Goal: Task Accomplishment & Management: Use online tool/utility

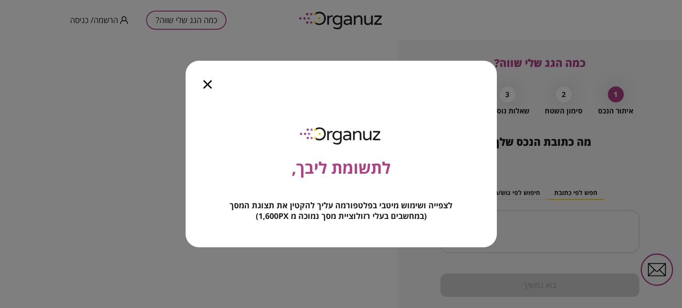
click at [208, 84] on icon "button" at bounding box center [207, 84] width 8 height 8
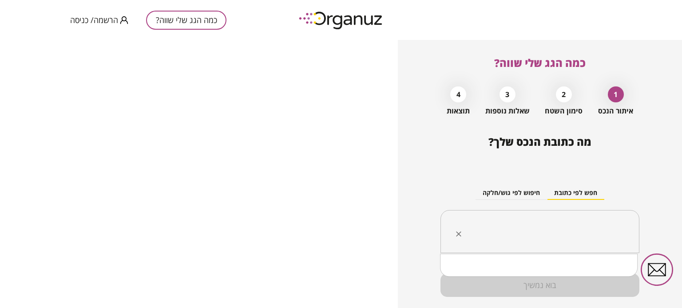
click at [573, 229] on input "text" at bounding box center [543, 232] width 171 height 22
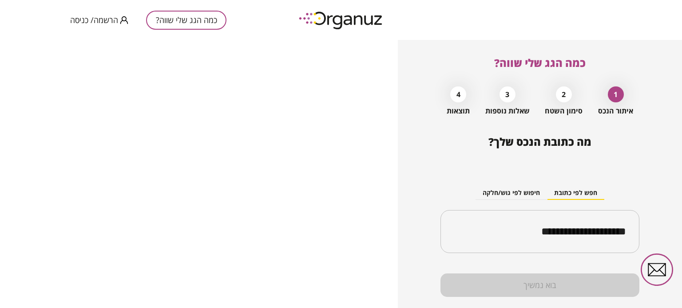
click at [511, 288] on div "בוא נמשיך" at bounding box center [539, 286] width 199 height 24
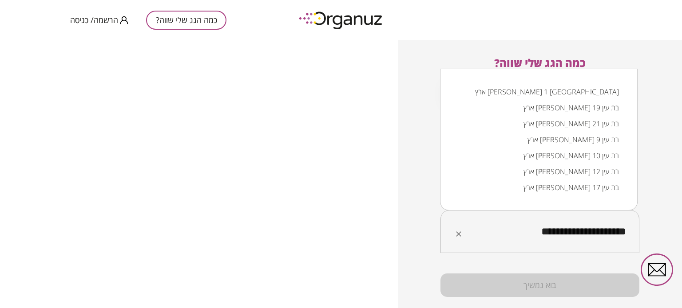
drag, startPoint x: 542, startPoint y: 231, endPoint x: 580, endPoint y: 231, distance: 37.3
click at [580, 231] on input "**********" at bounding box center [543, 232] width 171 height 22
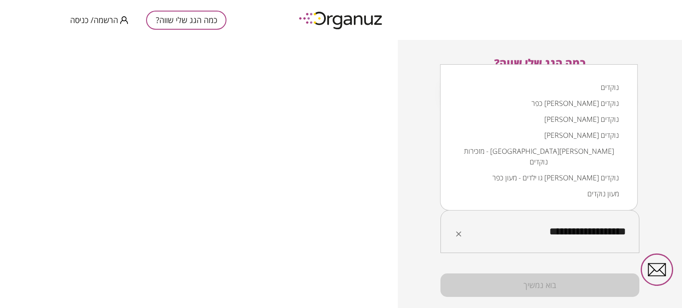
click at [600, 103] on li "כפר [PERSON_NAME] נוקדים" at bounding box center [538, 103] width 174 height 16
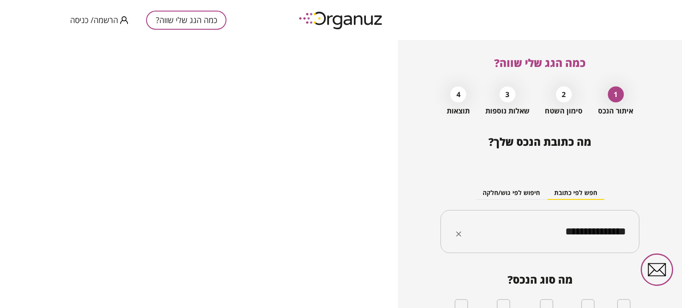
type input "**********"
click at [563, 96] on div "2" at bounding box center [564, 95] width 16 height 16
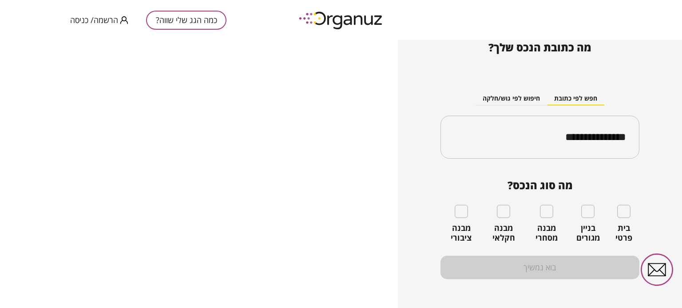
scroll to position [96, 0]
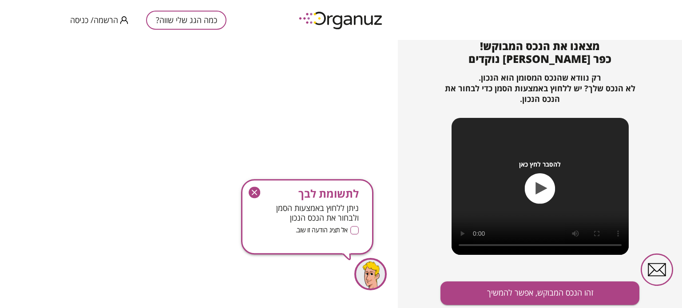
click at [253, 192] on icon "button" at bounding box center [255, 193] width 12 height 12
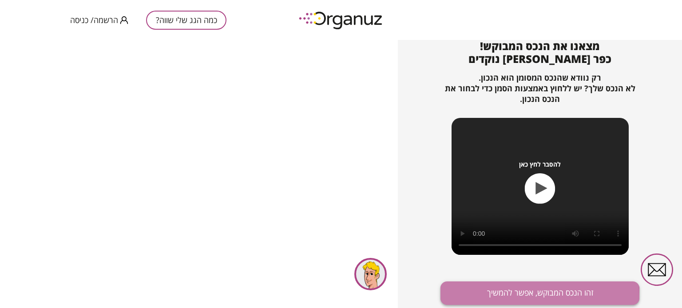
click at [492, 297] on button "זהו הנכס המבוקש, אפשר להמשיך" at bounding box center [539, 294] width 199 height 24
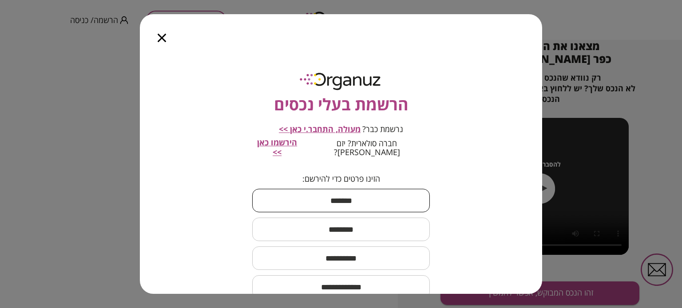
click at [384, 194] on input "text" at bounding box center [341, 201] width 178 height 26
type input "****"
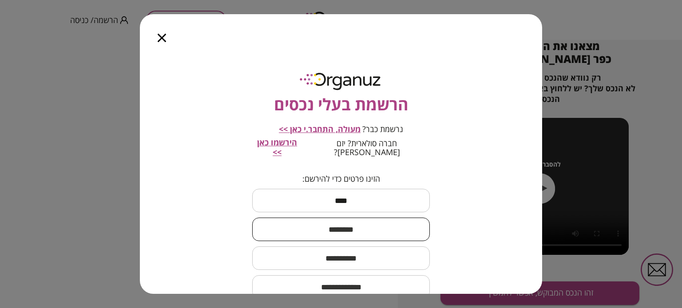
click at [373, 219] on input "text" at bounding box center [341, 230] width 178 height 26
type input "****"
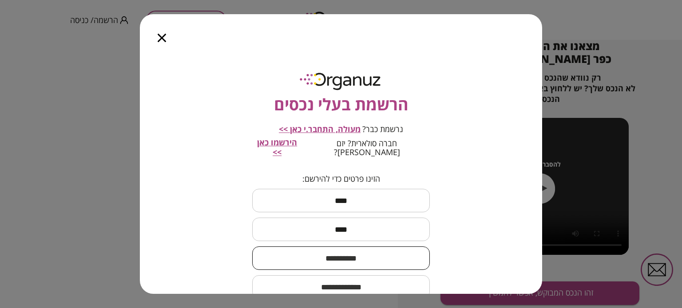
click at [344, 255] on input "text" at bounding box center [341, 258] width 178 height 26
type input "**********"
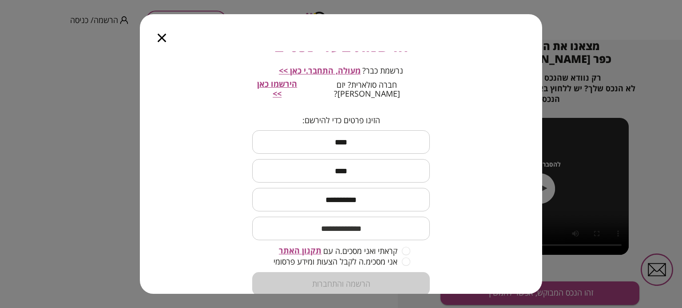
scroll to position [64, 0]
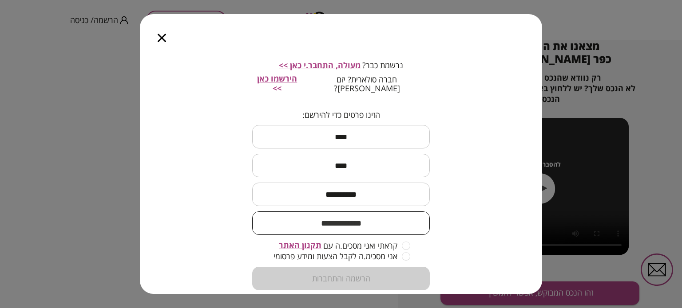
click at [293, 210] on input "email" at bounding box center [341, 223] width 178 height 26
type input "**********"
click at [308, 273] on form "**********" at bounding box center [341, 201] width 178 height 181
click at [307, 240] on span "תקנון האתר" at bounding box center [300, 245] width 43 height 11
click at [335, 274] on form "**********" at bounding box center [341, 201] width 178 height 181
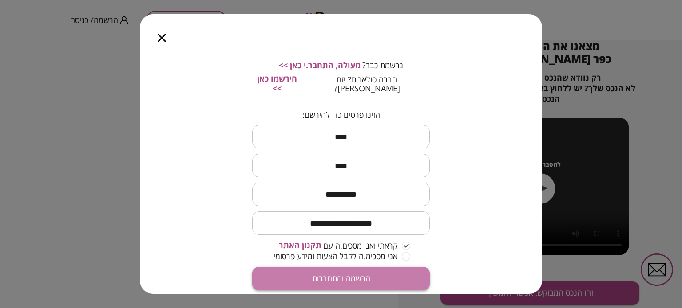
click at [375, 267] on button "הרשמה והתחברות" at bounding box center [341, 279] width 178 height 24
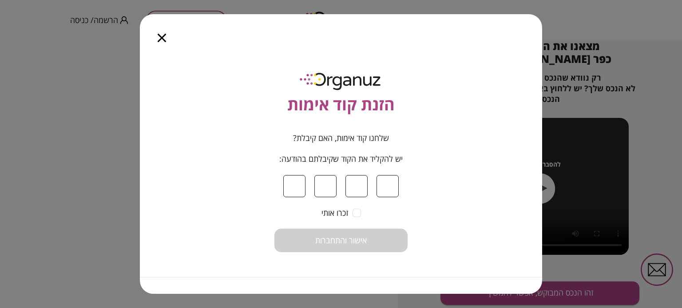
type input "*"
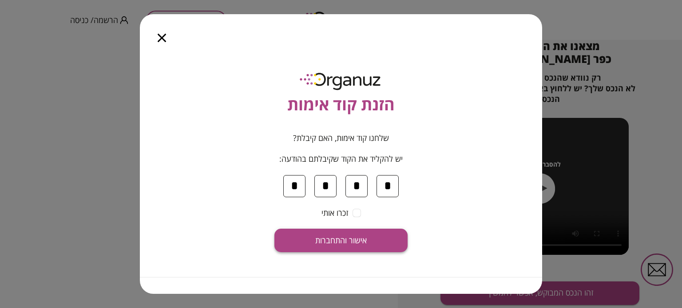
type input "*"
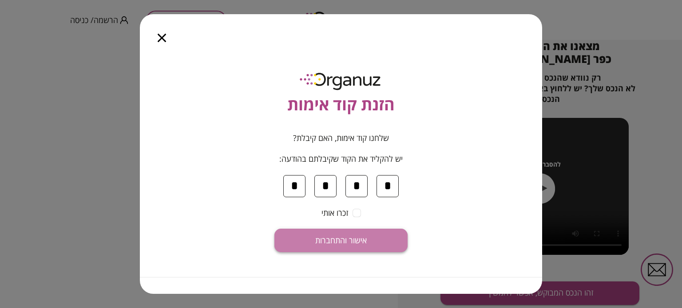
click at [350, 240] on span "אישור והתחברות" at bounding box center [340, 241] width 51 height 10
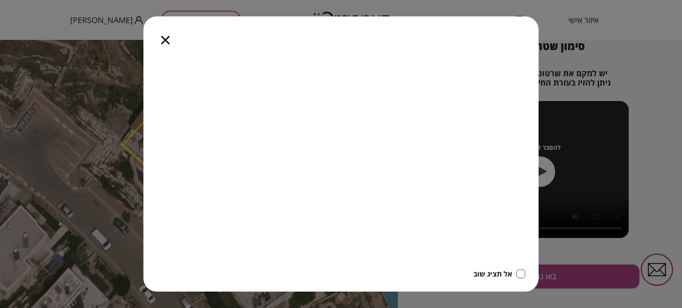
click at [164, 39] on icon "button" at bounding box center [165, 40] width 8 height 8
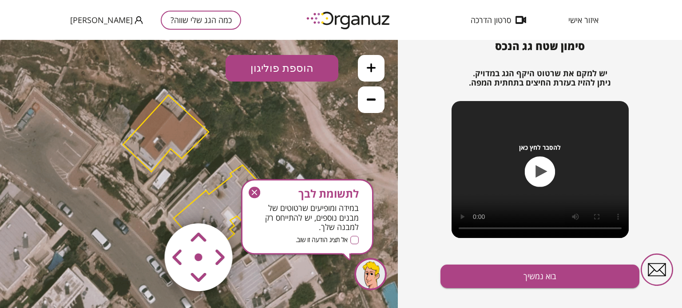
click at [254, 192] on icon "button" at bounding box center [254, 192] width 5 height 5
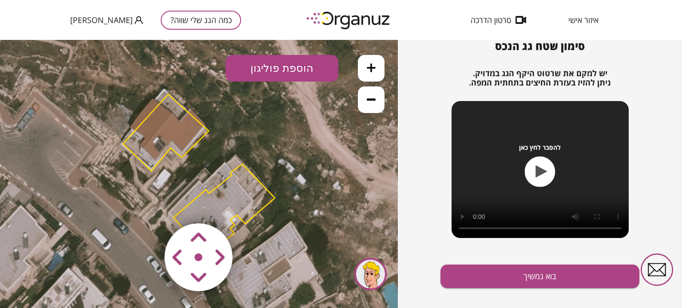
click at [146, 205] on area at bounding box center [146, 205] width 0 height 0
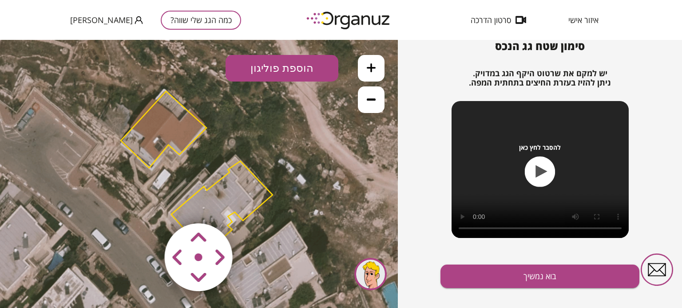
click at [146, 205] on area at bounding box center [146, 205] width 0 height 0
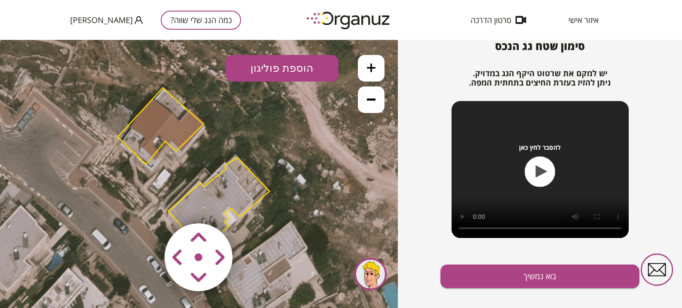
click at [146, 205] on area at bounding box center [146, 205] width 0 height 0
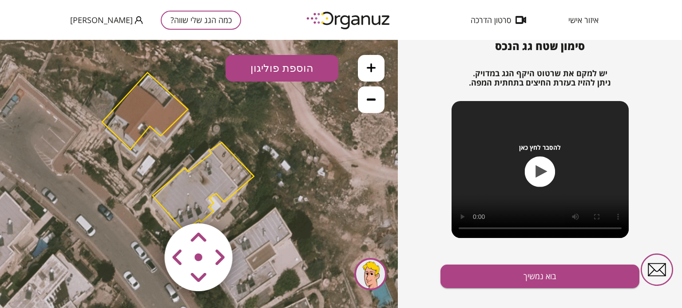
drag, startPoint x: 254, startPoint y: 174, endPoint x: 237, endPoint y: 159, distance: 22.1
click at [237, 159] on polygon at bounding box center [203, 186] width 101 height 88
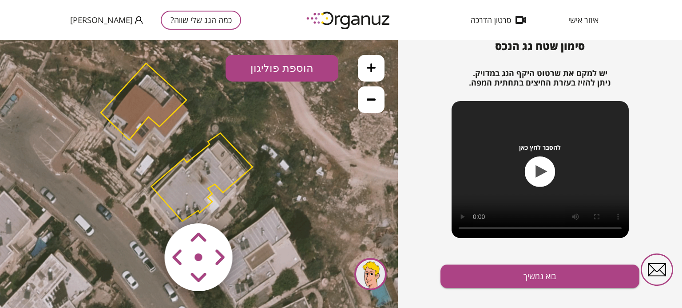
click at [146, 205] on area at bounding box center [146, 205] width 0 height 0
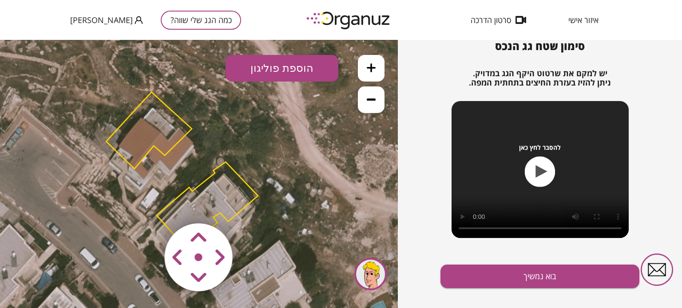
drag, startPoint x: 190, startPoint y: 177, endPoint x: 195, endPoint y: 211, distance: 34.2
click at [195, 211] on div ".st0 { fill: #FFFFFF; } 10" at bounding box center [199, 174] width 398 height 269
click at [146, 205] on area at bounding box center [146, 205] width 0 height 0
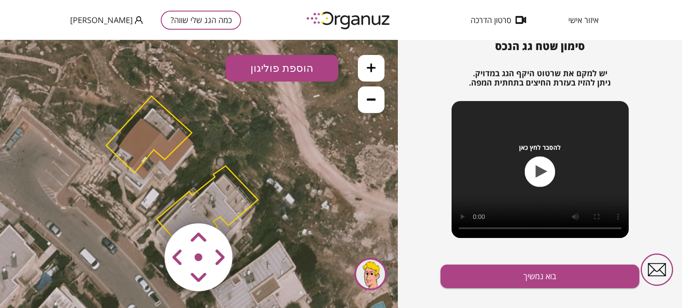
click at [146, 205] on area at bounding box center [146, 205] width 0 height 0
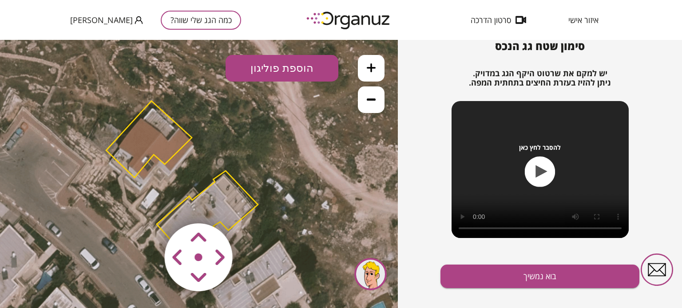
click at [146, 205] on area at bounding box center [146, 205] width 0 height 0
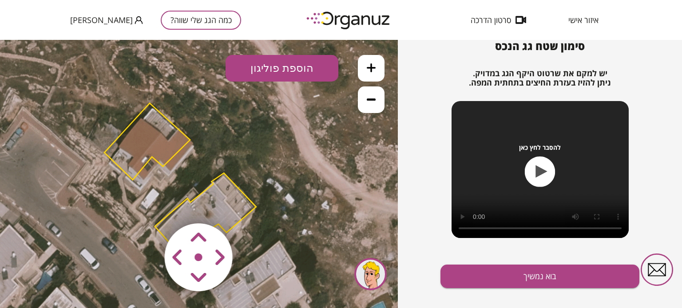
click at [146, 205] on area at bounding box center [146, 205] width 0 height 0
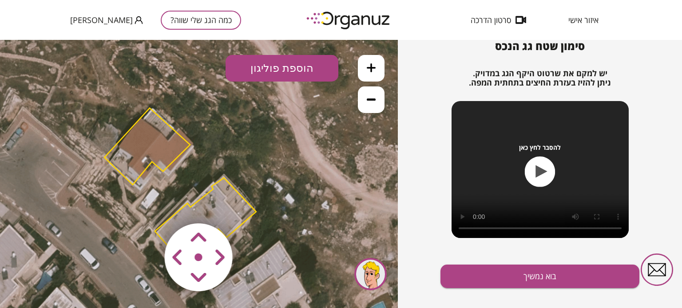
click at [146, 205] on area at bounding box center [146, 205] width 0 height 0
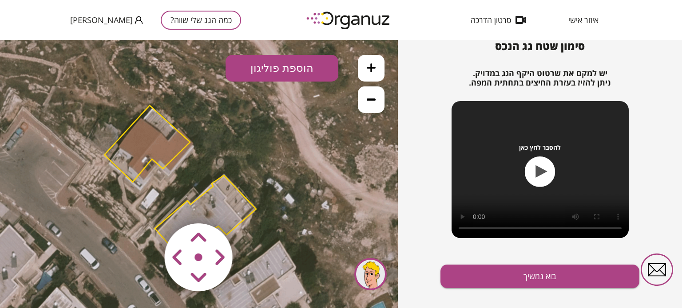
click at [146, 205] on area at bounding box center [146, 205] width 0 height 0
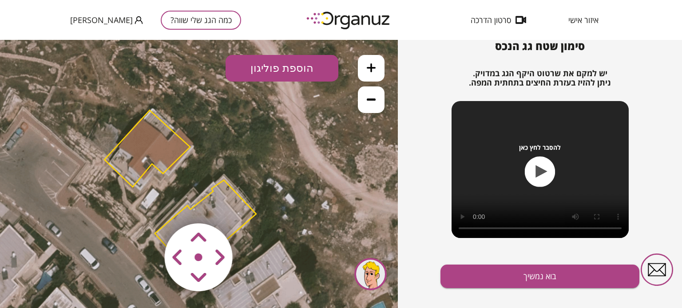
click at [146, 205] on area at bounding box center [146, 205] width 0 height 0
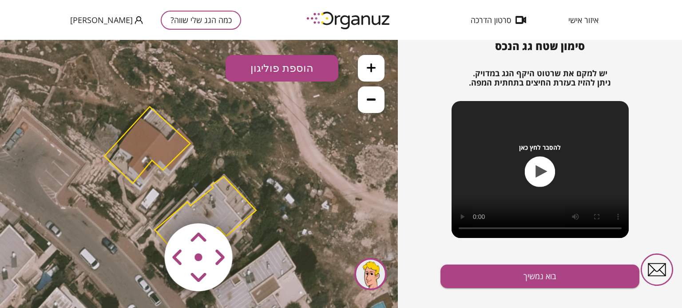
click at [373, 68] on icon at bounding box center [371, 67] width 9 height 9
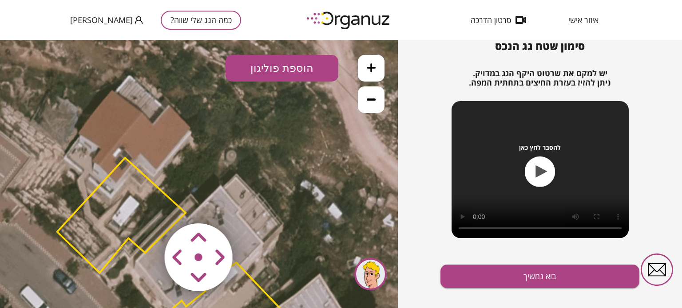
drag, startPoint x: 196, startPoint y: 277, endPoint x: 200, endPoint y: 243, distance: 34.9
click at [252, 205] on map at bounding box center [252, 205] width 0 height 0
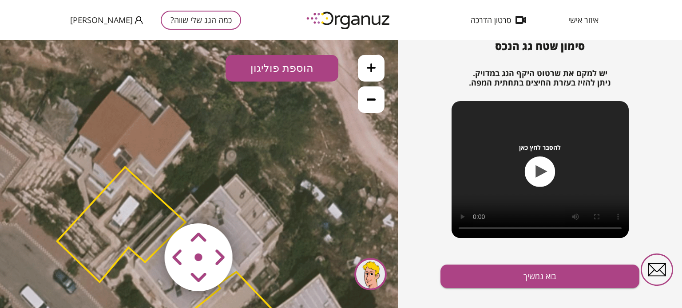
click at [146, 205] on area at bounding box center [146, 205] width 0 height 0
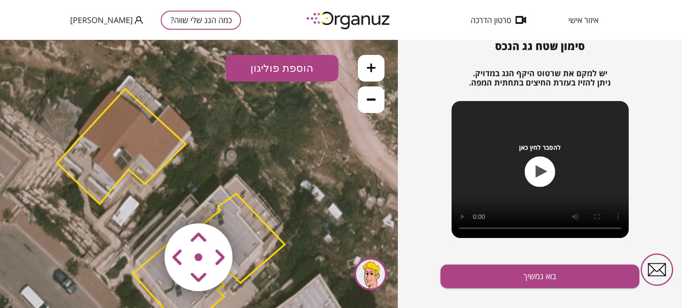
click at [146, 205] on area at bounding box center [146, 205] width 0 height 0
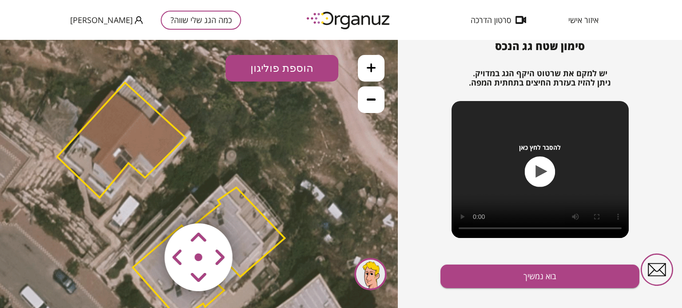
click at [146, 205] on area at bounding box center [146, 205] width 0 height 0
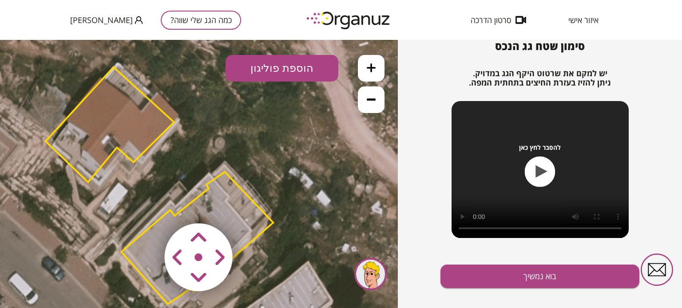
drag, startPoint x: 243, startPoint y: 192, endPoint x: 231, endPoint y: 179, distance: 17.3
click at [231, 179] on polygon at bounding box center [197, 238] width 152 height 132
click at [146, 205] on area at bounding box center [146, 205] width 0 height 0
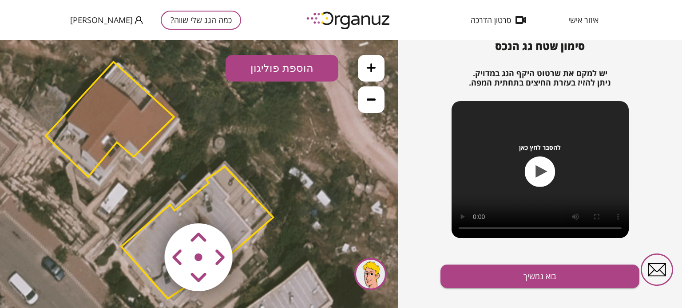
click at [146, 205] on area at bounding box center [146, 205] width 0 height 0
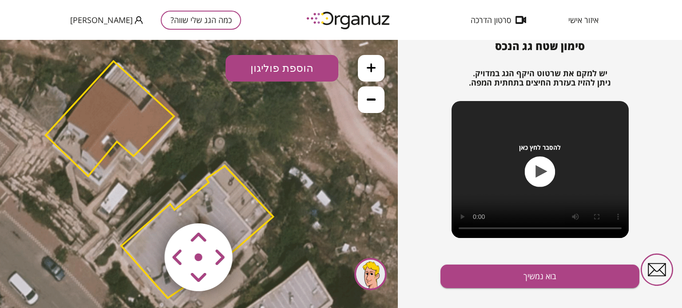
click at [270, 219] on polygon at bounding box center [197, 232] width 152 height 132
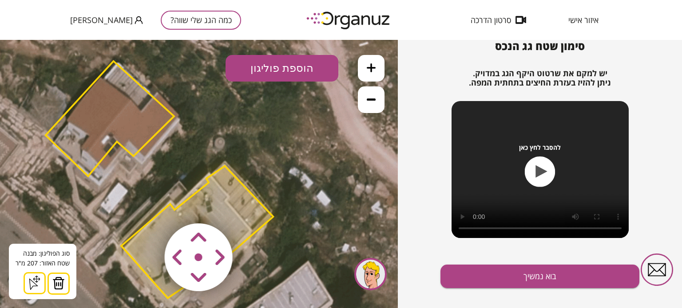
click at [34, 283] on icon at bounding box center [35, 283] width 14 height 14
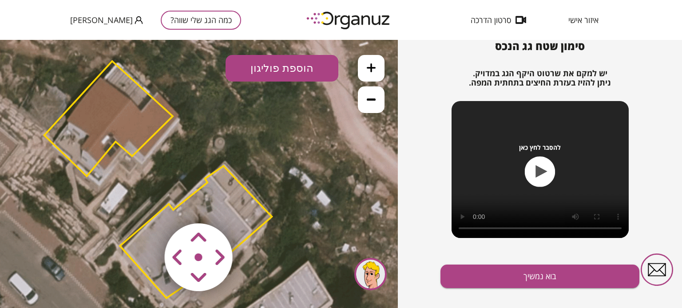
click at [146, 205] on area at bounding box center [146, 205] width 0 height 0
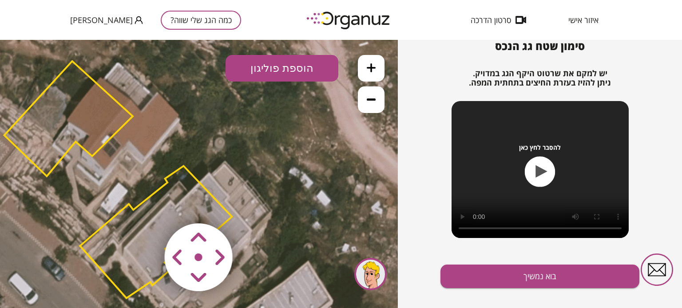
drag, startPoint x: 177, startPoint y: 259, endPoint x: 189, endPoint y: 261, distance: 12.1
click at [146, 205] on area at bounding box center [146, 205] width 0 height 0
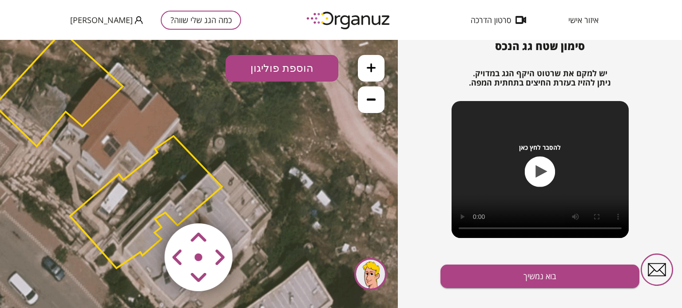
drag, startPoint x: 201, startPoint y: 238, endPoint x: 198, endPoint y: 233, distance: 5.0
click at [146, 205] on area at bounding box center [146, 205] width 0 height 0
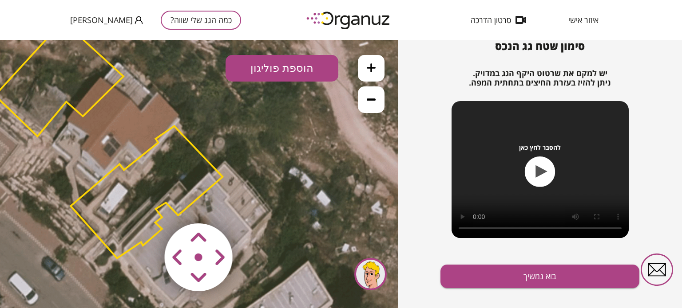
click at [146, 205] on area at bounding box center [146, 205] width 0 height 0
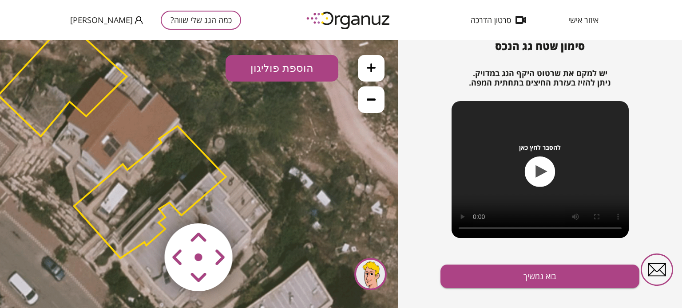
click at [146, 205] on area at bounding box center [146, 205] width 0 height 0
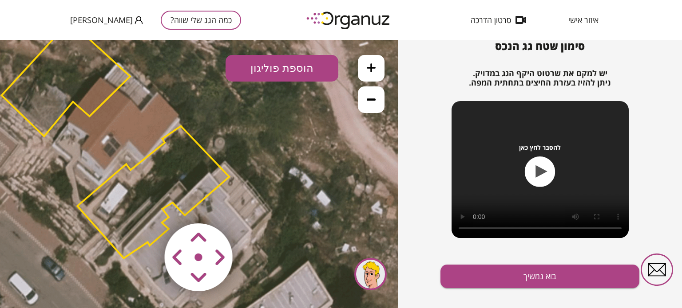
click at [146, 205] on area at bounding box center [146, 205] width 0 height 0
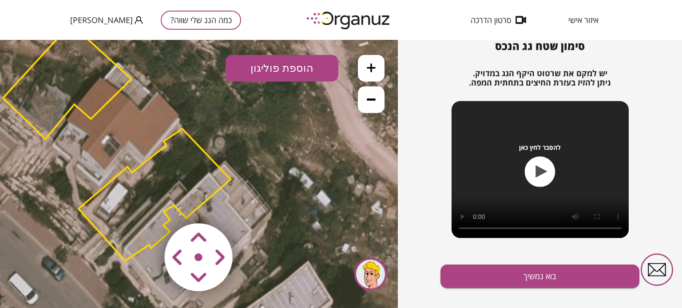
click at [146, 205] on area at bounding box center [146, 205] width 0 height 0
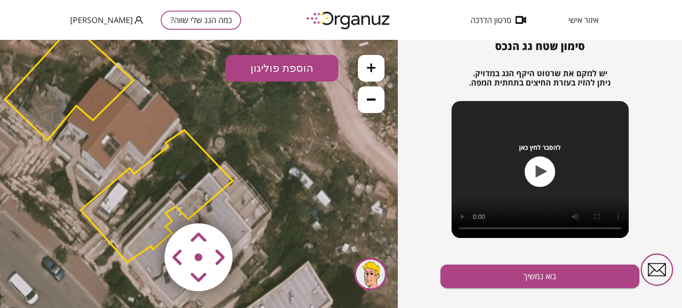
click at [146, 205] on area at bounding box center [146, 205] width 0 height 0
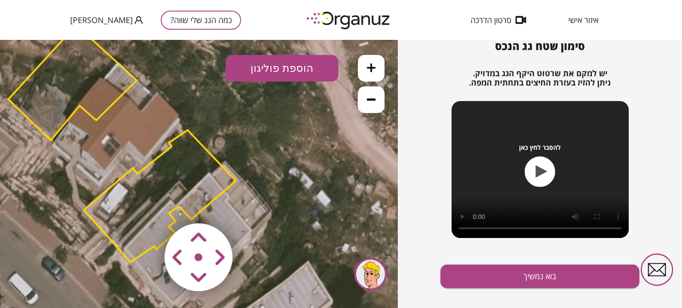
click at [146, 205] on area at bounding box center [146, 205] width 0 height 0
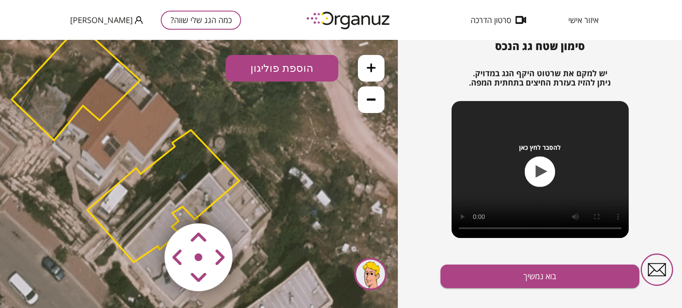
click at [146, 205] on area at bounding box center [146, 205] width 0 height 0
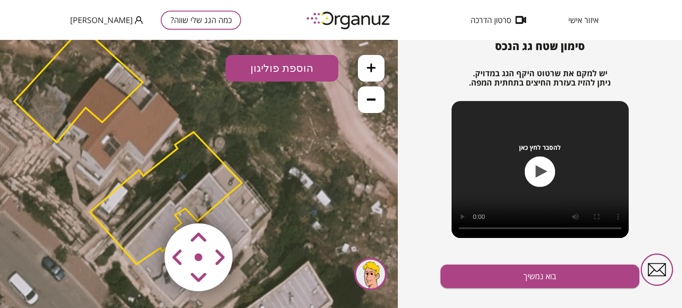
click at [146, 205] on area at bounding box center [146, 205] width 0 height 0
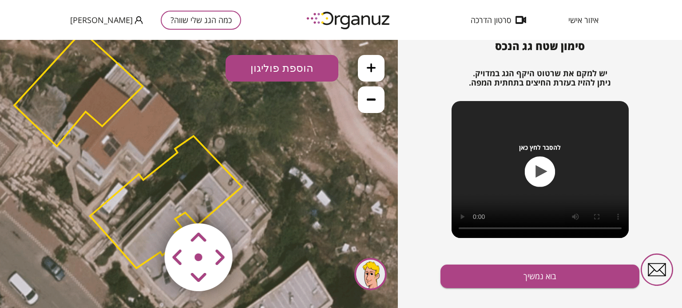
click at [146, 205] on area at bounding box center [146, 205] width 0 height 0
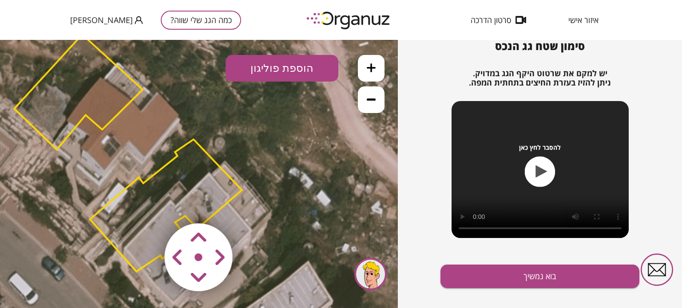
click at [146, 205] on area at bounding box center [146, 205] width 0 height 0
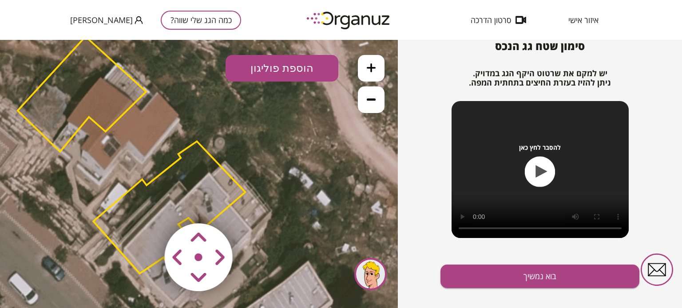
click at [146, 205] on area at bounding box center [146, 205] width 0 height 0
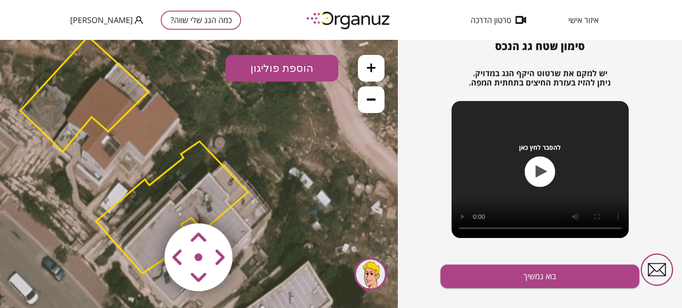
click at [146, 205] on area at bounding box center [146, 205] width 0 height 0
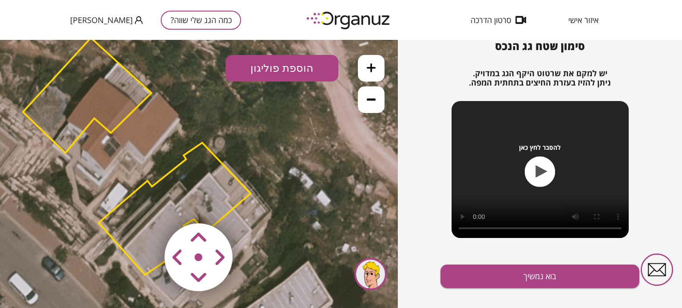
click at [146, 205] on area at bounding box center [146, 205] width 0 height 0
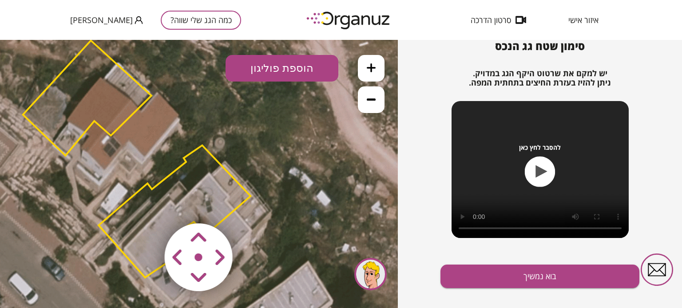
click at [146, 205] on area at bounding box center [146, 205] width 0 height 0
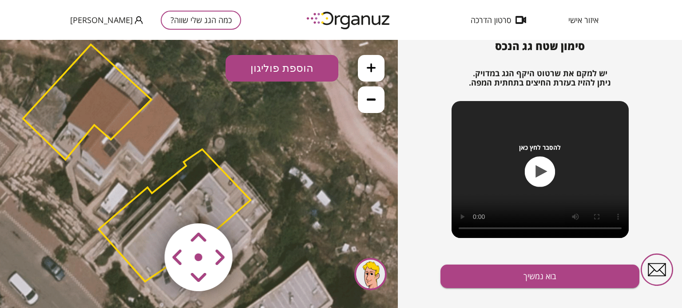
click at [146, 205] on area at bounding box center [146, 205] width 0 height 0
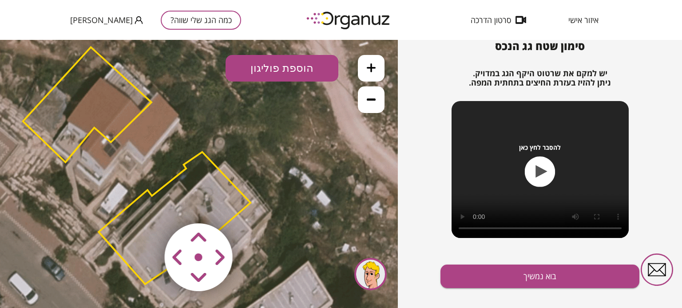
click at [146, 205] on area at bounding box center [146, 205] width 0 height 0
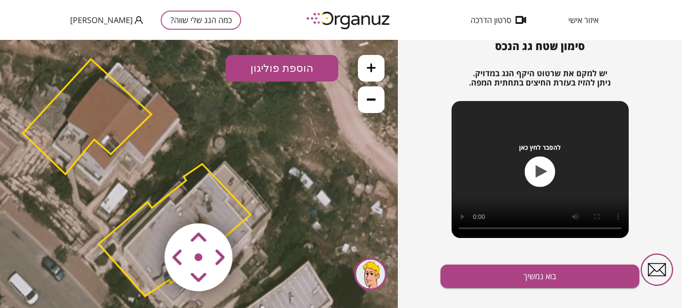
drag, startPoint x: 211, startPoint y: 272, endPoint x: 215, endPoint y: 265, distance: 7.5
click at [252, 205] on map at bounding box center [252, 205] width 0 height 0
click at [146, 205] on area at bounding box center [146, 205] width 0 height 0
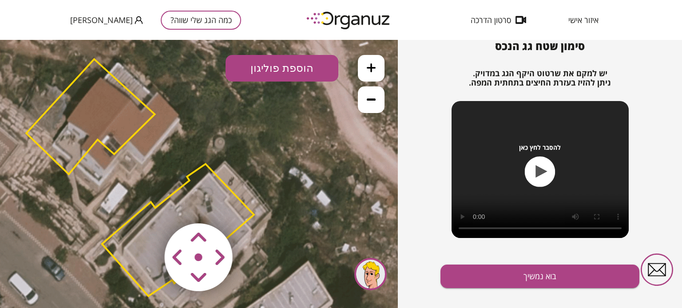
click at [146, 205] on area at bounding box center [146, 205] width 0 height 0
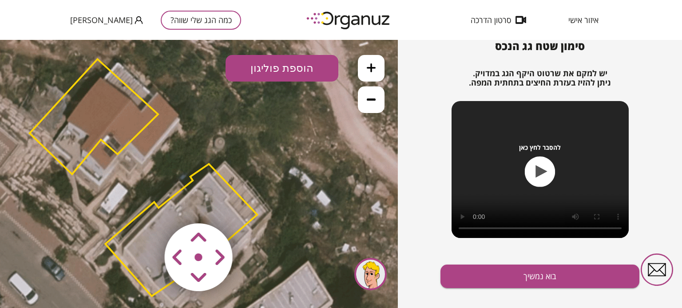
click at [146, 205] on area at bounding box center [146, 205] width 0 height 0
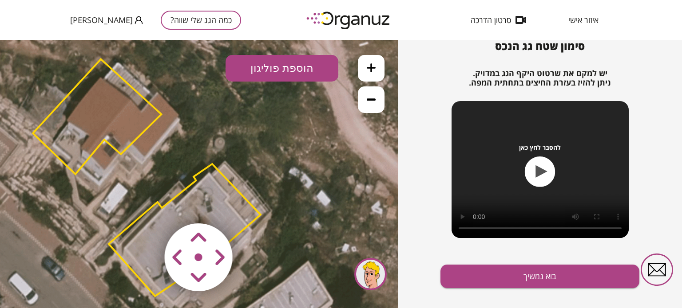
click at [146, 205] on area at bounding box center [146, 205] width 0 height 0
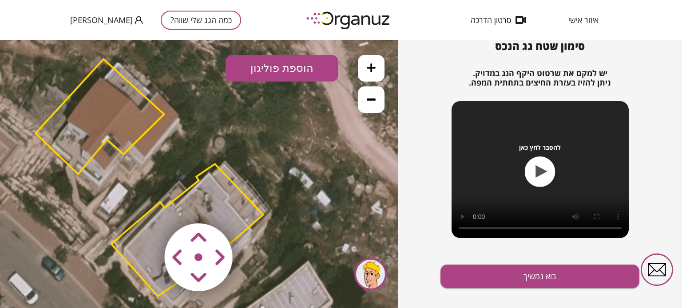
click at [146, 205] on area at bounding box center [146, 205] width 0 height 0
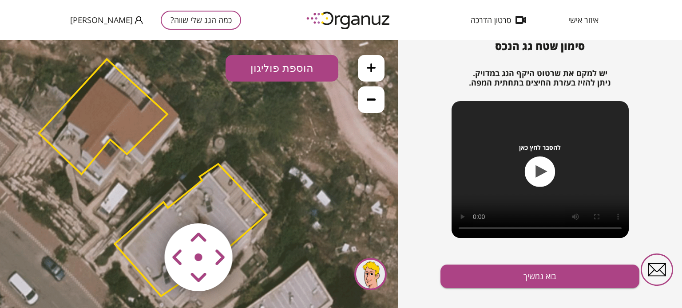
click at [146, 205] on area at bounding box center [146, 205] width 0 height 0
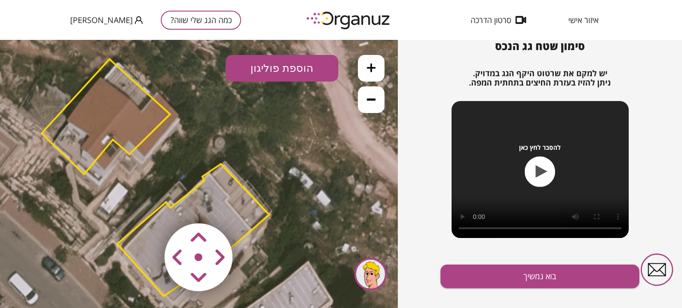
click at [146, 205] on area at bounding box center [146, 205] width 0 height 0
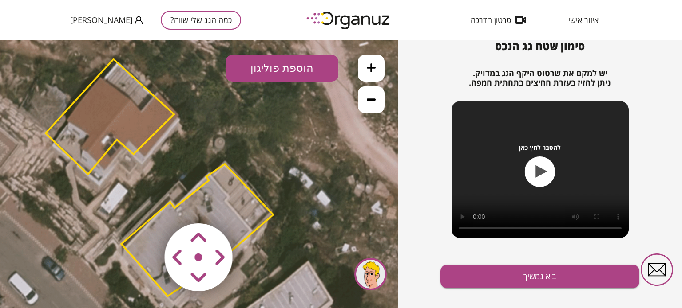
click at [146, 205] on area at bounding box center [146, 205] width 0 height 0
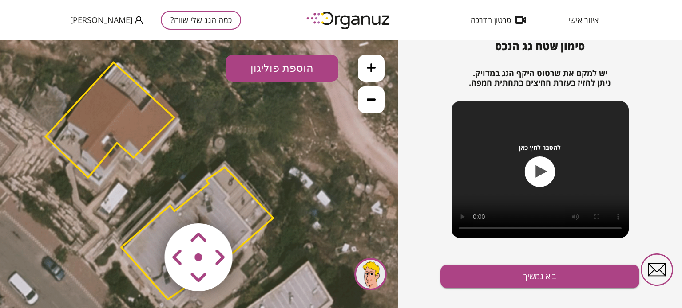
click at [146, 205] on area at bounding box center [146, 205] width 0 height 0
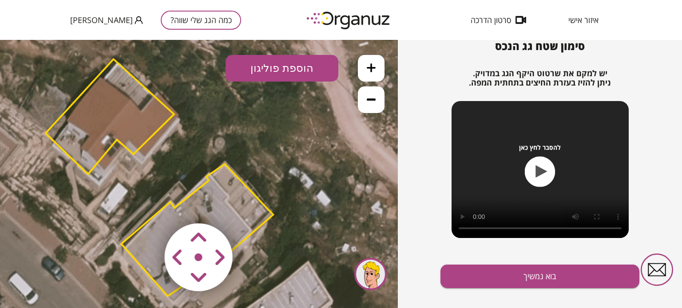
click at [146, 205] on area at bounding box center [146, 205] width 0 height 0
click at [186, 245] on img at bounding box center [199, 258] width 106 height 106
click at [146, 205] on area at bounding box center [146, 205] width 0 height 0
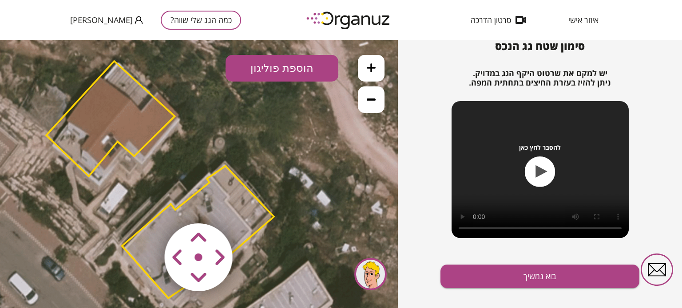
click at [146, 205] on area at bounding box center [146, 205] width 0 height 0
click at [286, 72] on button "הוספת פוליגון" at bounding box center [281, 68] width 113 height 27
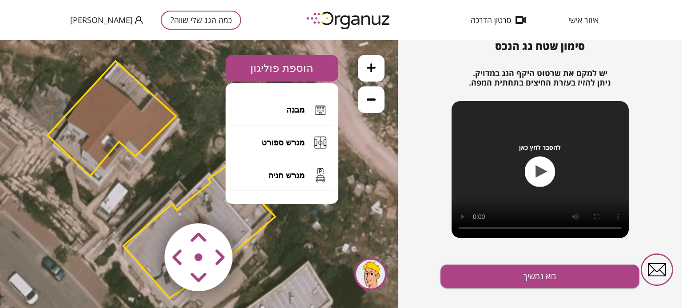
click at [540, 175] on icon "button" at bounding box center [542, 172] width 12 height 12
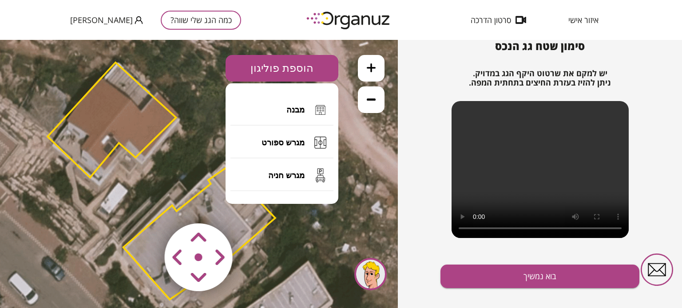
click at [146, 205] on area at bounding box center [146, 205] width 0 height 0
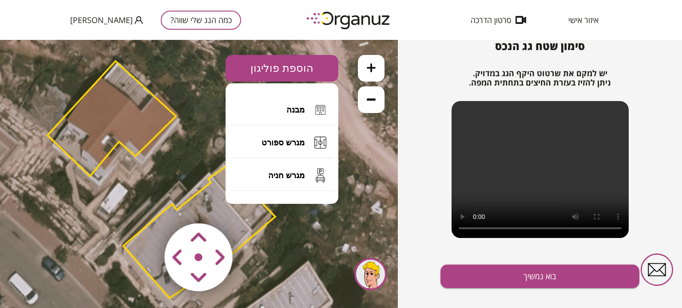
click at [146, 205] on area at bounding box center [146, 205] width 0 height 0
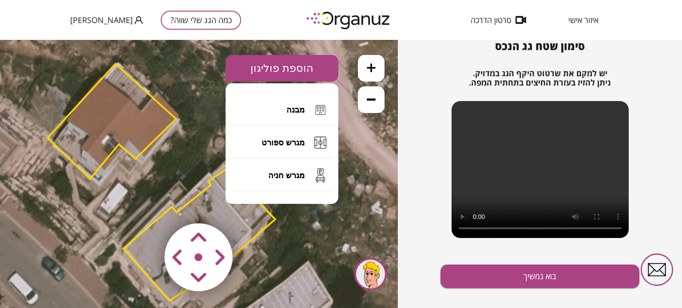
click at [146, 205] on area at bounding box center [146, 205] width 0 height 0
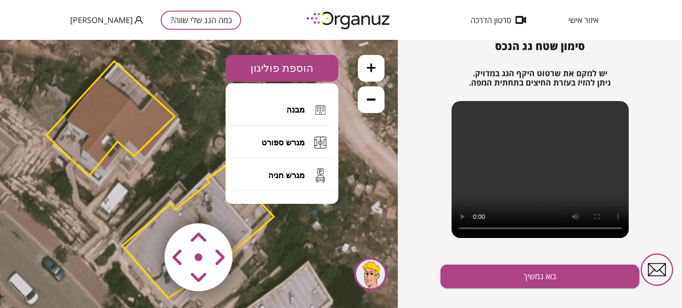
click at [146, 205] on area at bounding box center [146, 205] width 0 height 0
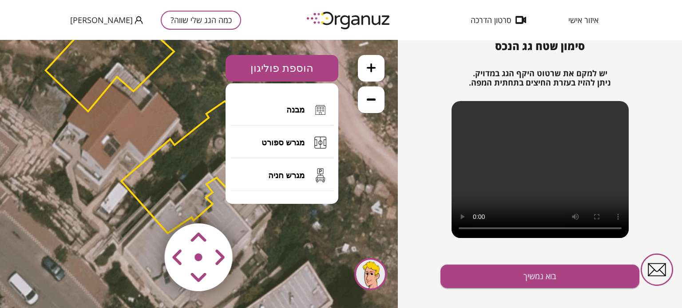
drag, startPoint x: 189, startPoint y: 247, endPoint x: 197, endPoint y: 288, distance: 41.2
click at [252, 205] on map at bounding box center [252, 205] width 0 height 0
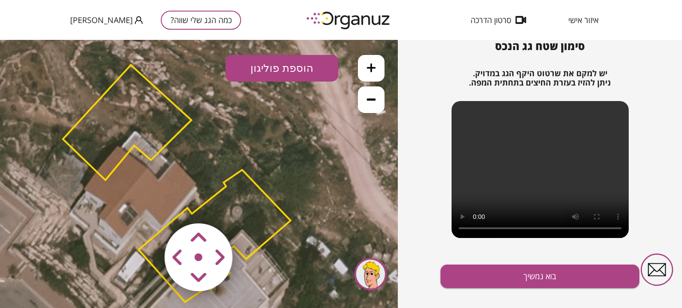
drag, startPoint x: 172, startPoint y: 176, endPoint x: 189, endPoint y: 245, distance: 70.5
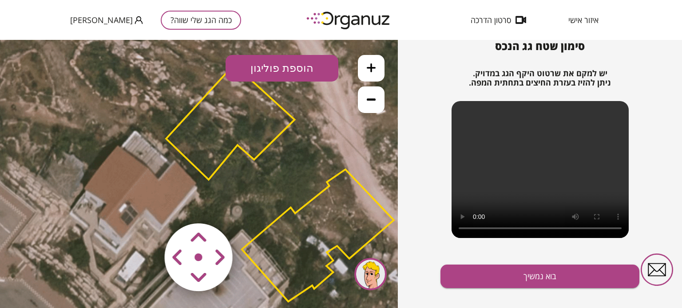
drag, startPoint x: 200, startPoint y: 257, endPoint x: 181, endPoint y: 303, distance: 50.0
click at [252, 205] on map at bounding box center [252, 205] width 0 height 0
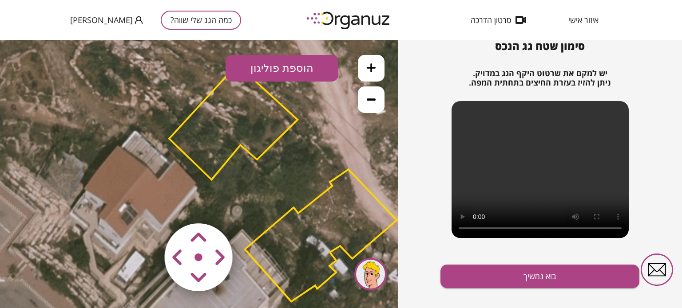
click at [146, 205] on area at bounding box center [146, 205] width 0 height 0
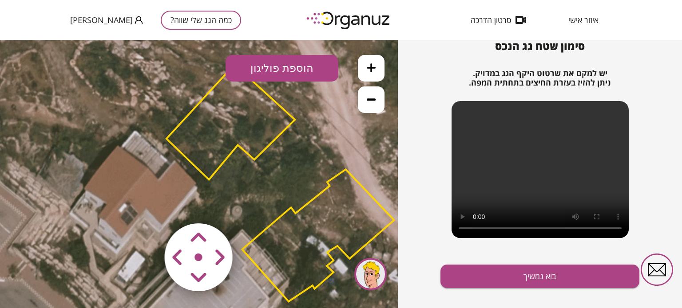
click at [146, 205] on area at bounding box center [146, 205] width 0 height 0
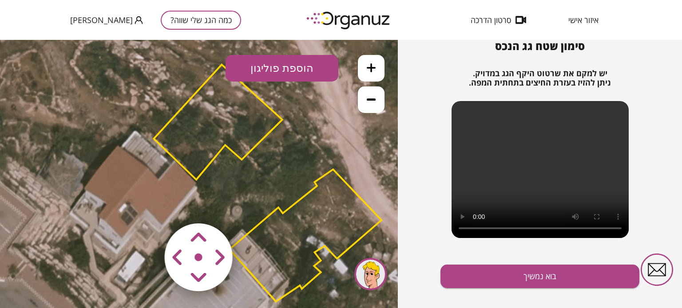
drag, startPoint x: 177, startPoint y: 257, endPoint x: 182, endPoint y: 268, distance: 11.3
click at [146, 205] on area at bounding box center [146, 205] width 0 height 0
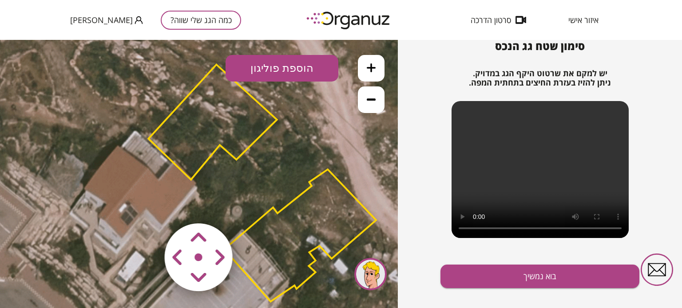
click at [146, 205] on area at bounding box center [146, 205] width 0 height 0
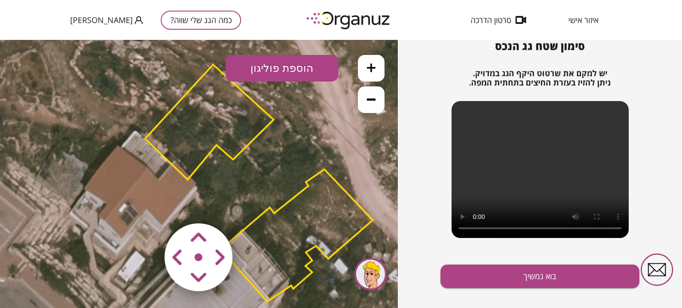
click at [146, 205] on area at bounding box center [146, 205] width 0 height 0
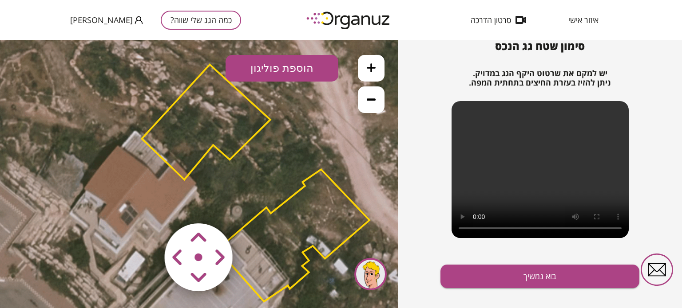
click at [146, 205] on area at bounding box center [146, 205] width 0 height 0
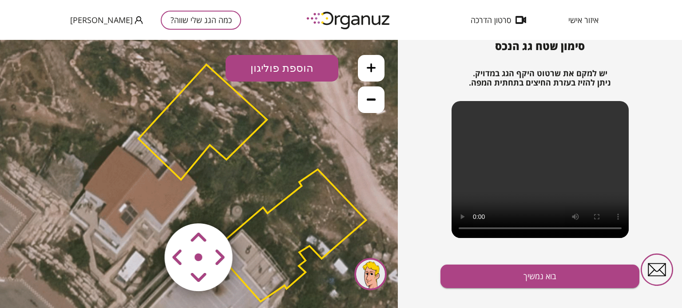
click at [146, 205] on area at bounding box center [146, 205] width 0 height 0
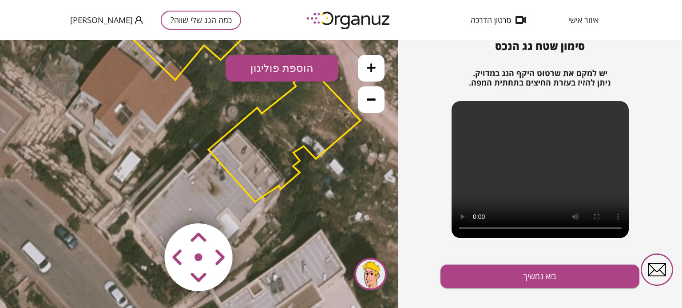
drag, startPoint x: 103, startPoint y: 225, endPoint x: 98, endPoint y: 123, distance: 102.7
click at [98, 123] on icon at bounding box center [180, 157] width 739 height 739
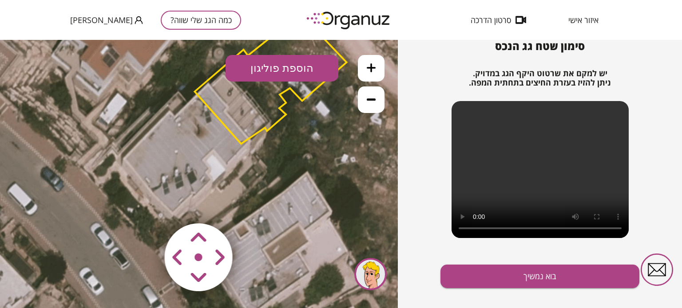
drag, startPoint x: 108, startPoint y: 202, endPoint x: 95, endPoint y: 146, distance: 57.1
click at [95, 146] on icon at bounding box center [166, 99] width 739 height 739
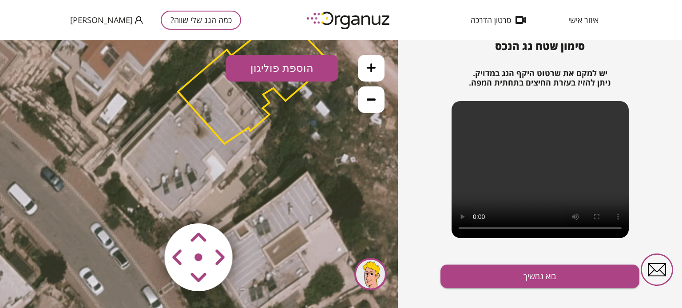
click at [146, 205] on area at bounding box center [146, 205] width 0 height 0
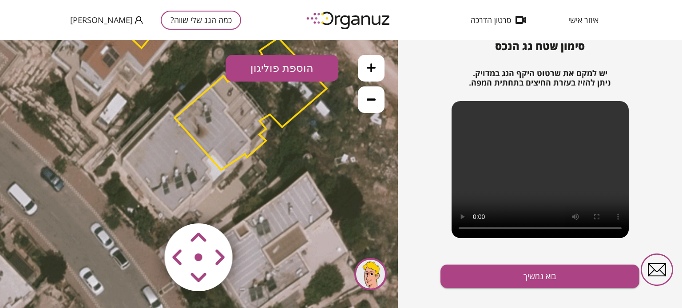
click at [146, 205] on area at bounding box center [146, 205] width 0 height 0
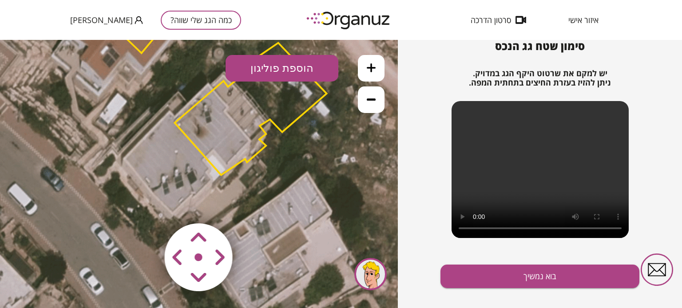
click at [186, 269] on img at bounding box center [199, 258] width 106 height 106
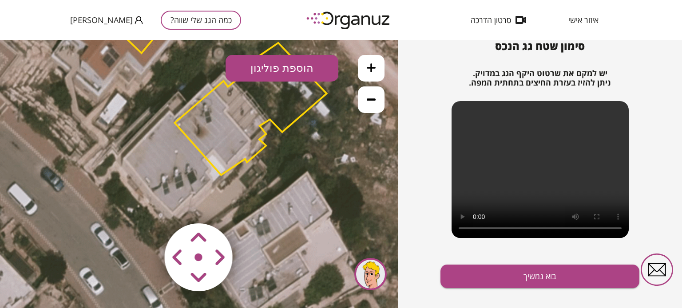
click at [186, 269] on img at bounding box center [199, 258] width 106 height 106
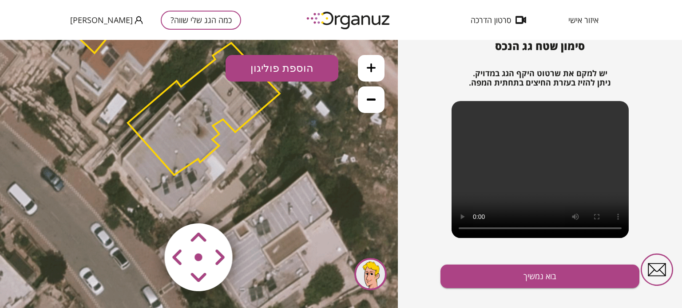
click at [146, 205] on area at bounding box center [146, 205] width 0 height 0
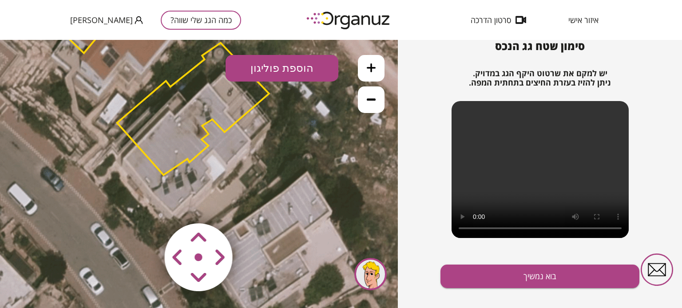
click at [146, 205] on area at bounding box center [146, 205] width 0 height 0
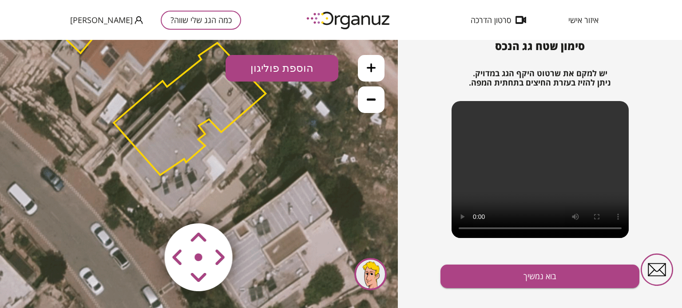
click at [146, 205] on area at bounding box center [146, 205] width 0 height 0
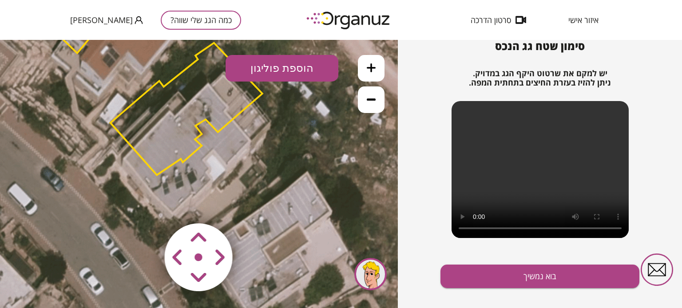
click at [146, 205] on area at bounding box center [146, 205] width 0 height 0
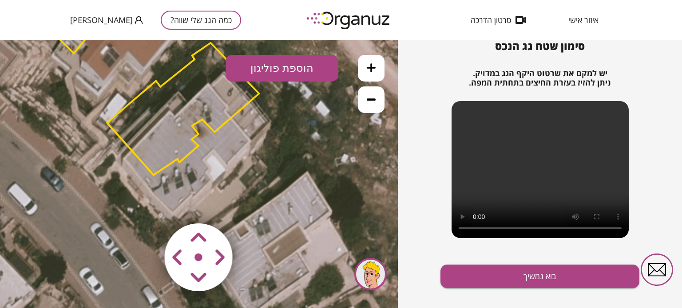
click at [146, 205] on area at bounding box center [146, 205] width 0 height 0
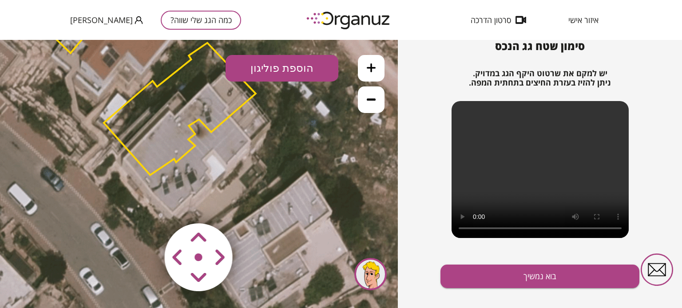
click at [146, 205] on area at bounding box center [146, 205] width 0 height 0
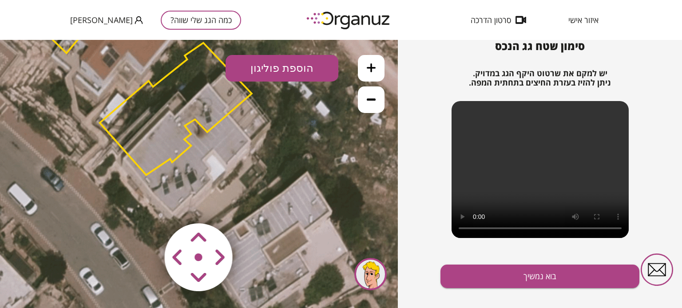
click at [146, 205] on area at bounding box center [146, 205] width 0 height 0
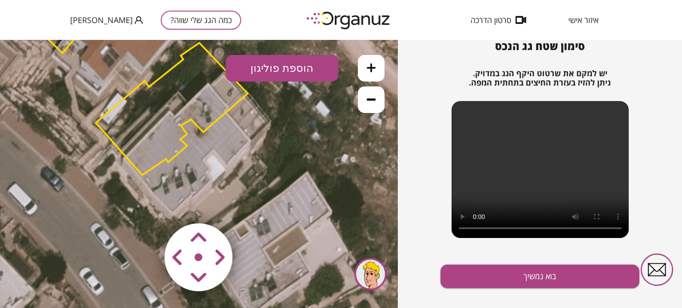
click at [146, 205] on area at bounding box center [146, 205] width 0 height 0
click at [211, 271] on img at bounding box center [199, 258] width 106 height 106
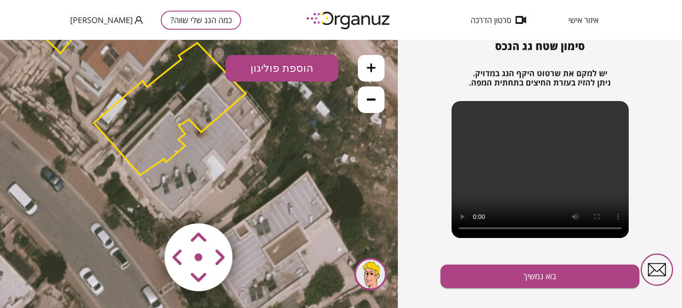
click at [211, 271] on img at bounding box center [199, 258] width 106 height 106
click at [146, 205] on area at bounding box center [146, 205] width 0 height 0
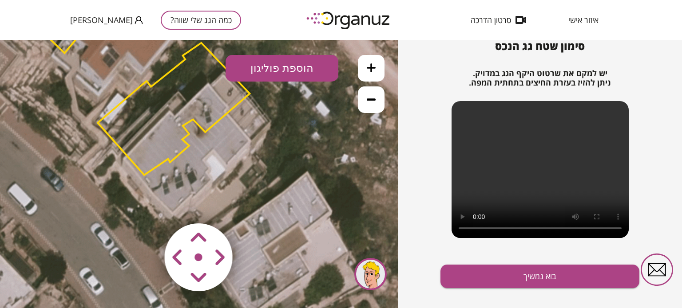
click at [146, 205] on area at bounding box center [146, 205] width 0 height 0
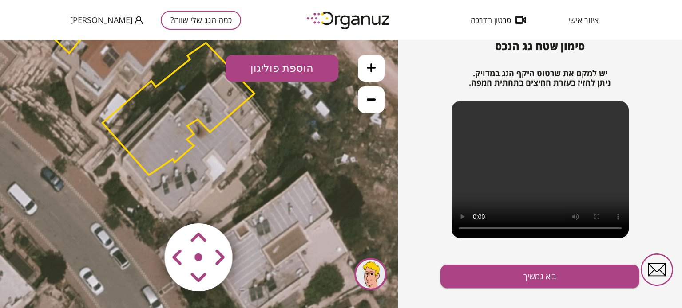
click at [146, 205] on area at bounding box center [146, 205] width 0 height 0
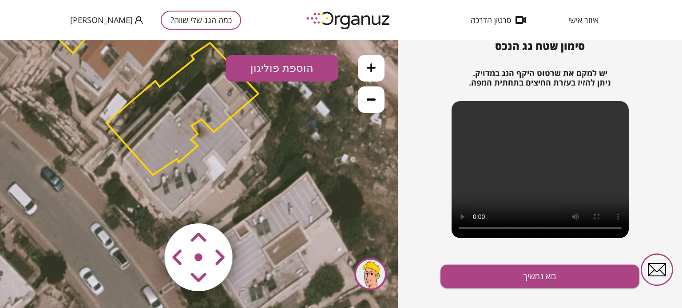
click at [146, 205] on area at bounding box center [146, 205] width 0 height 0
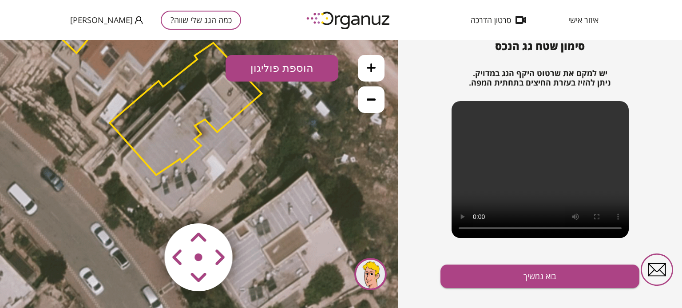
click at [146, 205] on area at bounding box center [146, 205] width 0 height 0
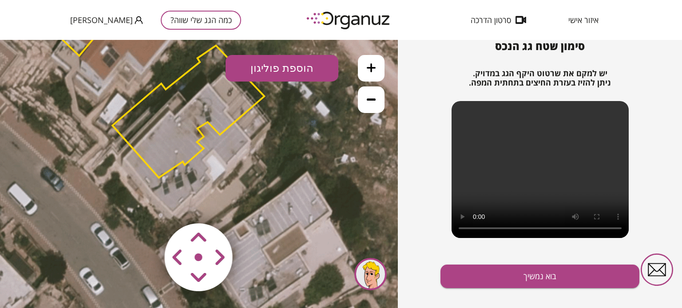
click at [146, 205] on area at bounding box center [146, 205] width 0 height 0
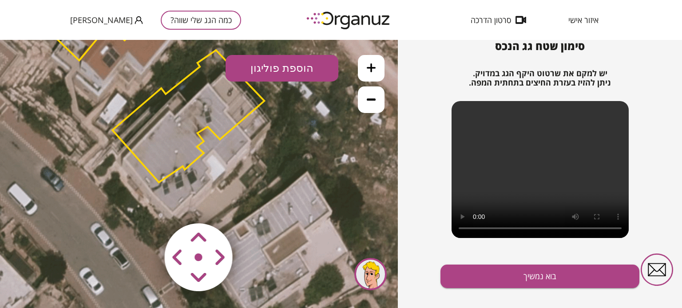
click at [146, 205] on area at bounding box center [146, 205] width 0 height 0
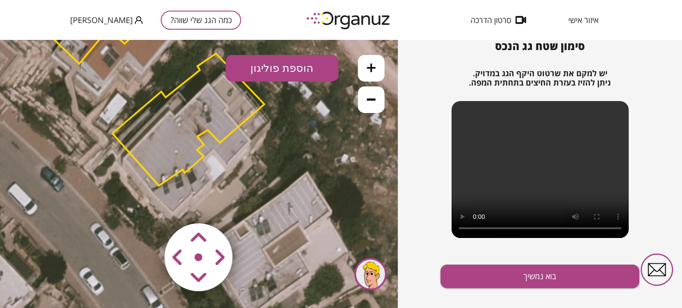
click at [146, 205] on area at bounding box center [146, 205] width 0 height 0
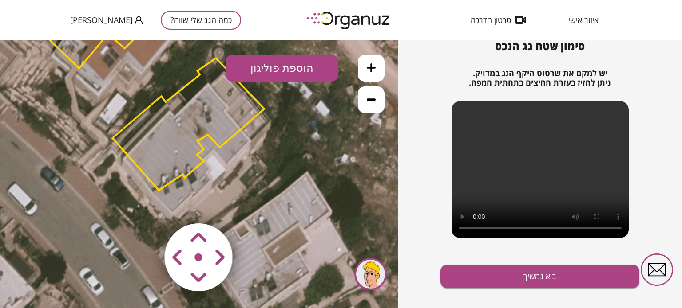
click at [146, 205] on area at bounding box center [146, 205] width 0 height 0
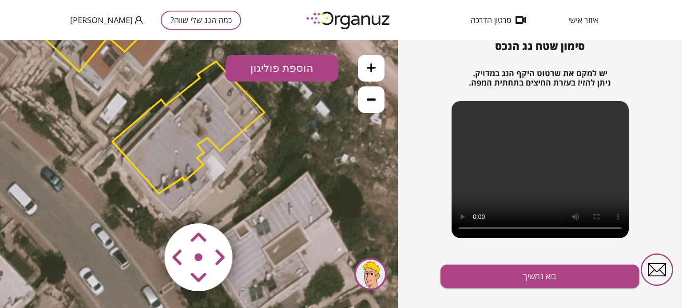
click at [146, 205] on area at bounding box center [146, 205] width 0 height 0
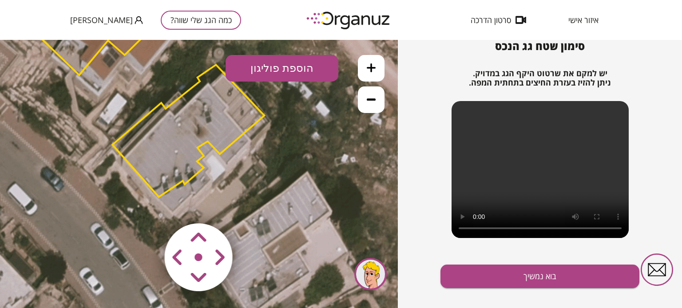
click at [146, 205] on area at bounding box center [146, 205] width 0 height 0
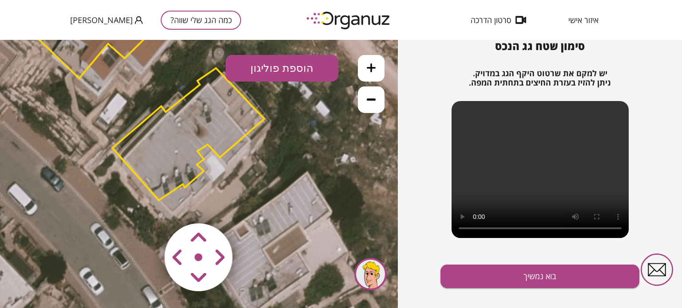
click at [146, 205] on area at bounding box center [146, 205] width 0 height 0
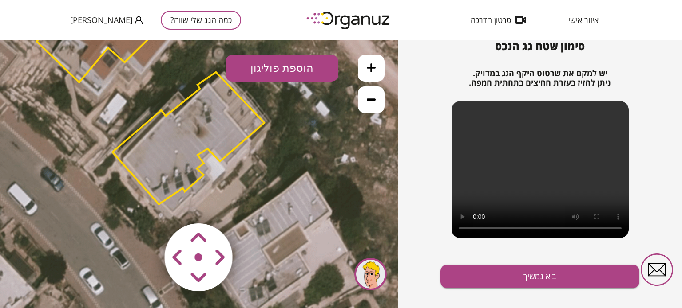
click at [146, 205] on area at bounding box center [146, 205] width 0 height 0
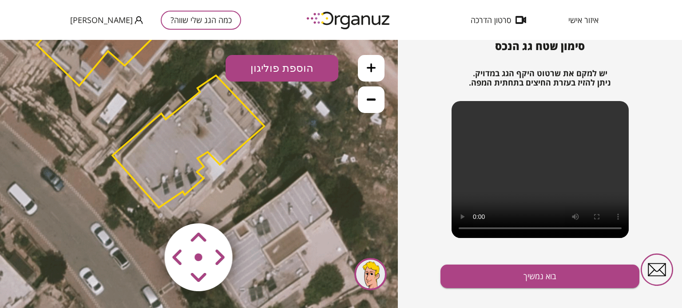
click at [146, 205] on area at bounding box center [146, 205] width 0 height 0
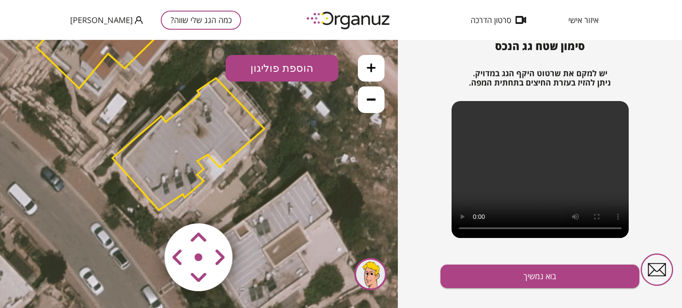
click at [210, 245] on img at bounding box center [199, 258] width 106 height 106
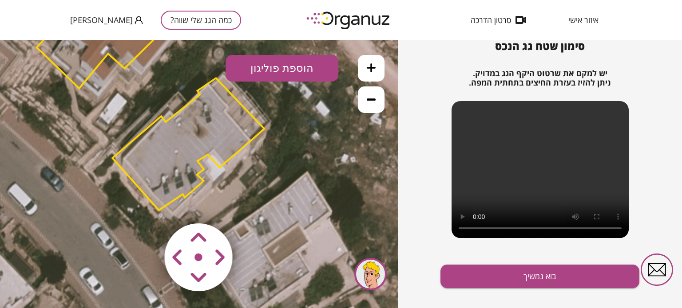
click at [210, 245] on img at bounding box center [199, 258] width 106 height 106
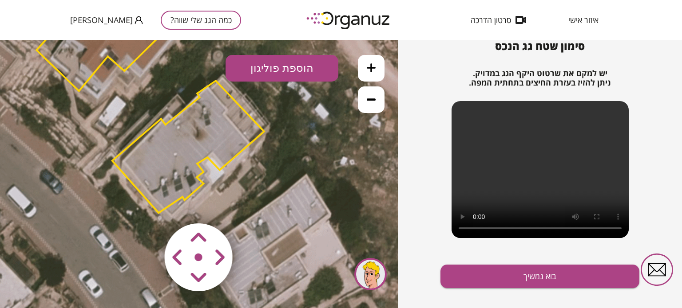
click at [146, 205] on area at bounding box center [146, 205] width 0 height 0
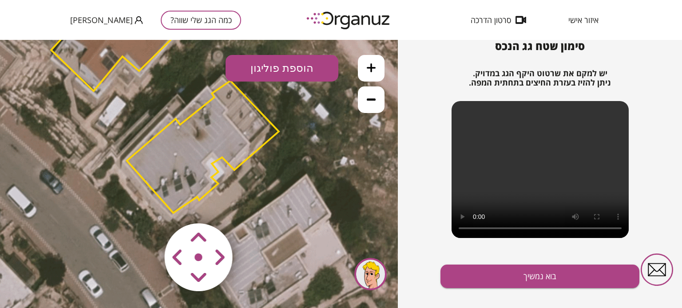
click at [146, 205] on area at bounding box center [146, 205] width 0 height 0
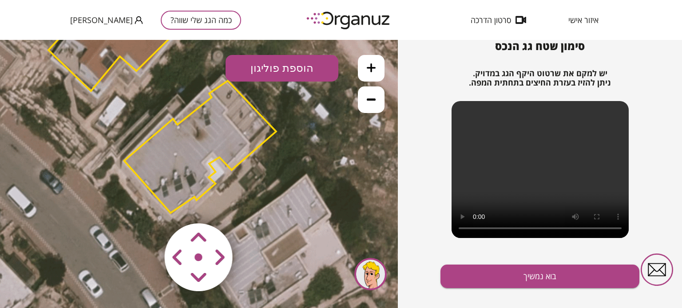
click at [146, 205] on area at bounding box center [146, 205] width 0 height 0
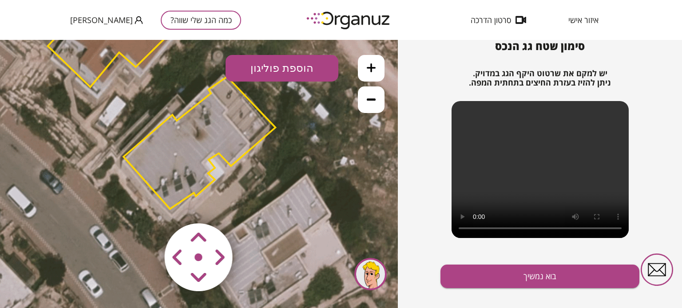
click at [146, 205] on area at bounding box center [146, 205] width 0 height 0
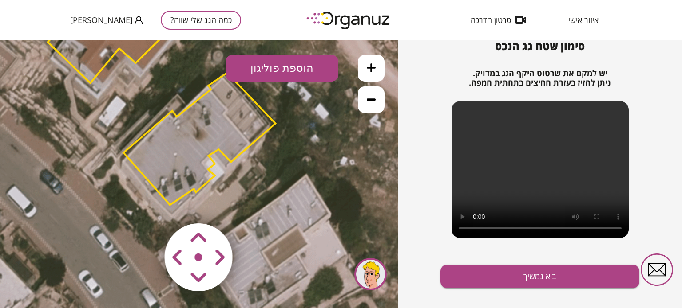
click at [146, 205] on area at bounding box center [146, 205] width 0 height 0
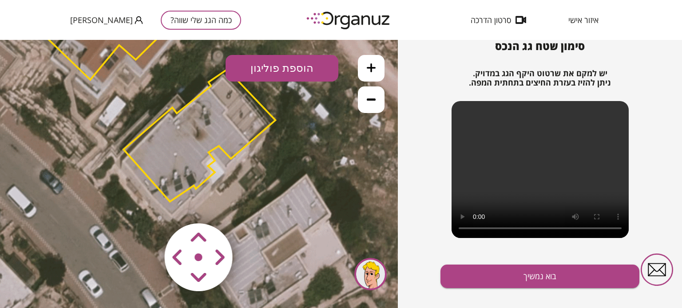
click at [146, 205] on area at bounding box center [146, 205] width 0 height 0
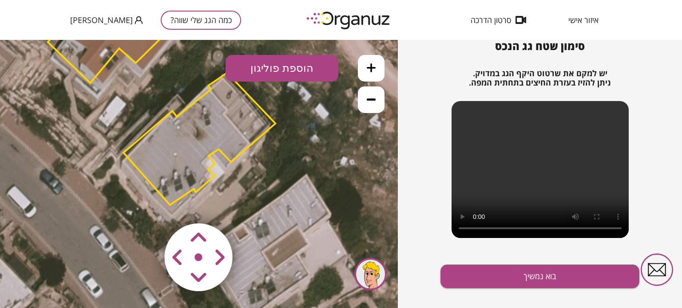
click at [146, 205] on area at bounding box center [146, 205] width 0 height 0
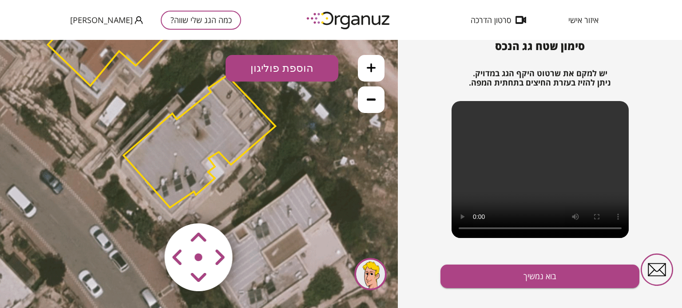
click at [146, 205] on area at bounding box center [146, 205] width 0 height 0
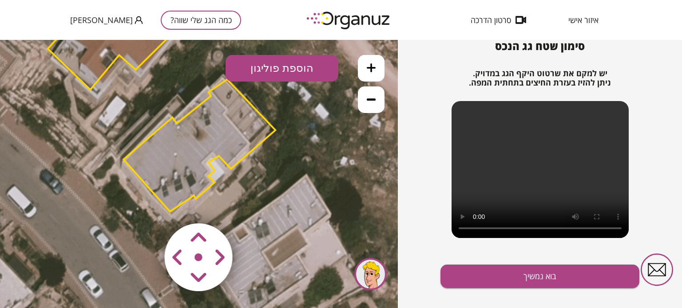
click at [146, 205] on area at bounding box center [146, 205] width 0 height 0
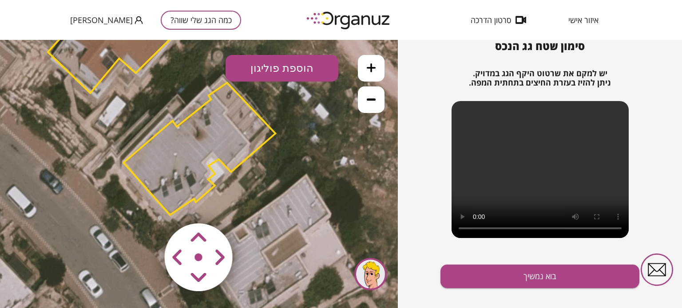
click at [146, 205] on area at bounding box center [146, 205] width 0 height 0
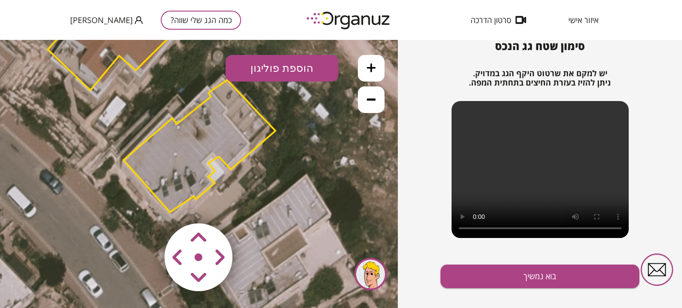
click at [146, 205] on area at bounding box center [146, 205] width 0 height 0
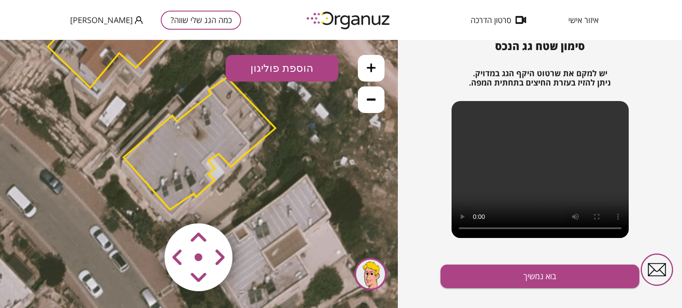
click at [146, 205] on area at bounding box center [146, 205] width 0 height 0
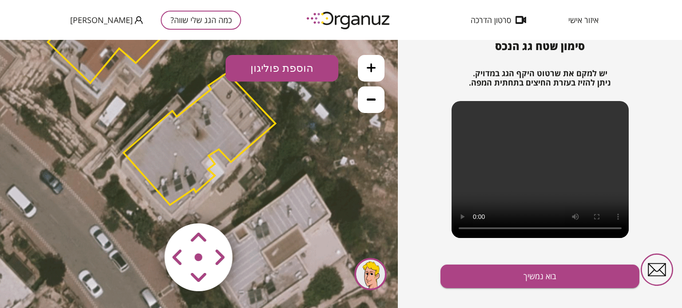
click at [146, 205] on area at bounding box center [146, 205] width 0 height 0
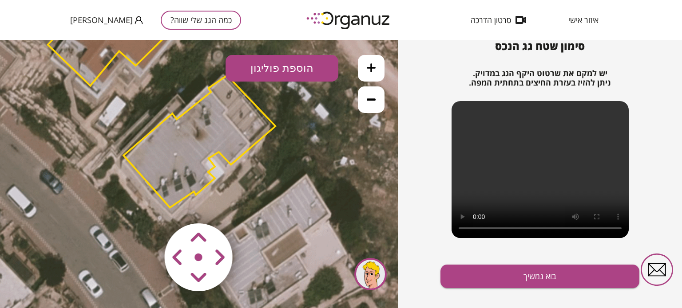
click at [146, 205] on area at bounding box center [146, 205] width 0 height 0
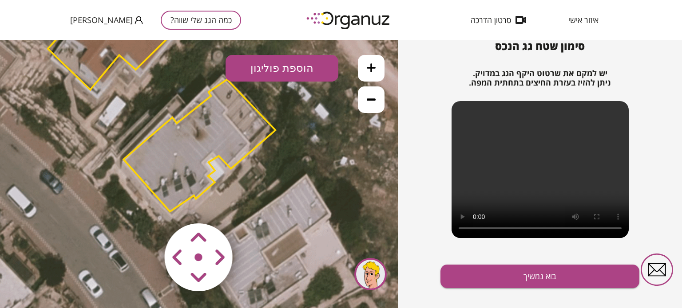
click at [146, 205] on area at bounding box center [146, 205] width 0 height 0
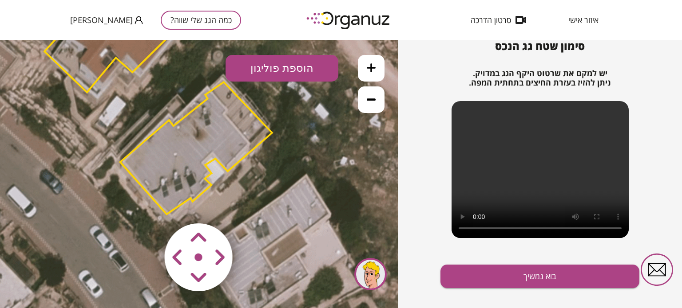
click at [146, 205] on area at bounding box center [146, 205] width 0 height 0
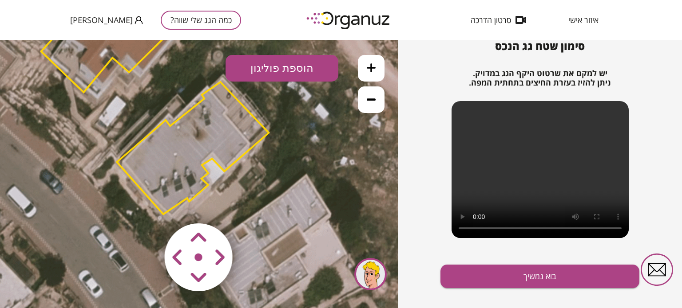
click at [146, 205] on area at bounding box center [146, 205] width 0 height 0
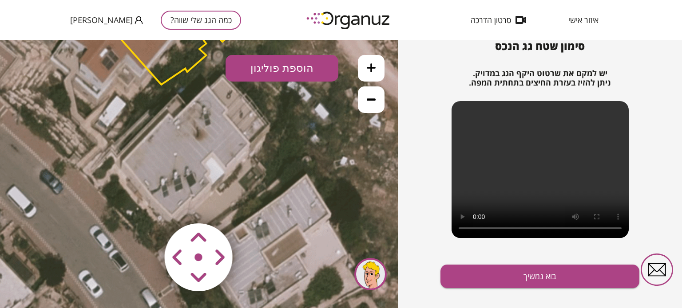
drag, startPoint x: 194, startPoint y: 249, endPoint x: 208, endPoint y: 248, distance: 14.8
click at [208, 248] on div at bounding box center [199, 258] width 106 height 106
drag, startPoint x: 199, startPoint y: 243, endPoint x: 206, endPoint y: 260, distance: 18.5
click at [252, 205] on map at bounding box center [252, 205] width 0 height 0
drag, startPoint x: 194, startPoint y: 241, endPoint x: 194, endPoint y: 276, distance: 35.1
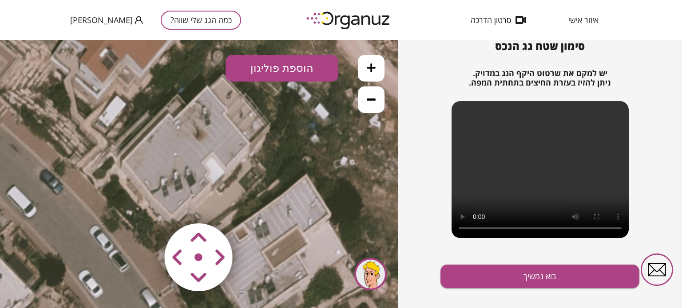
click at [252, 205] on map at bounding box center [252, 205] width 0 height 0
click at [146, 205] on area at bounding box center [146, 205] width 0 height 0
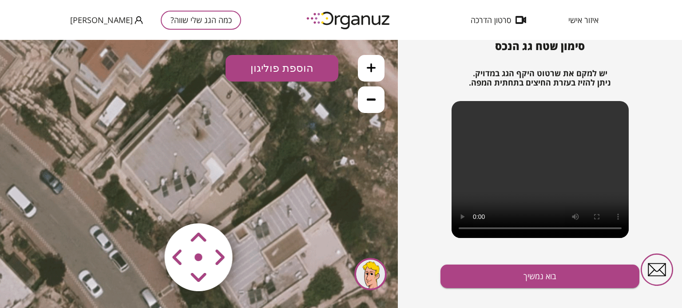
click at [146, 205] on area at bounding box center [146, 205] width 0 height 0
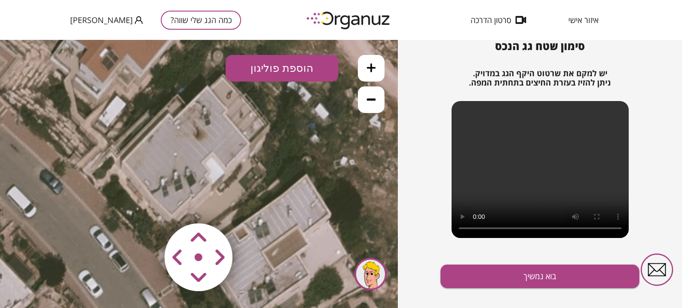
click at [146, 205] on area at bounding box center [146, 205] width 0 height 0
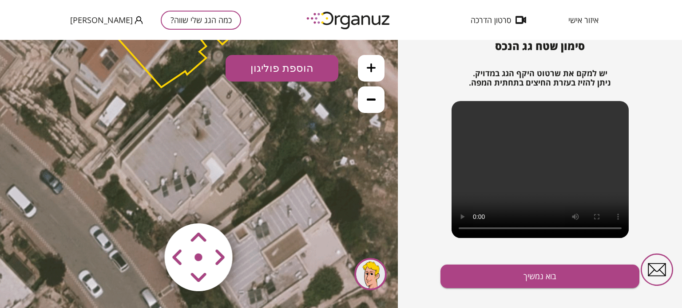
click at [146, 205] on area at bounding box center [146, 205] width 0 height 0
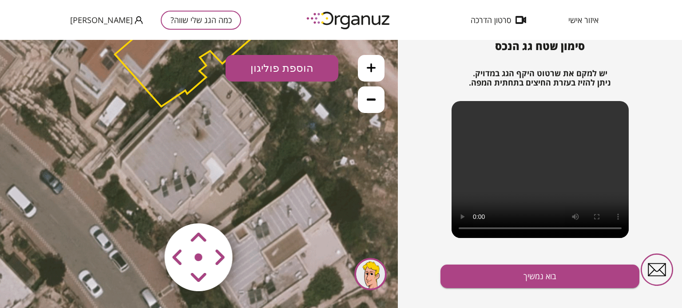
click at [146, 205] on area at bounding box center [146, 205] width 0 height 0
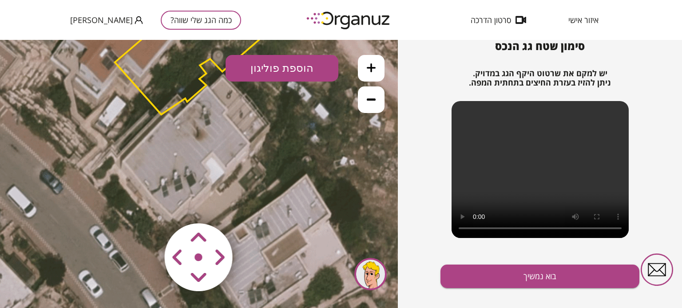
click at [146, 205] on area at bounding box center [146, 205] width 0 height 0
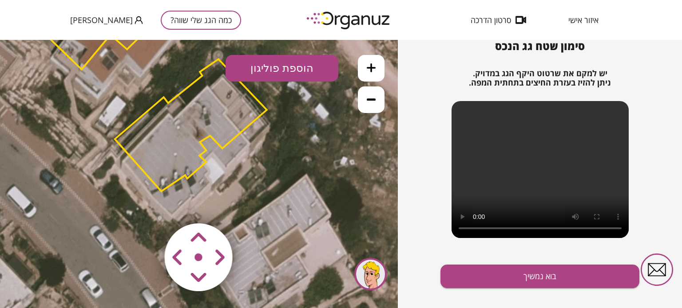
click at [146, 205] on area at bounding box center [146, 205] width 0 height 0
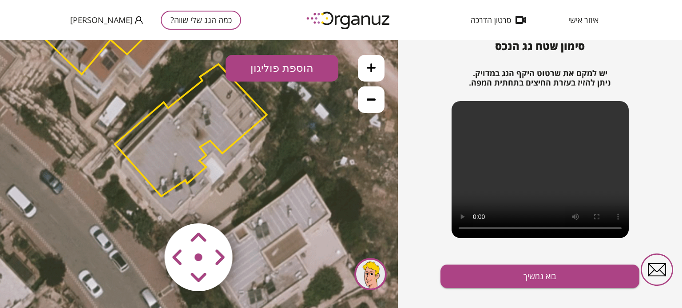
click at [146, 205] on area at bounding box center [146, 205] width 0 height 0
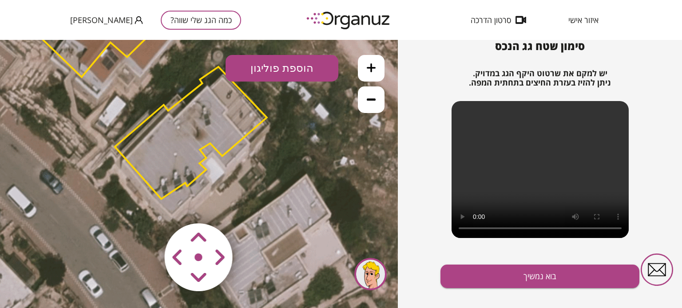
click at [146, 205] on area at bounding box center [146, 205] width 0 height 0
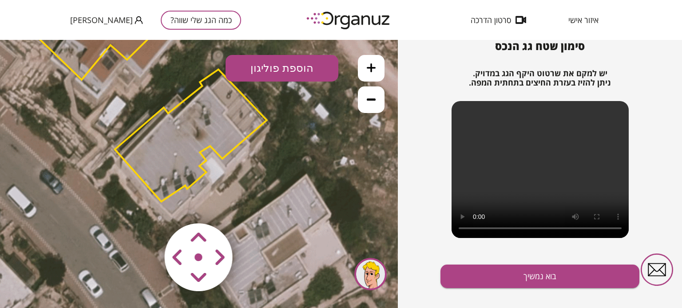
click at [146, 205] on area at bounding box center [146, 205] width 0 height 0
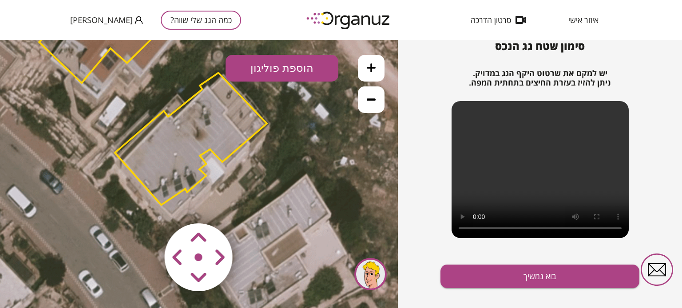
click at [146, 205] on area at bounding box center [146, 205] width 0 height 0
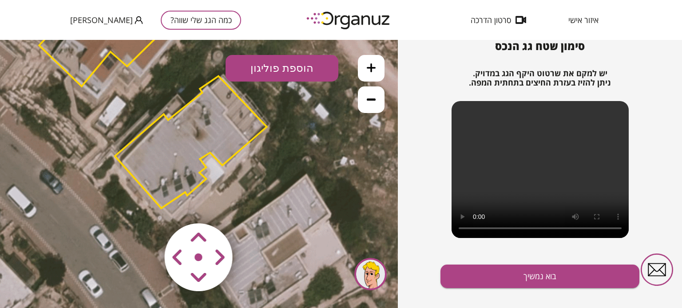
click at [146, 205] on area at bounding box center [146, 205] width 0 height 0
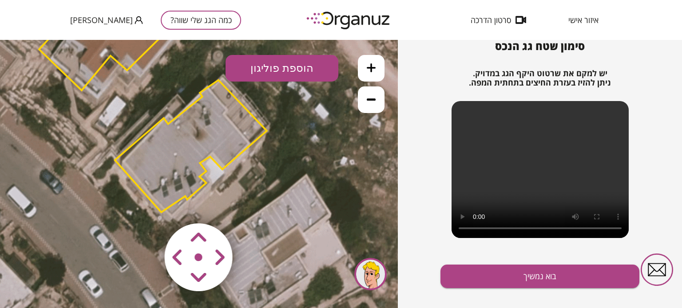
click at [146, 205] on area at bounding box center [146, 205] width 0 height 0
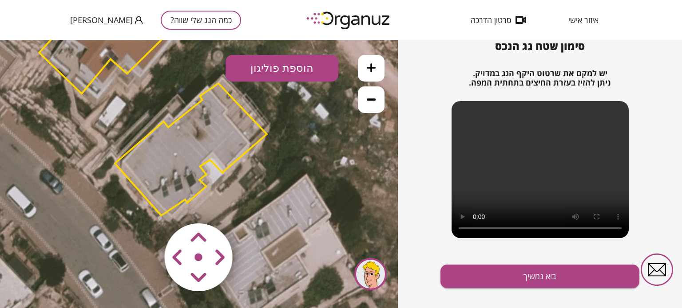
click at [146, 205] on area at bounding box center [146, 205] width 0 height 0
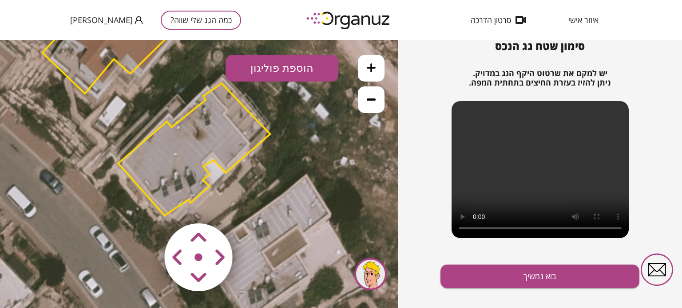
click at [146, 205] on area at bounding box center [146, 205] width 0 height 0
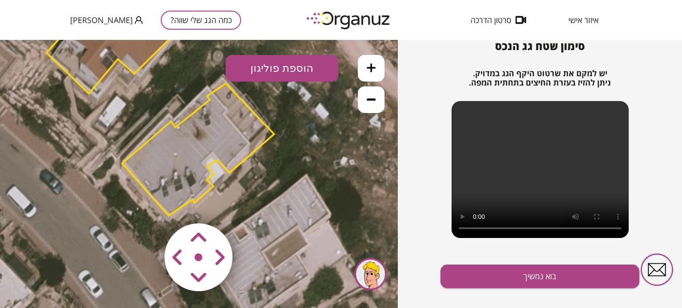
click at [146, 205] on area at bounding box center [146, 205] width 0 height 0
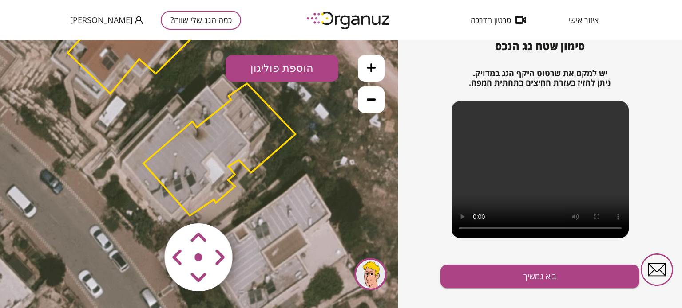
drag, startPoint x: 218, startPoint y: 252, endPoint x: 201, endPoint y: 237, distance: 23.0
click at [252, 205] on map at bounding box center [252, 205] width 0 height 0
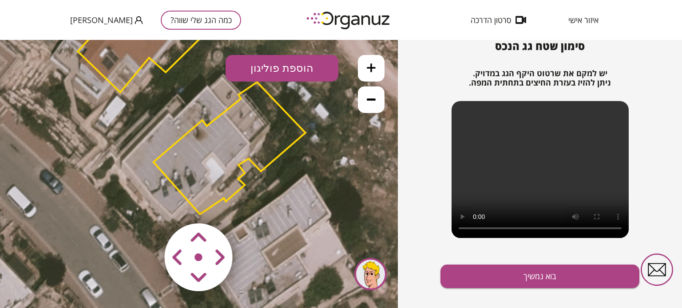
click at [146, 205] on area at bounding box center [146, 205] width 0 height 0
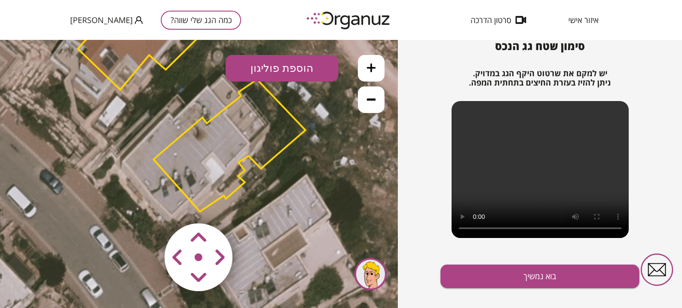
click at [146, 205] on area at bounding box center [146, 205] width 0 height 0
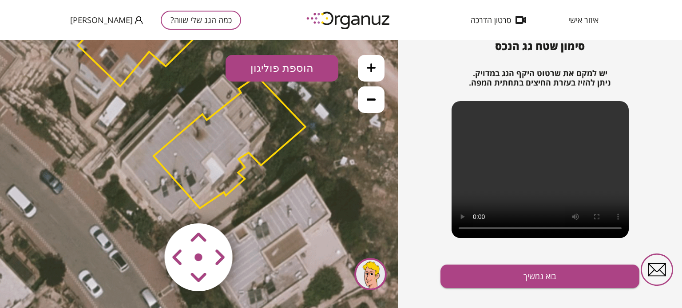
click at [146, 205] on area at bounding box center [146, 205] width 0 height 0
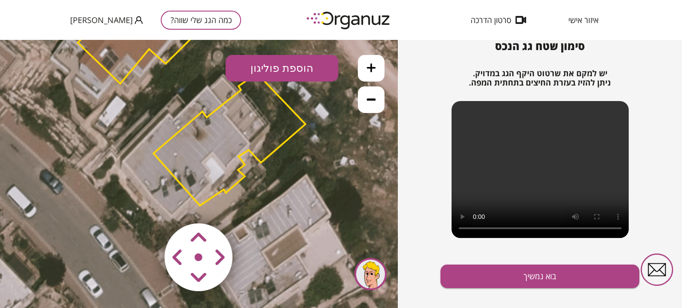
click at [146, 205] on area at bounding box center [146, 205] width 0 height 0
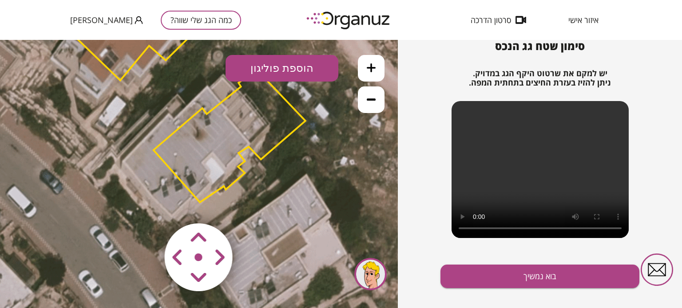
click at [146, 205] on area at bounding box center [146, 205] width 0 height 0
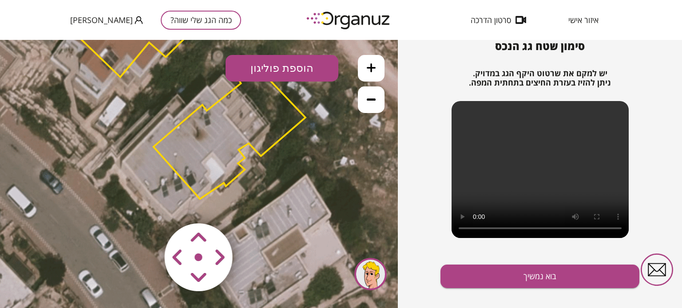
click at [146, 205] on area at bounding box center [146, 205] width 0 height 0
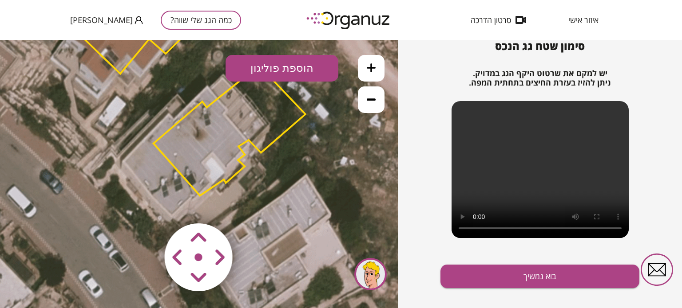
click at [146, 205] on area at bounding box center [146, 205] width 0 height 0
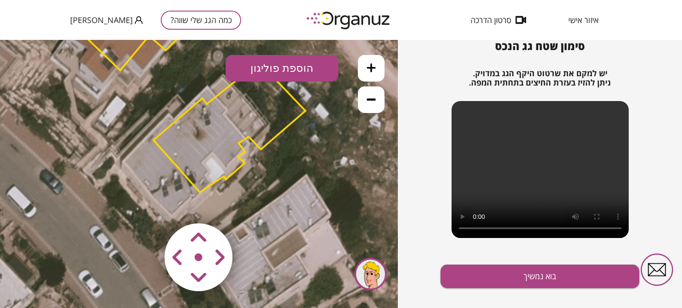
click at [146, 205] on area at bounding box center [146, 205] width 0 height 0
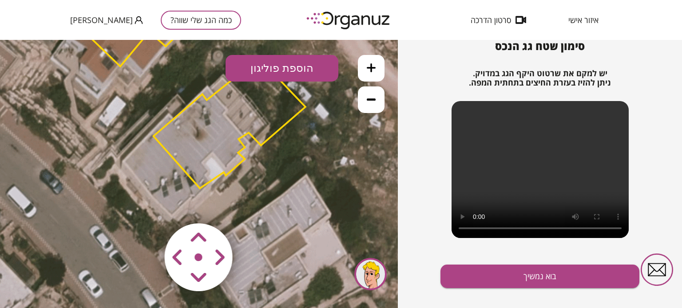
click at [146, 205] on area at bounding box center [146, 205] width 0 height 0
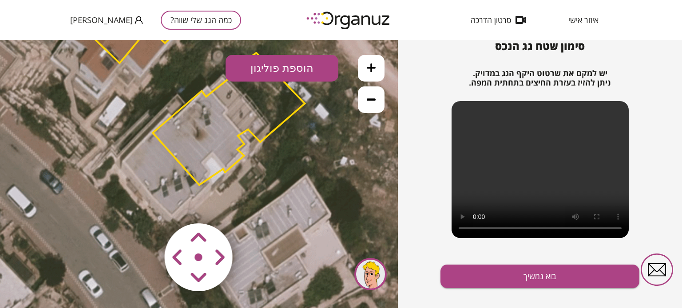
click at [146, 205] on area at bounding box center [146, 205] width 0 height 0
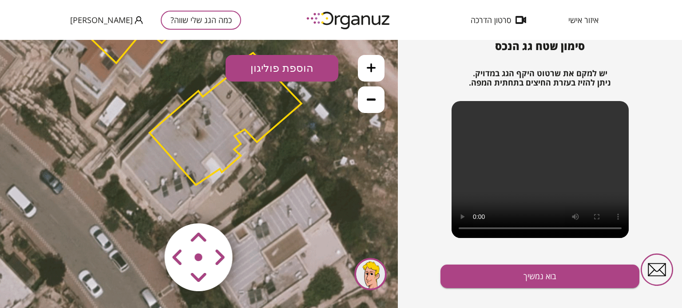
click at [146, 205] on area at bounding box center [146, 205] width 0 height 0
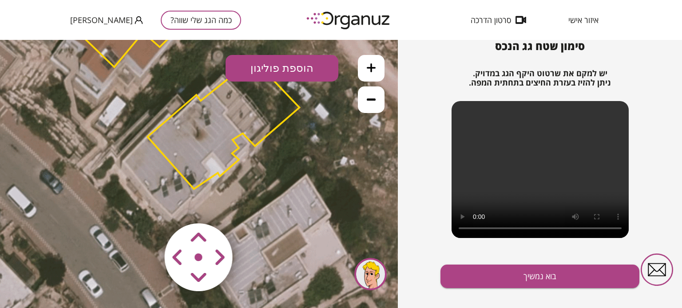
click at [146, 205] on area at bounding box center [146, 205] width 0 height 0
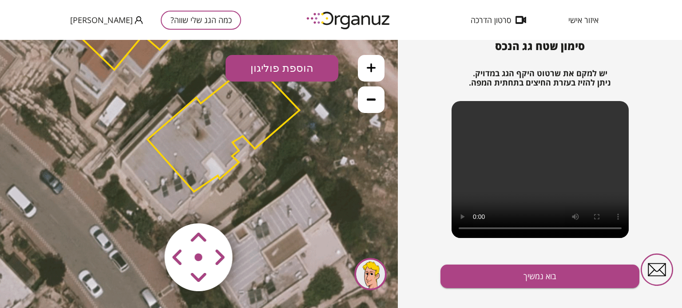
click at [146, 205] on area at bounding box center [146, 205] width 0 height 0
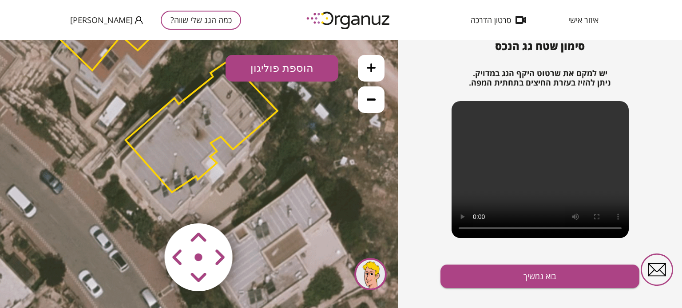
click at [146, 205] on area at bounding box center [146, 205] width 0 height 0
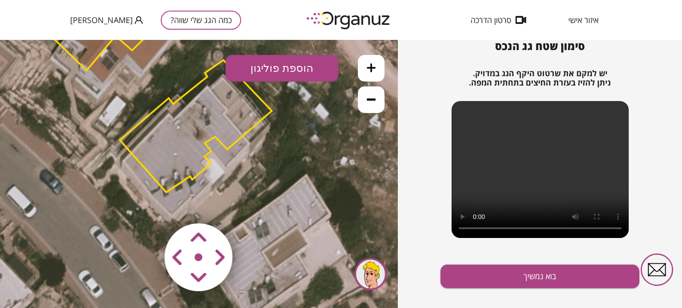
click at [146, 205] on area at bounding box center [146, 205] width 0 height 0
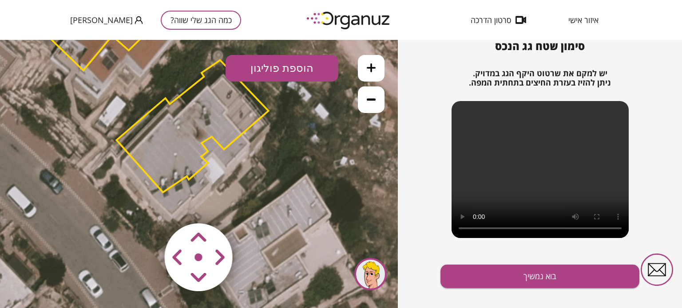
click at [146, 205] on area at bounding box center [146, 205] width 0 height 0
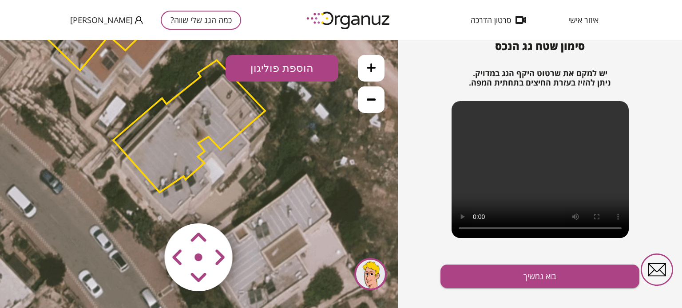
click at [146, 205] on area at bounding box center [146, 205] width 0 height 0
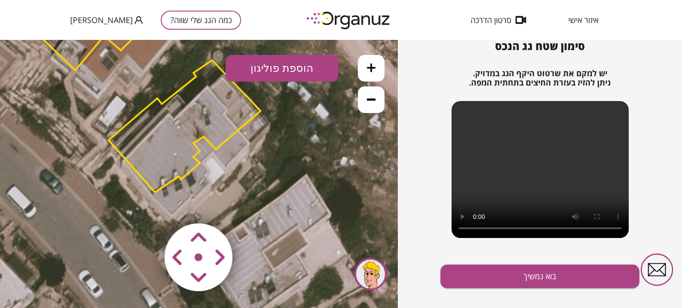
click at [146, 205] on area at bounding box center [146, 205] width 0 height 0
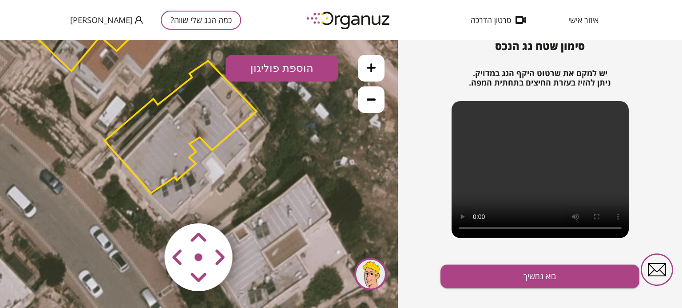
click at [146, 205] on area at bounding box center [146, 205] width 0 height 0
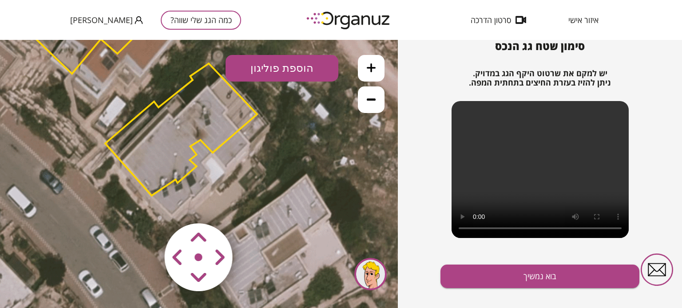
click at [146, 205] on area at bounding box center [146, 205] width 0 height 0
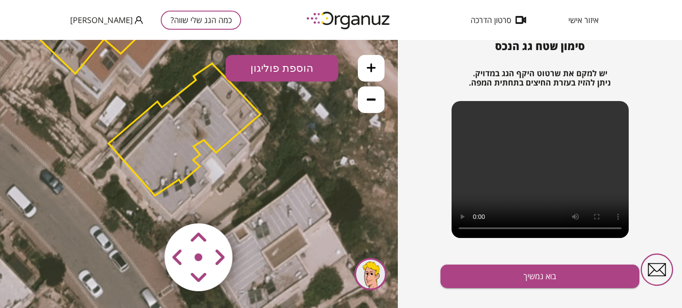
click at [146, 205] on area at bounding box center [146, 205] width 0 height 0
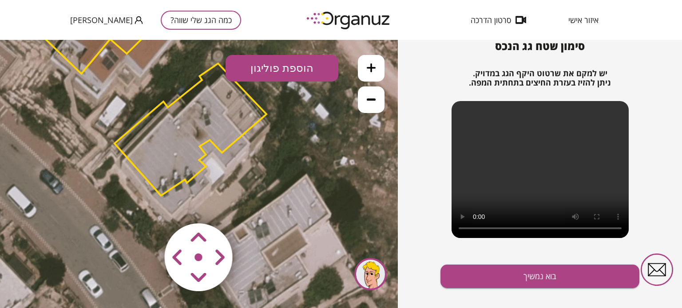
click at [146, 205] on area at bounding box center [146, 205] width 0 height 0
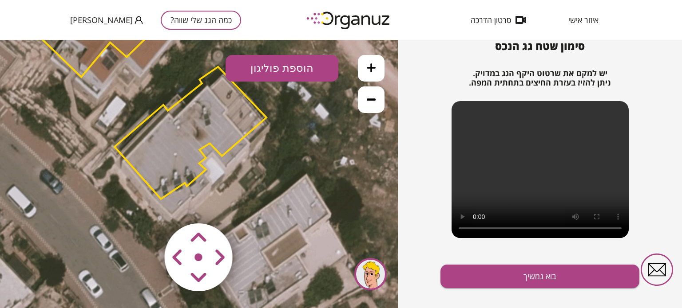
click at [146, 205] on area at bounding box center [146, 205] width 0 height 0
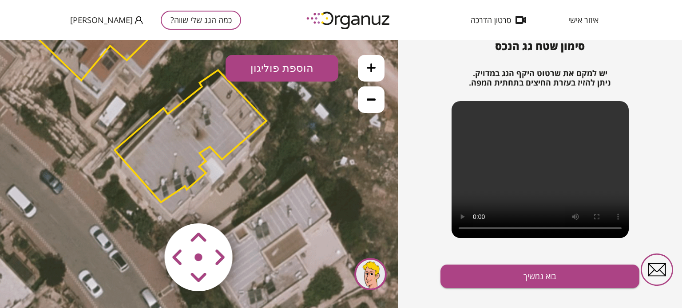
click at [146, 205] on area at bounding box center [146, 205] width 0 height 0
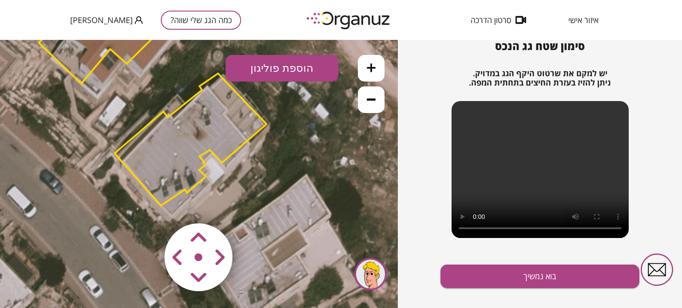
click at [146, 205] on area at bounding box center [146, 205] width 0 height 0
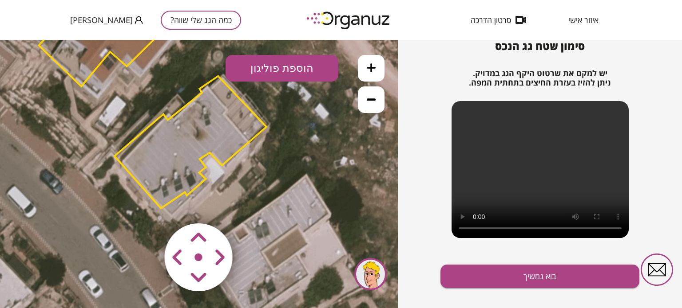
click at [146, 205] on area at bounding box center [146, 205] width 0 height 0
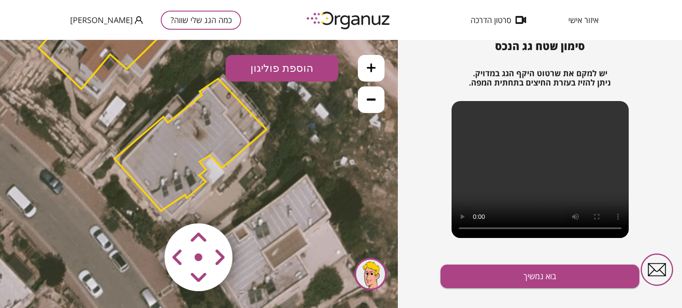
click at [146, 205] on area at bounding box center [146, 205] width 0 height 0
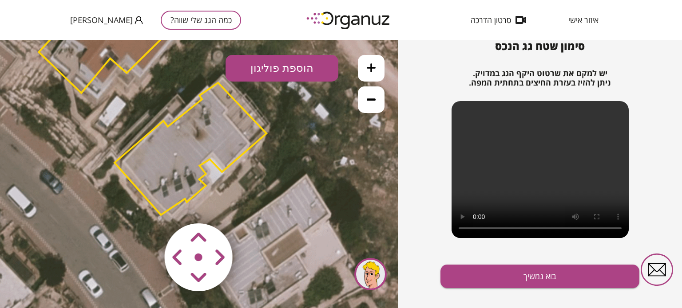
click at [146, 205] on area at bounding box center [146, 205] width 0 height 0
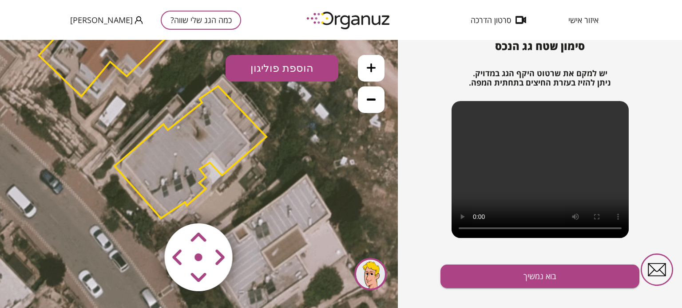
click at [146, 205] on area at bounding box center [146, 205] width 0 height 0
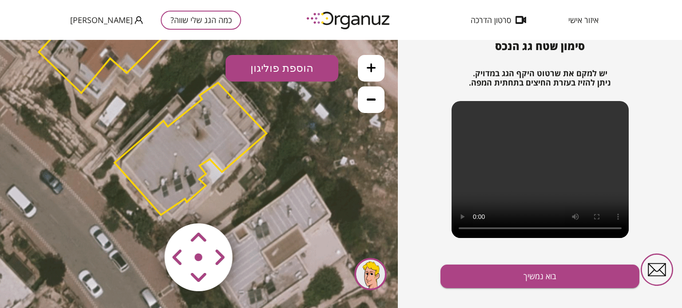
click at [146, 205] on area at bounding box center [146, 205] width 0 height 0
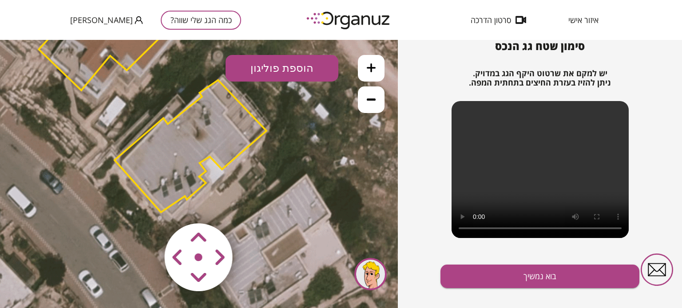
click at [146, 205] on area at bounding box center [146, 205] width 0 height 0
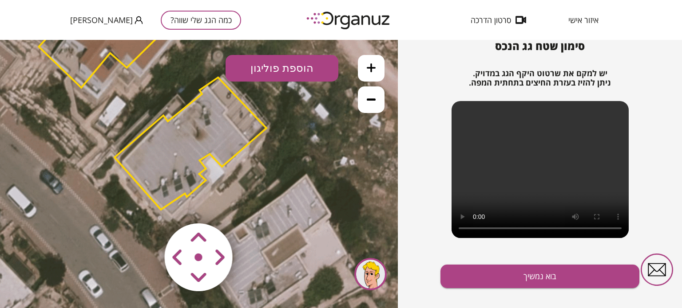
click at [146, 205] on area at bounding box center [146, 205] width 0 height 0
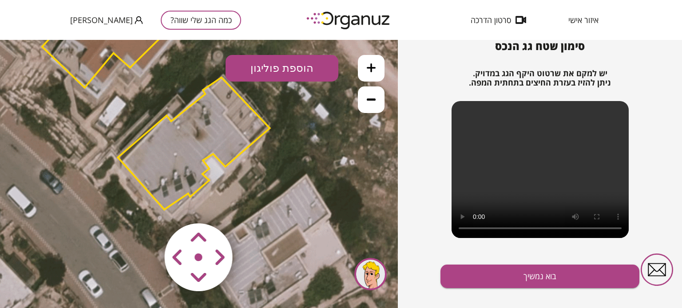
click at [146, 205] on area at bounding box center [146, 205] width 0 height 0
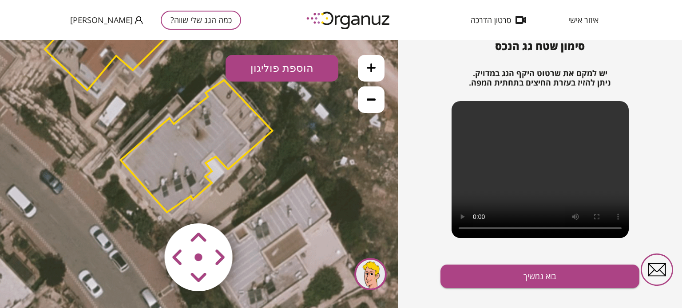
click at [146, 205] on area at bounding box center [146, 205] width 0 height 0
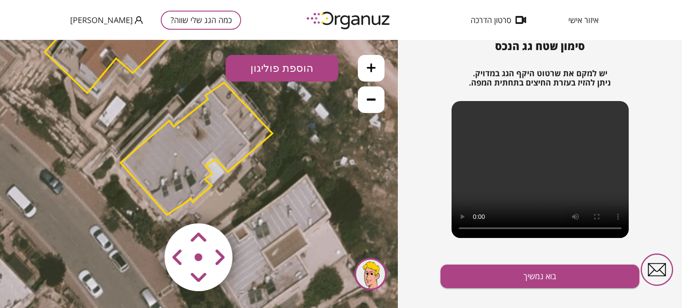
click at [146, 205] on area at bounding box center [146, 205] width 0 height 0
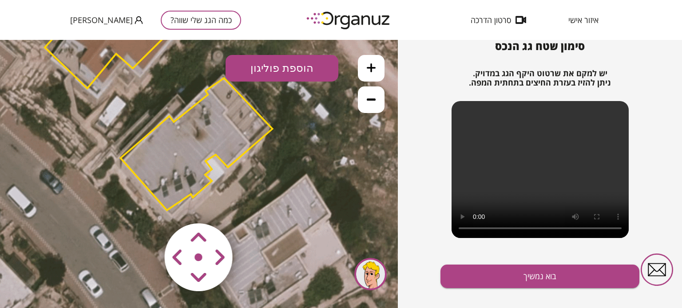
click at [146, 205] on area at bounding box center [146, 205] width 0 height 0
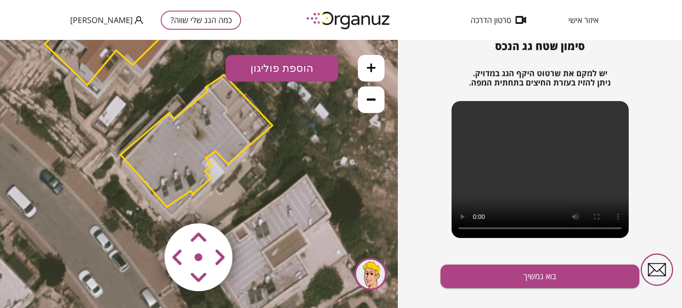
click at [146, 205] on area at bounding box center [146, 205] width 0 height 0
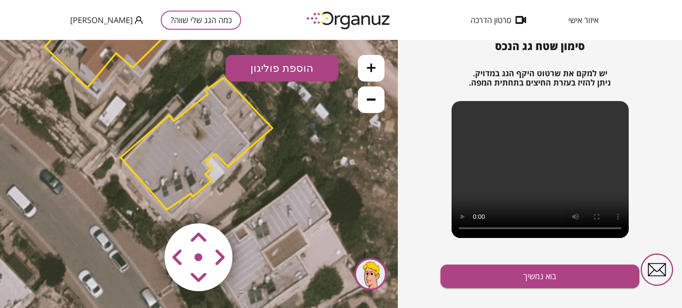
click at [146, 205] on area at bounding box center [146, 205] width 0 height 0
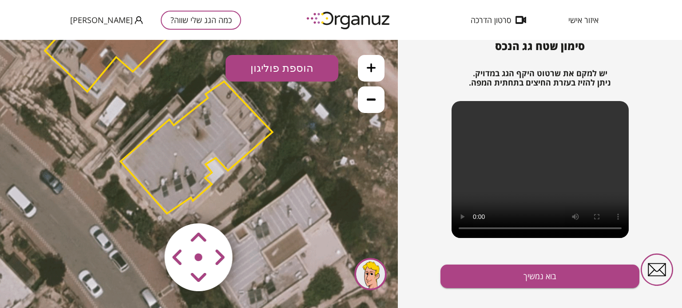
click at [146, 205] on area at bounding box center [146, 205] width 0 height 0
click at [372, 68] on icon at bounding box center [371, 67] width 9 height 9
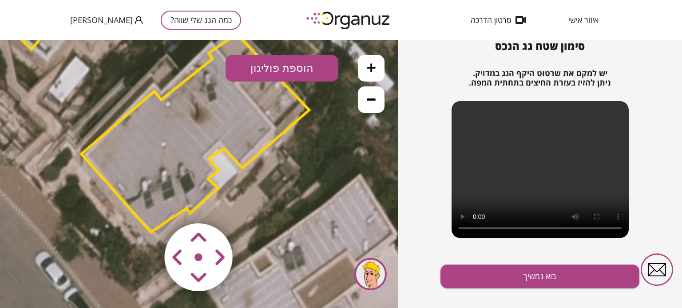
click at [146, 205] on area at bounding box center [146, 205] width 0 height 0
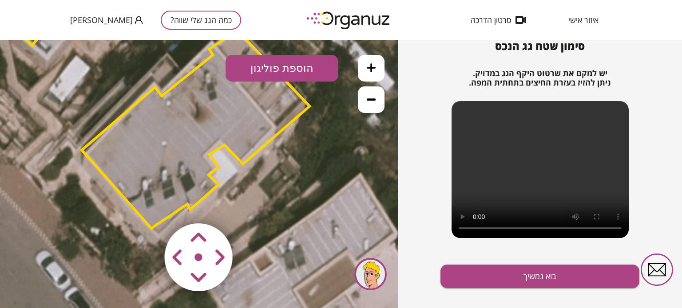
click at [198, 257] on img at bounding box center [199, 258] width 106 height 106
click at [146, 205] on area at bounding box center [146, 205] width 0 height 0
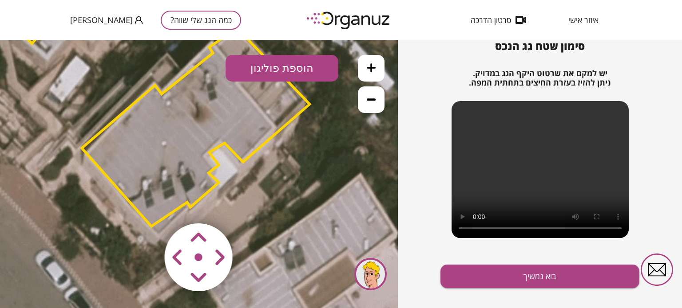
click at [146, 205] on area at bounding box center [146, 205] width 0 height 0
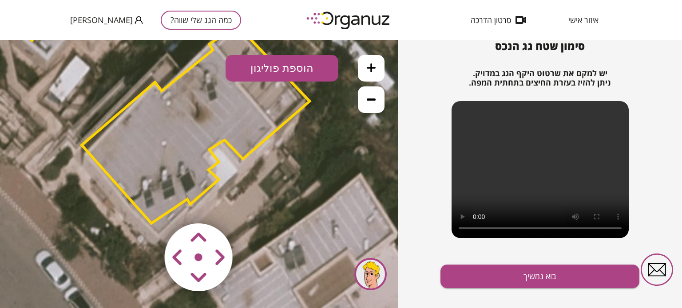
click at [146, 205] on area at bounding box center [146, 205] width 0 height 0
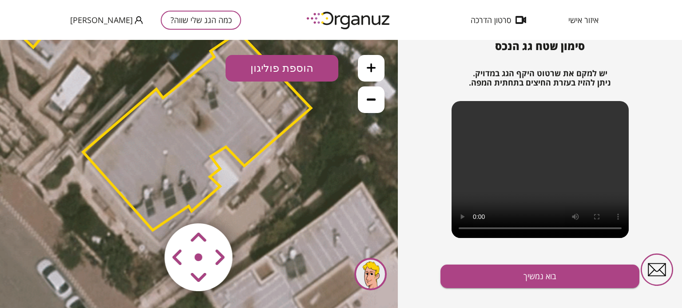
drag, startPoint x: 197, startPoint y: 257, endPoint x: 198, endPoint y: 264, distance: 7.2
click at [198, 264] on div at bounding box center [199, 258] width 106 height 106
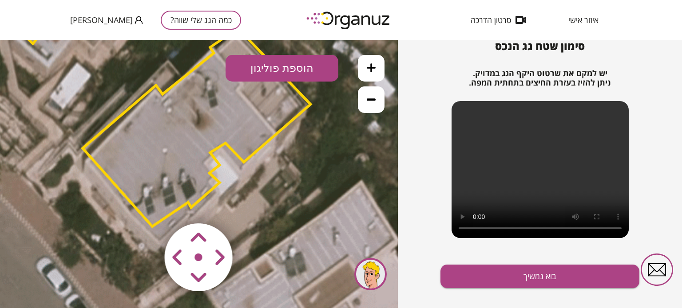
click at [146, 205] on area at bounding box center [146, 205] width 0 height 0
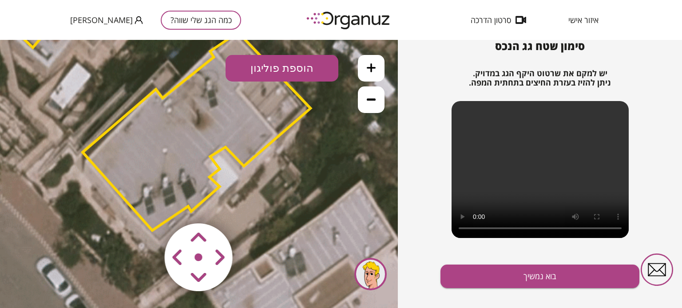
click at [146, 205] on area at bounding box center [146, 205] width 0 height 0
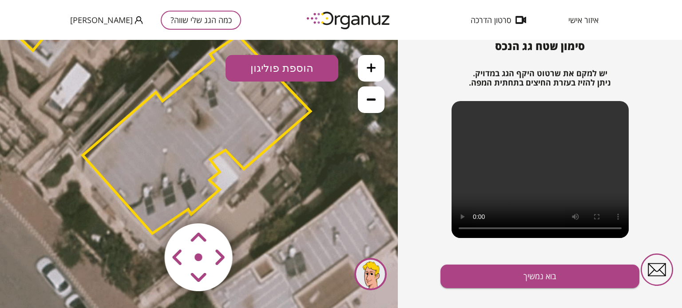
click at [146, 205] on area at bounding box center [146, 205] width 0 height 0
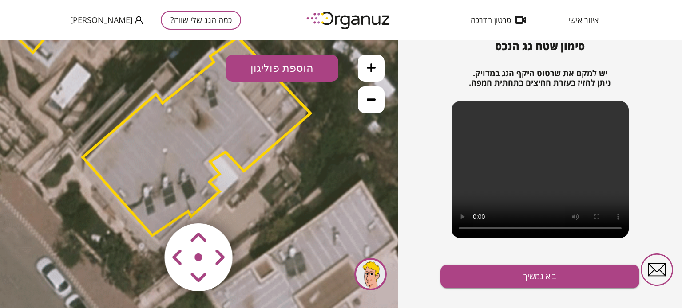
click at [146, 205] on area at bounding box center [146, 205] width 0 height 0
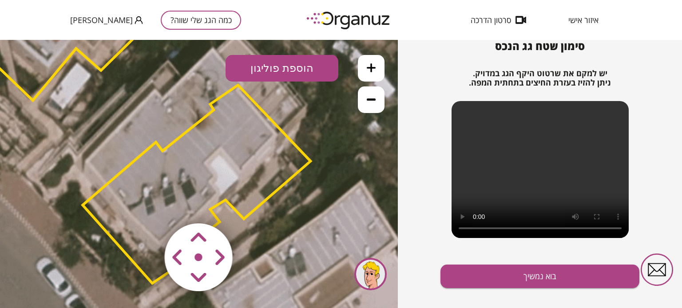
drag, startPoint x: 200, startPoint y: 278, endPoint x: 197, endPoint y: 236, distance: 42.3
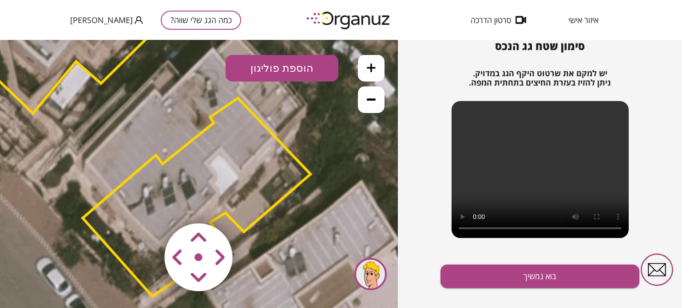
click at [146, 205] on area at bounding box center [146, 205] width 0 height 0
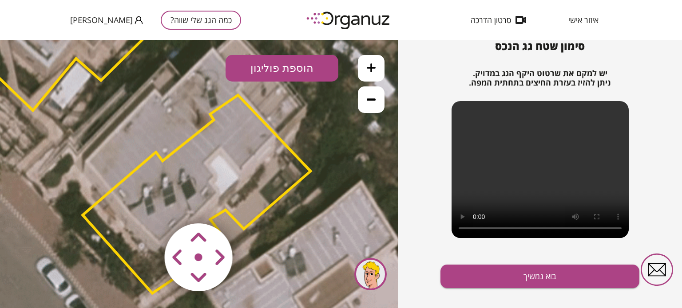
click at [146, 205] on area at bounding box center [146, 205] width 0 height 0
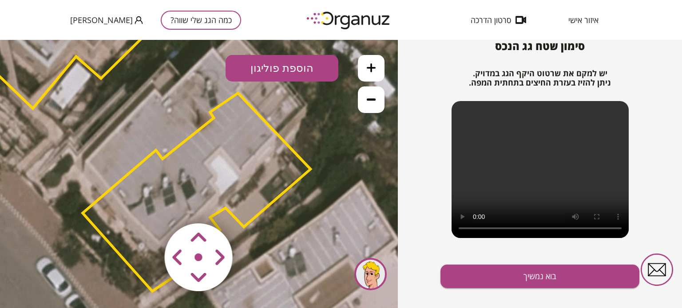
click at [146, 205] on area at bounding box center [146, 205] width 0 height 0
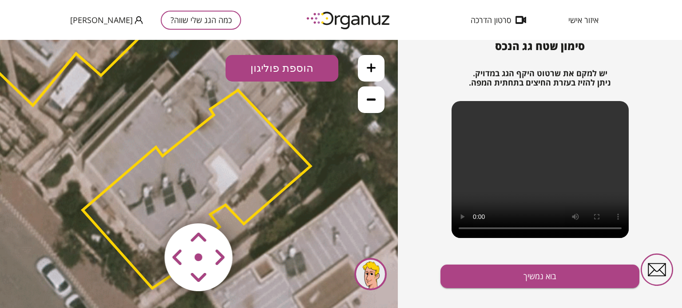
click at [146, 205] on area at bounding box center [146, 205] width 0 height 0
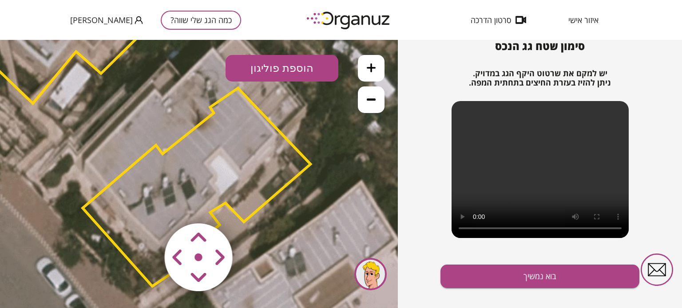
click at [146, 205] on area at bounding box center [146, 205] width 0 height 0
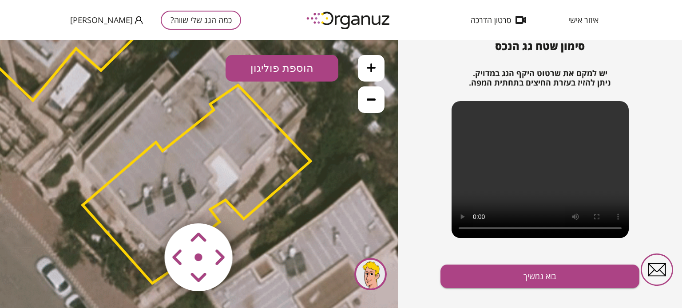
click at [146, 205] on area at bounding box center [146, 205] width 0 height 0
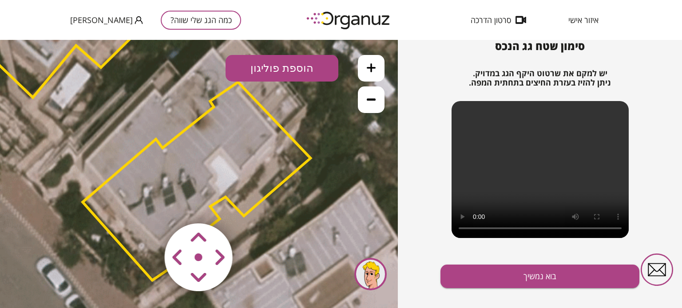
click at [146, 205] on area at bounding box center [146, 205] width 0 height 0
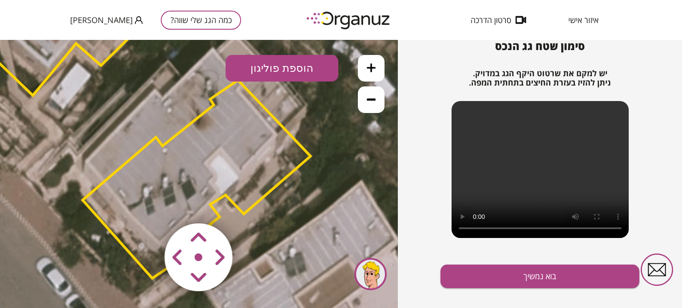
click at [146, 205] on area at bounding box center [146, 205] width 0 height 0
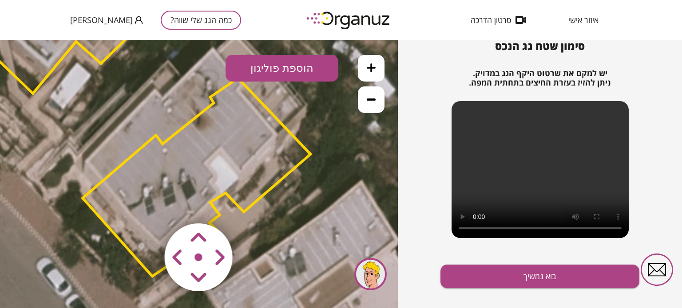
click at [146, 205] on area at bounding box center [146, 205] width 0 height 0
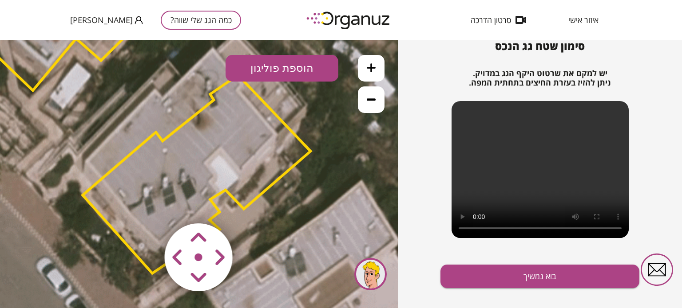
click at [146, 205] on area at bounding box center [146, 205] width 0 height 0
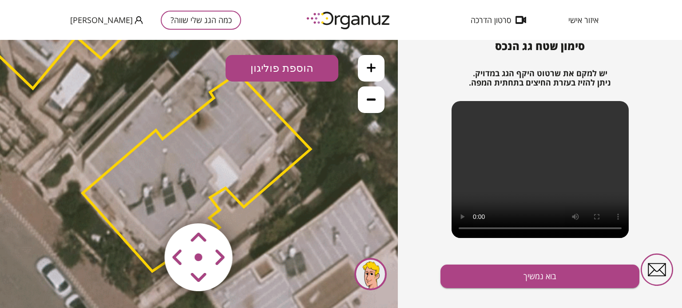
click at [146, 205] on area at bounding box center [146, 205] width 0 height 0
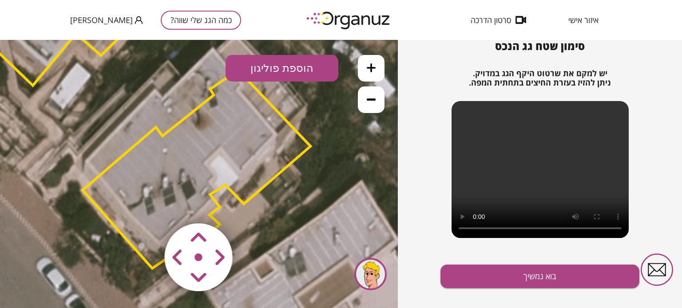
click at [146, 205] on area at bounding box center [146, 205] width 0 height 0
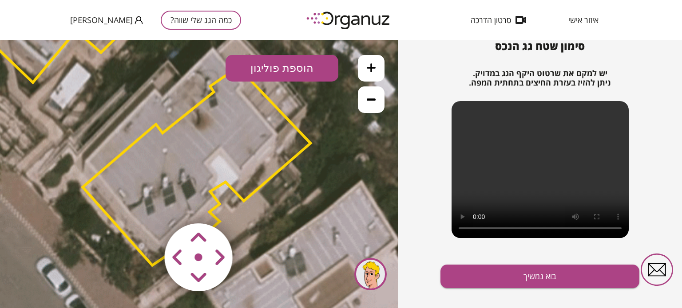
click at [146, 205] on area at bounding box center [146, 205] width 0 height 0
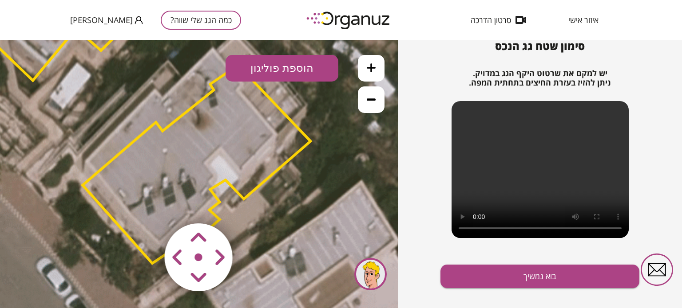
click at [146, 205] on area at bounding box center [146, 205] width 0 height 0
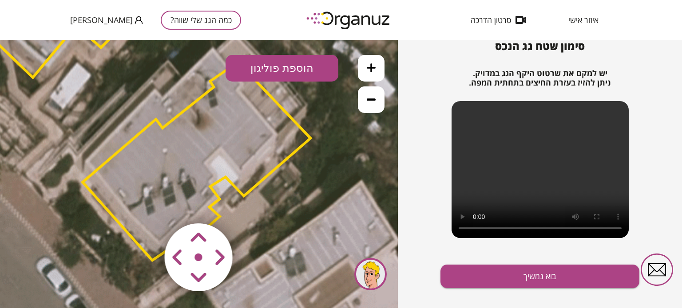
click at [146, 205] on area at bounding box center [146, 205] width 0 height 0
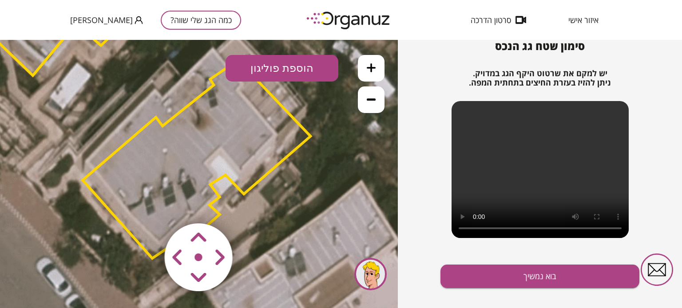
click at [146, 205] on area at bounding box center [146, 205] width 0 height 0
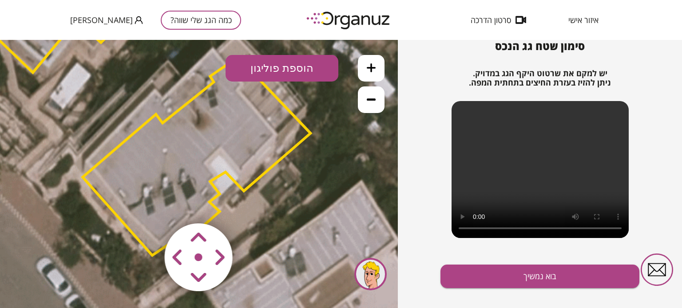
click at [146, 205] on area at bounding box center [146, 205] width 0 height 0
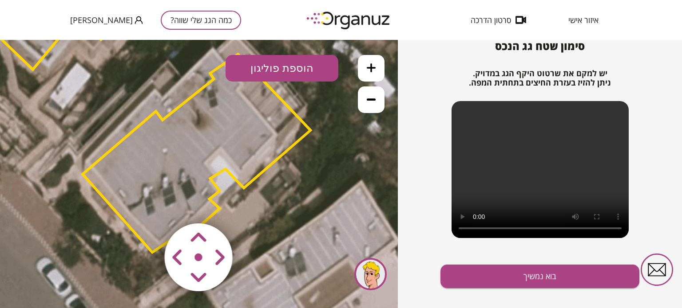
click at [146, 205] on area at bounding box center [146, 205] width 0 height 0
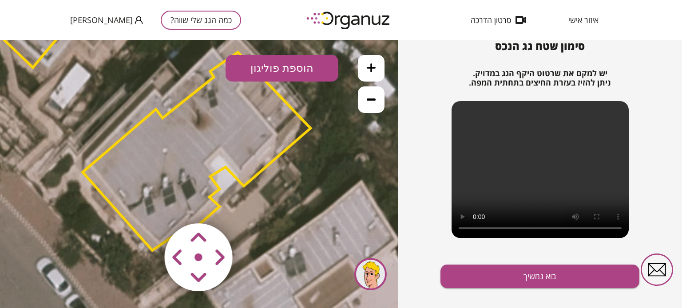
click at [146, 205] on area at bounding box center [146, 205] width 0 height 0
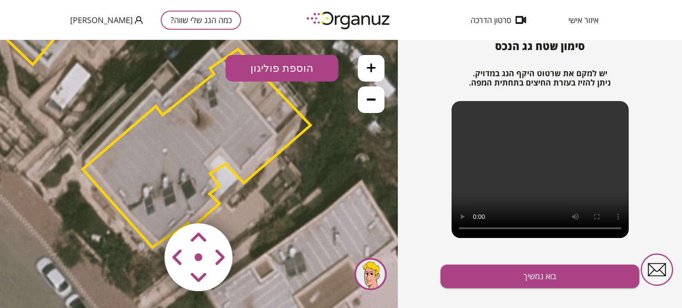
click at [146, 205] on area at bounding box center [146, 205] width 0 height 0
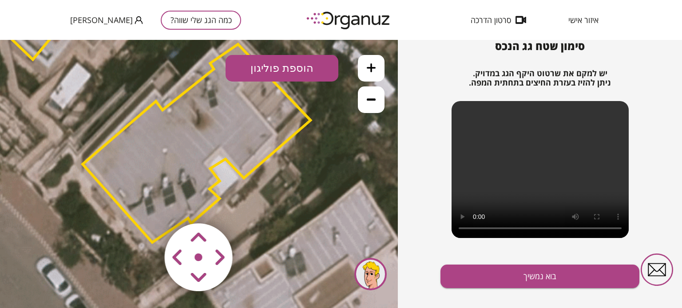
click at [146, 205] on area at bounding box center [146, 205] width 0 height 0
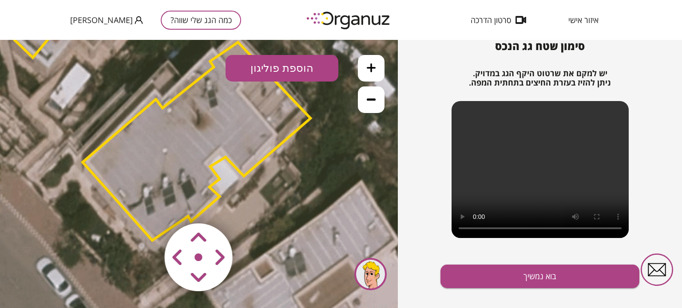
click at [146, 205] on area at bounding box center [146, 205] width 0 height 0
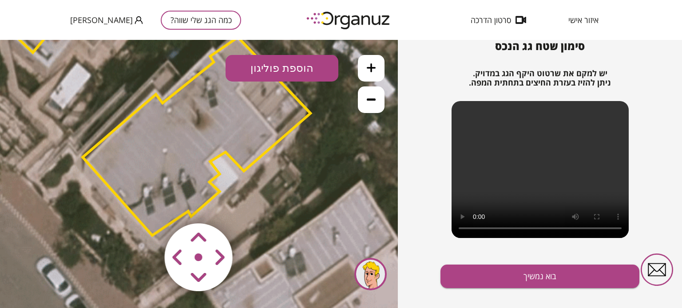
click at [146, 205] on area at bounding box center [146, 205] width 0 height 0
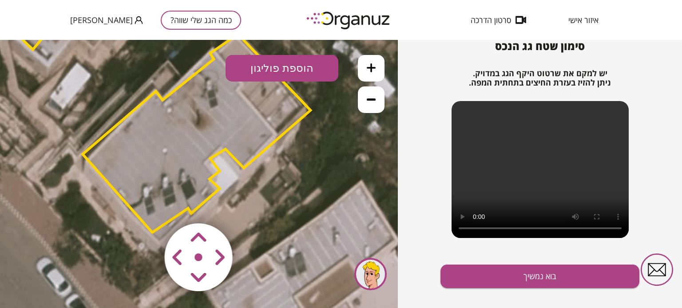
click at [146, 205] on area at bounding box center [146, 205] width 0 height 0
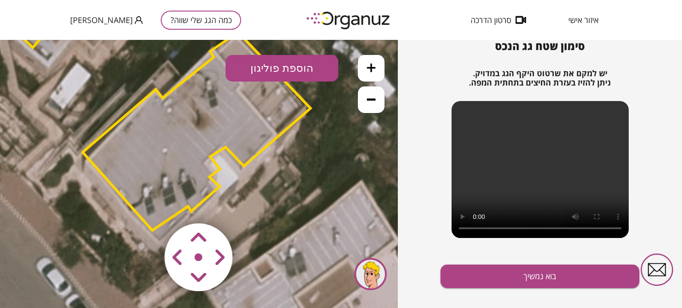
click at [146, 205] on area at bounding box center [146, 205] width 0 height 0
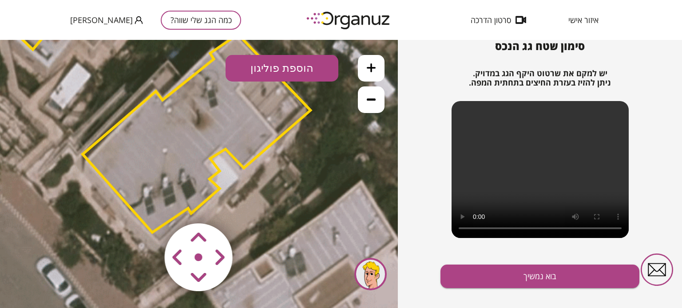
click at [146, 205] on area at bounding box center [146, 205] width 0 height 0
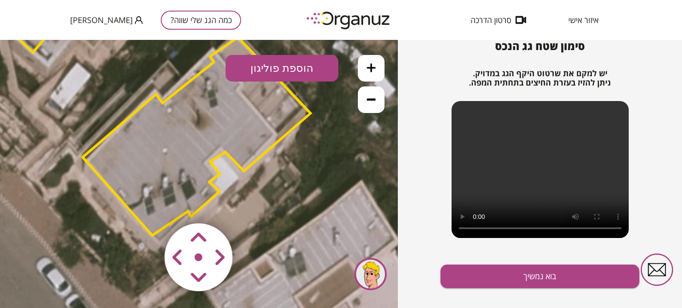
click at [146, 205] on area at bounding box center [146, 205] width 0 height 0
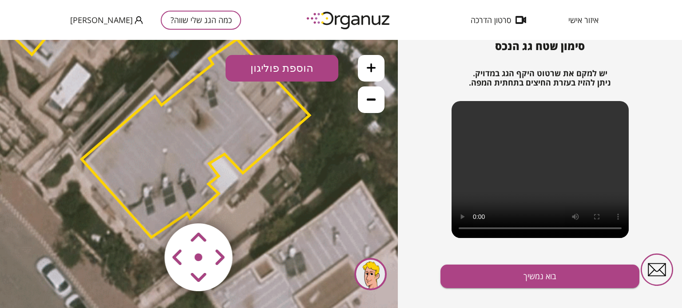
click at [146, 205] on area at bounding box center [146, 205] width 0 height 0
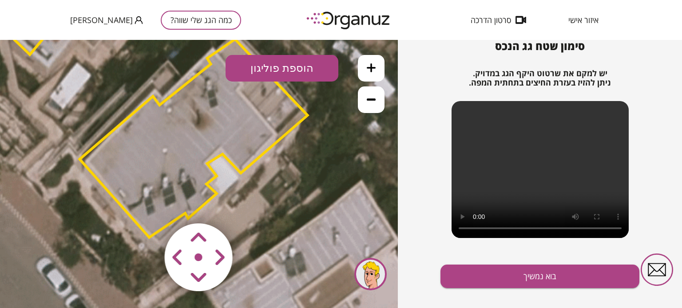
click at [146, 205] on area at bounding box center [146, 205] width 0 height 0
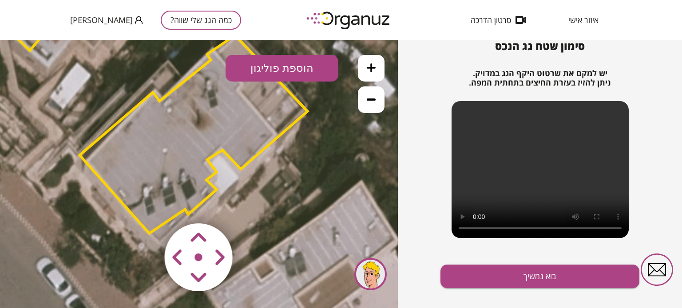
click at [146, 205] on area at bounding box center [146, 205] width 0 height 0
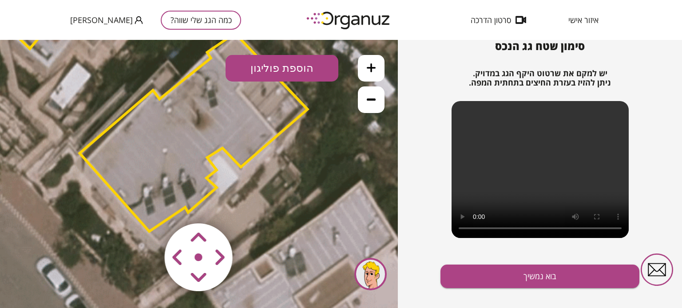
click at [197, 257] on img at bounding box center [199, 258] width 106 height 106
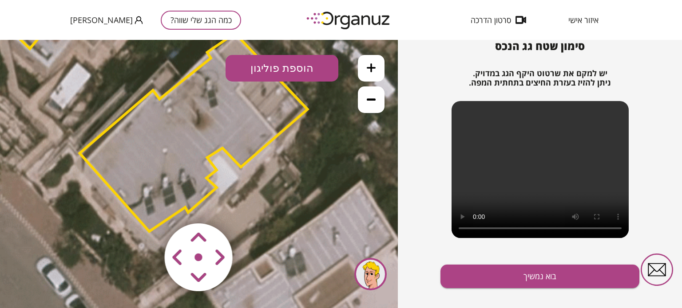
click at [197, 257] on img at bounding box center [199, 258] width 106 height 106
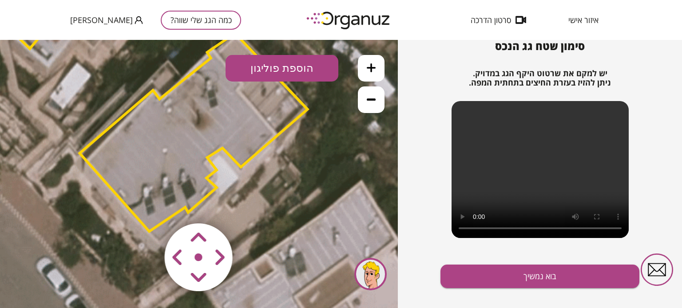
click at [197, 257] on img at bounding box center [199, 258] width 106 height 106
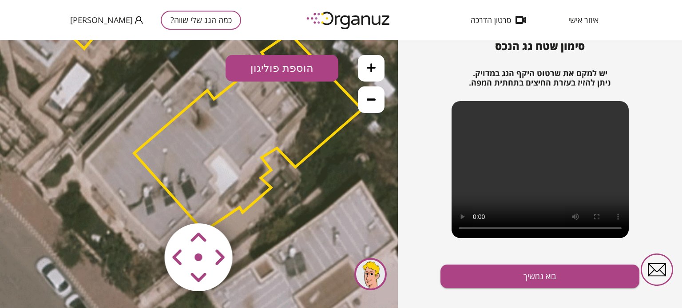
drag, startPoint x: 200, startPoint y: 256, endPoint x: 167, endPoint y: 257, distance: 33.3
click at [252, 205] on map at bounding box center [252, 205] width 0 height 0
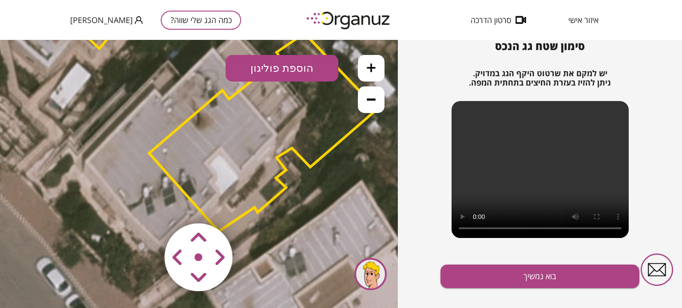
click at [146, 205] on area at bounding box center [146, 205] width 0 height 0
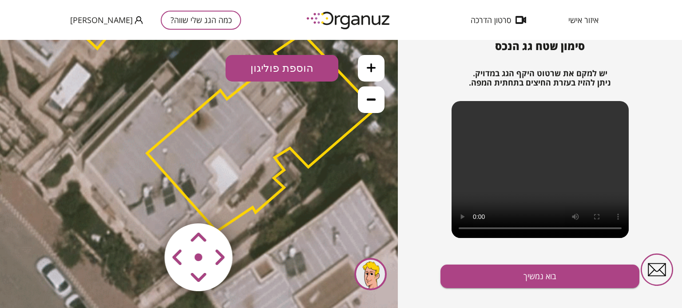
click at [146, 205] on area at bounding box center [146, 205] width 0 height 0
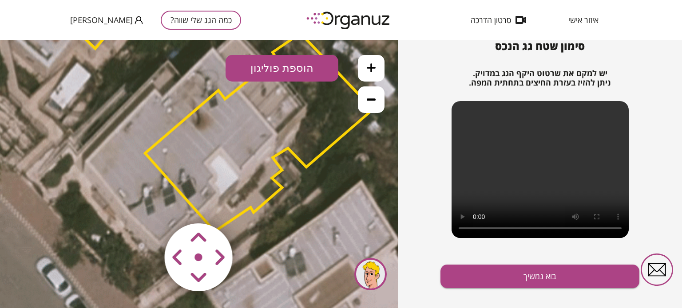
click at [146, 205] on area at bounding box center [146, 205] width 0 height 0
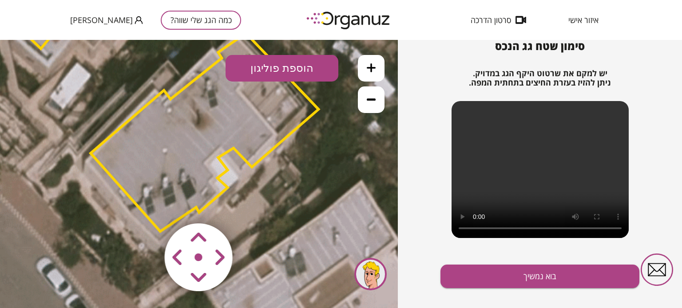
click at [146, 205] on area at bounding box center [146, 205] width 0 height 0
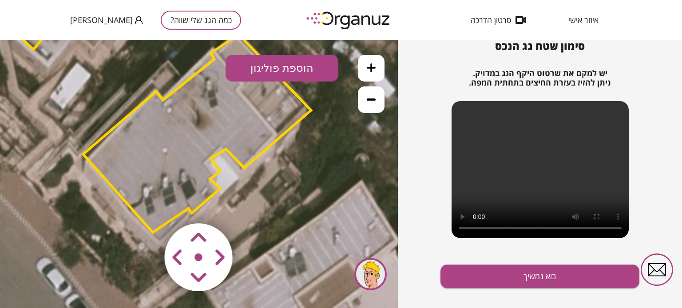
click at [146, 205] on area at bounding box center [146, 205] width 0 height 0
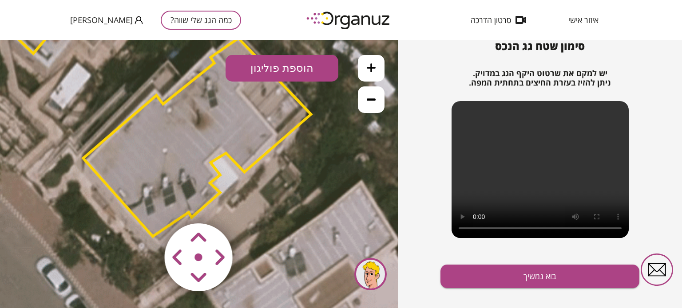
click at [146, 205] on area at bounding box center [146, 205] width 0 height 0
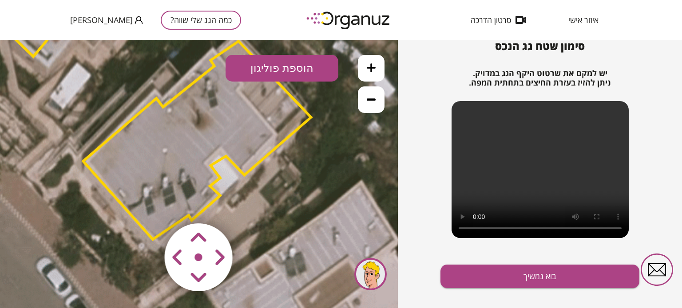
click at [146, 205] on area at bounding box center [146, 205] width 0 height 0
click at [286, 198] on icon at bounding box center [151, 72] width 1109 height 1109
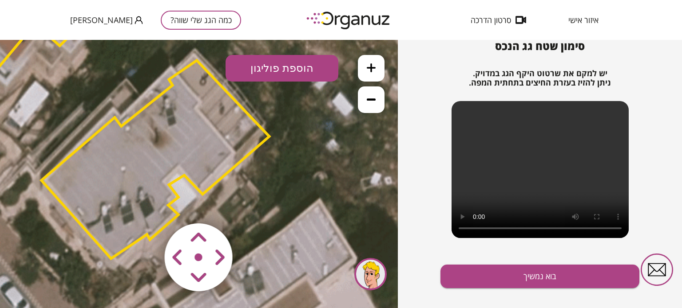
drag, startPoint x: 286, startPoint y: 198, endPoint x: 245, endPoint y: 217, distance: 45.5
click at [245, 217] on div ".st0 { fill: #FFFFFF; } 0" at bounding box center [199, 174] width 398 height 269
click at [289, 72] on button "הוספת פוליגון" at bounding box center [281, 68] width 113 height 27
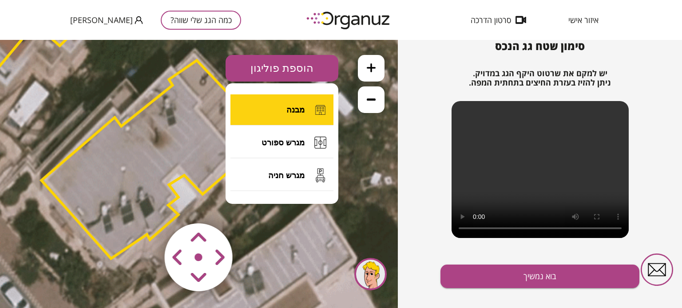
click at [295, 113] on span "מבנה" at bounding box center [295, 110] width 18 height 10
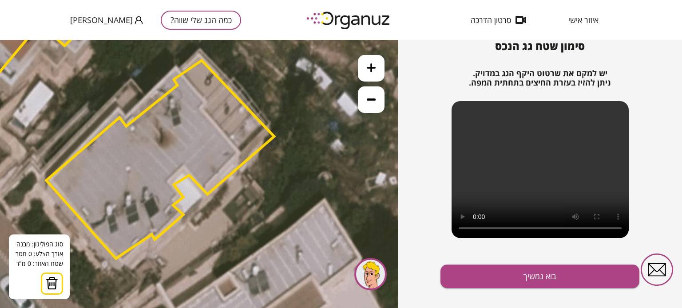
drag, startPoint x: 225, startPoint y: 90, endPoint x: 233, endPoint y: 91, distance: 7.1
click at [233, 91] on polygon at bounding box center [160, 159] width 228 height 198
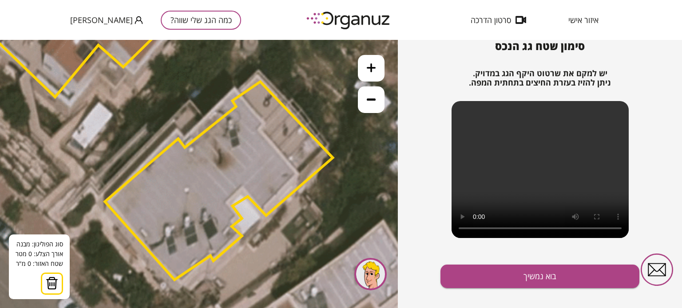
drag, startPoint x: 243, startPoint y: 101, endPoint x: 299, endPoint y: 122, distance: 60.1
click at [299, 122] on polygon at bounding box center [219, 181] width 228 height 198
click at [237, 174] on polygon at bounding box center [219, 181] width 228 height 198
click at [238, 170] on button at bounding box center [236, 173] width 9 height 9
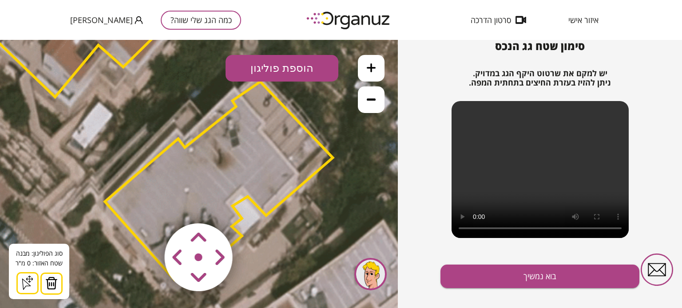
click at [51, 281] on img at bounding box center [51, 283] width 12 height 13
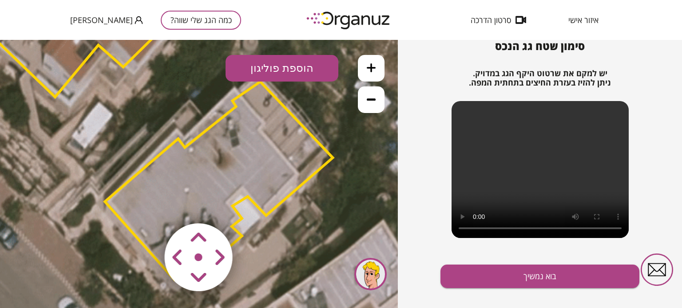
click at [146, 205] on area at bounding box center [146, 205] width 0 height 0
click at [497, 21] on span "סרטון הדרכה" at bounding box center [491, 20] width 40 height 9
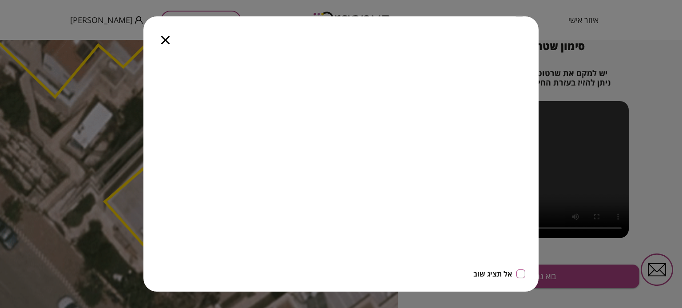
click at [165, 40] on icon "button" at bounding box center [165, 40] width 8 height 8
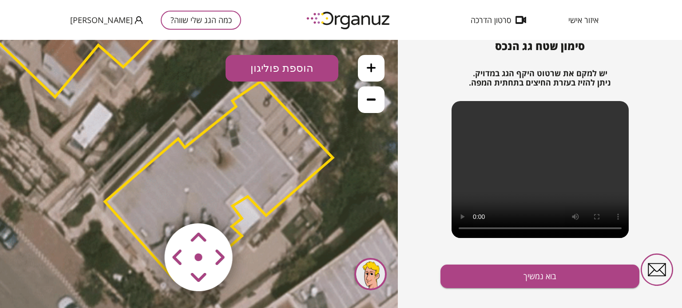
click at [245, 152] on polygon at bounding box center [219, 181] width 228 height 198
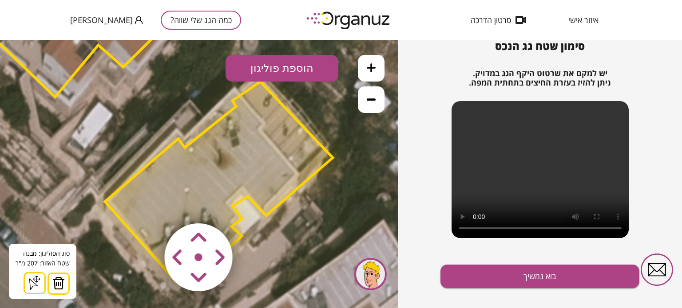
click at [32, 285] on icon at bounding box center [35, 283] width 14 height 14
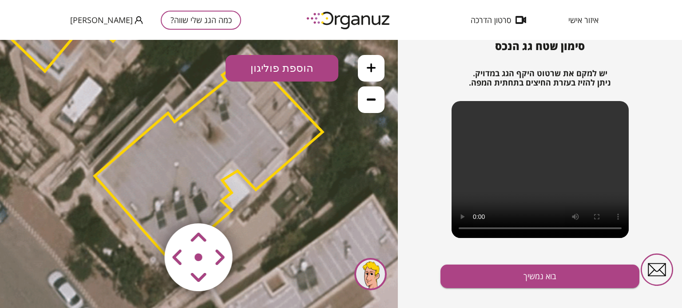
drag, startPoint x: 301, startPoint y: 125, endPoint x: 291, endPoint y: 99, distance: 27.7
click at [291, 99] on polygon at bounding box center [209, 155] width 228 height 198
click at [343, 90] on icon at bounding box center [162, 86] width 1109 height 1109
click at [366, 278] on div at bounding box center [370, 274] width 32 height 32
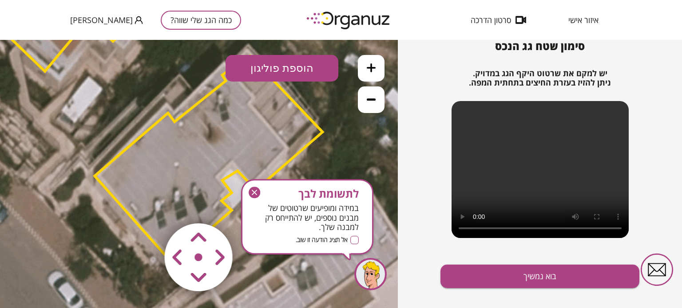
click at [253, 192] on icon "button" at bounding box center [255, 193] width 12 height 12
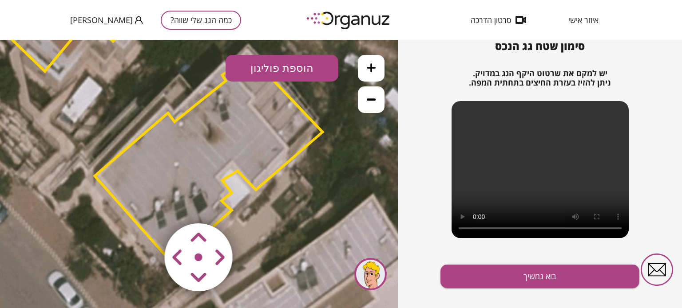
click at [284, 219] on icon at bounding box center [162, 86] width 1109 height 1109
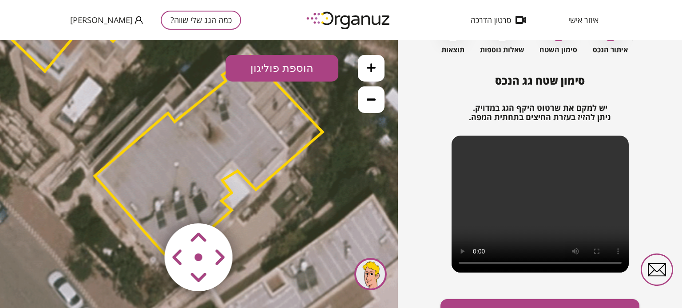
scroll to position [65, 0]
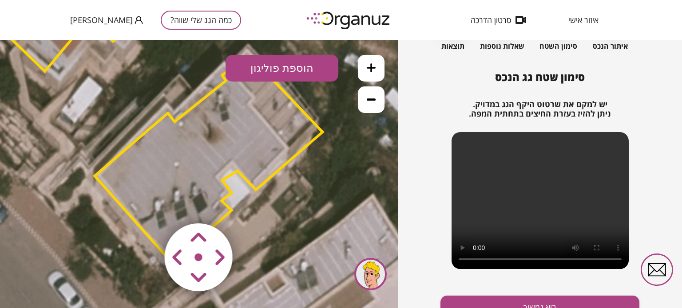
click at [371, 103] on icon at bounding box center [371, 99] width 9 height 9
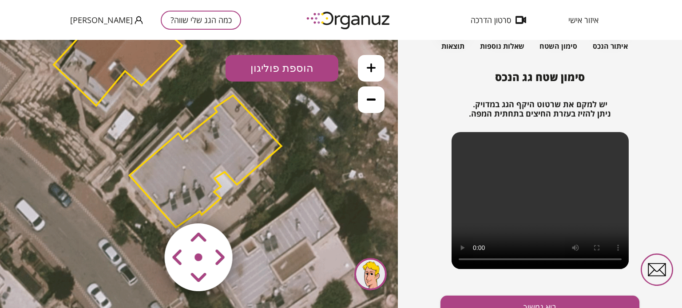
click at [371, 103] on icon at bounding box center [371, 99] width 9 height 9
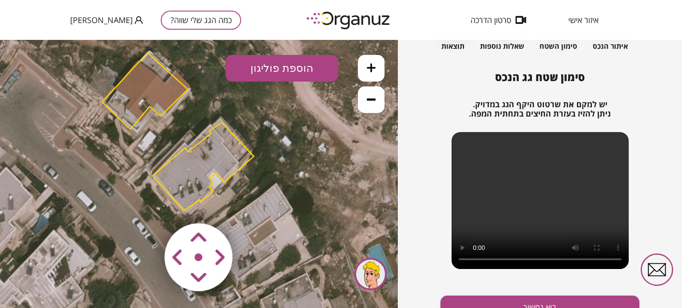
click at [146, 205] on area at bounding box center [146, 205] width 0 height 0
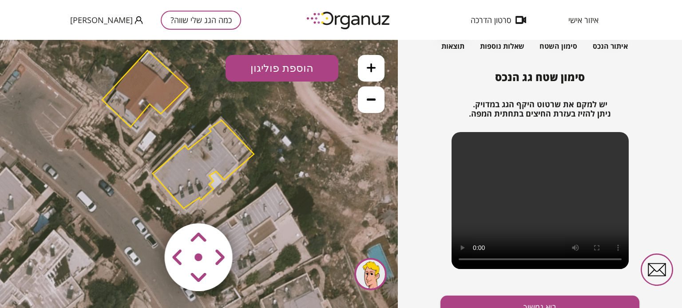
click at [104, 184] on icon at bounding box center [183, 135] width 493 height 493
click at [183, 188] on polygon at bounding box center [203, 164] width 101 height 88
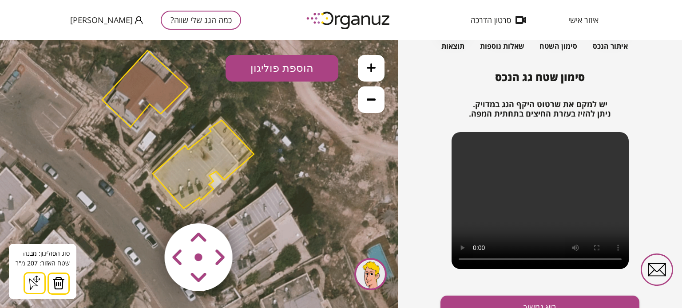
click at [54, 286] on img at bounding box center [58, 283] width 12 height 13
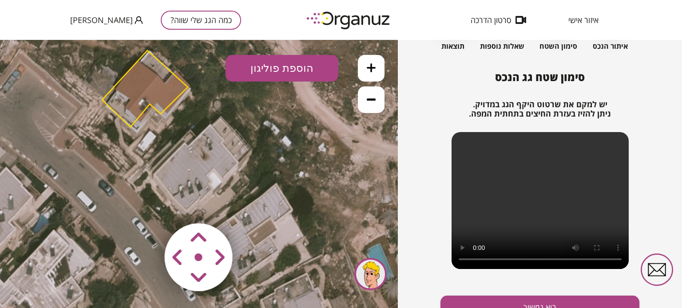
click at [192, 181] on icon at bounding box center [183, 135] width 493 height 493
click at [194, 171] on icon at bounding box center [183, 135] width 493 height 493
click at [286, 71] on button "הוספת פוליגון" at bounding box center [281, 68] width 113 height 27
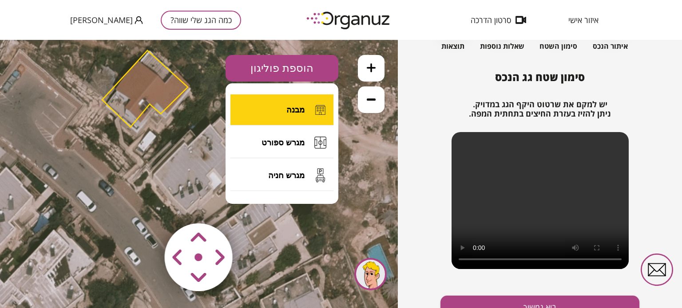
click at [302, 111] on span "מבנה" at bounding box center [295, 110] width 18 height 10
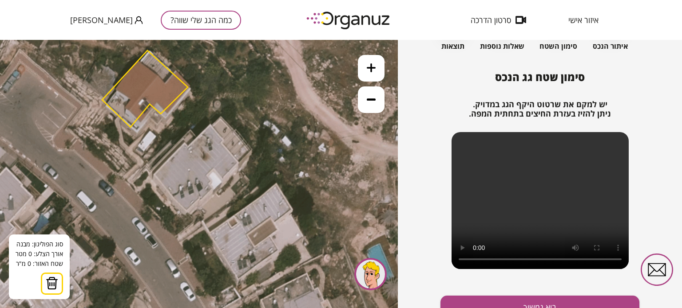
click at [201, 160] on icon at bounding box center [183, 135] width 493 height 493
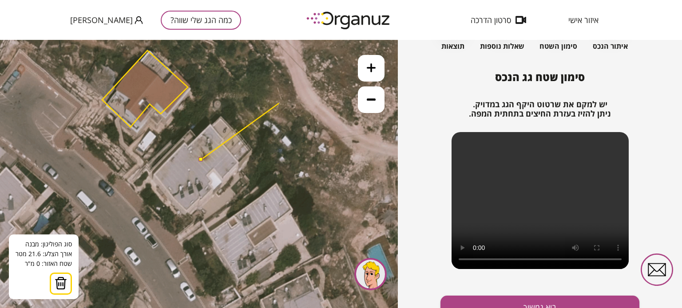
click at [279, 103] on polygon at bounding box center [240, 131] width 78 height 56
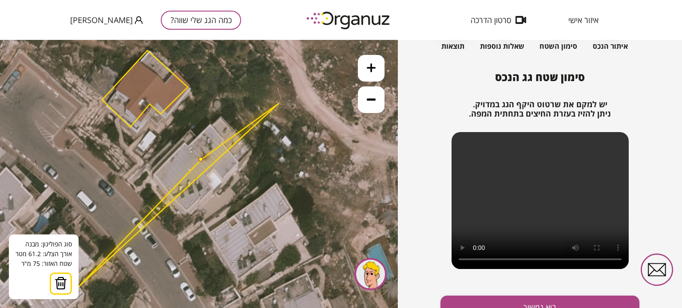
click at [63, 288] on img at bounding box center [61, 283] width 12 height 13
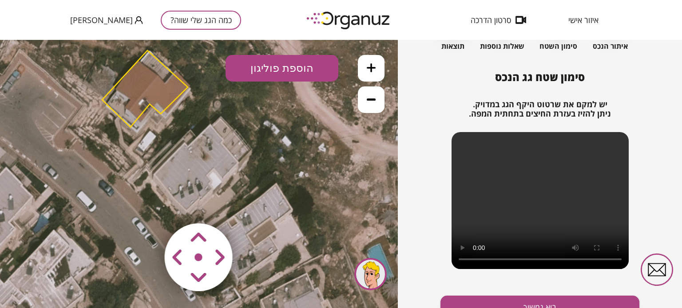
click at [210, 125] on icon at bounding box center [183, 135] width 493 height 493
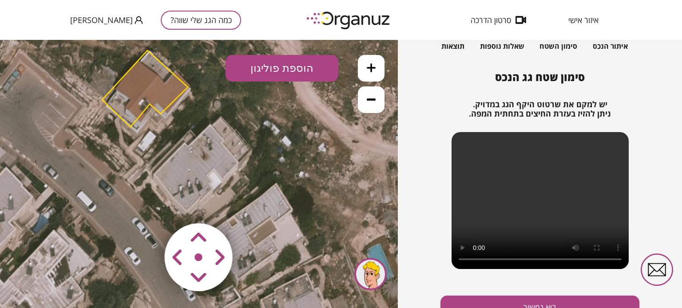
click at [258, 73] on button "הוספת פוליגון" at bounding box center [281, 68] width 113 height 27
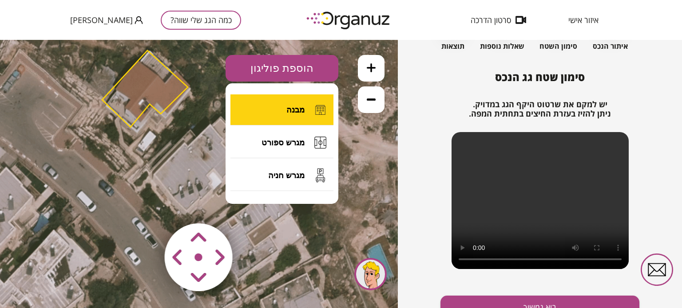
click at [281, 99] on button "מבנה" at bounding box center [281, 110] width 103 height 31
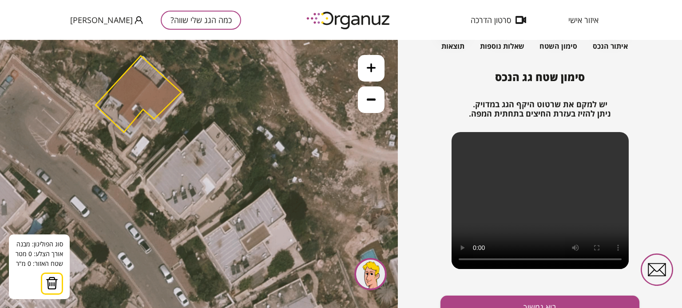
drag, startPoint x: 211, startPoint y: 126, endPoint x: 204, endPoint y: 131, distance: 8.5
click at [204, 131] on icon at bounding box center [176, 140] width 493 height 493
click at [181, 152] on polygon at bounding box center [192, 141] width 23 height 21
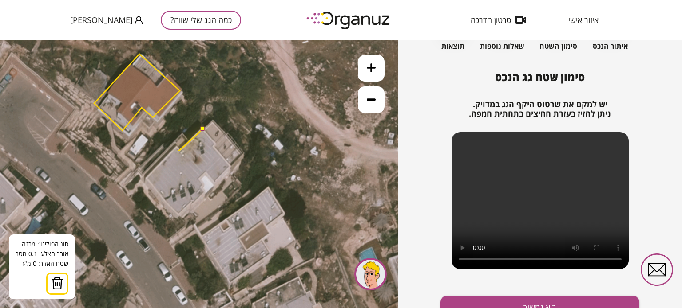
click at [180, 150] on polygon at bounding box center [191, 139] width 24 height 21
click at [179, 150] on polygon at bounding box center [191, 139] width 24 height 21
click at [181, 150] on polygon at bounding box center [191, 139] width 24 height 21
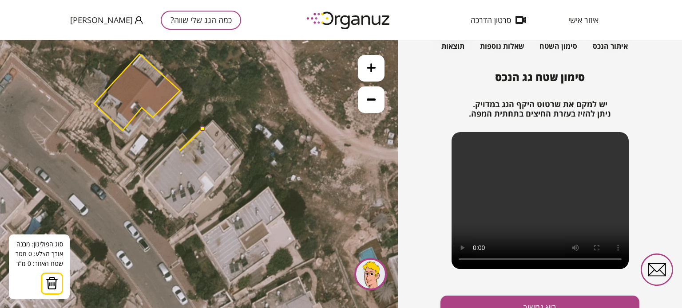
click at [181, 150] on polygon at bounding box center [191, 139] width 24 height 21
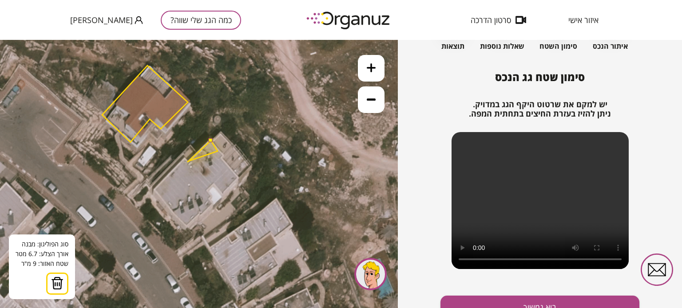
click at [211, 141] on button at bounding box center [211, 140] width 4 height 4
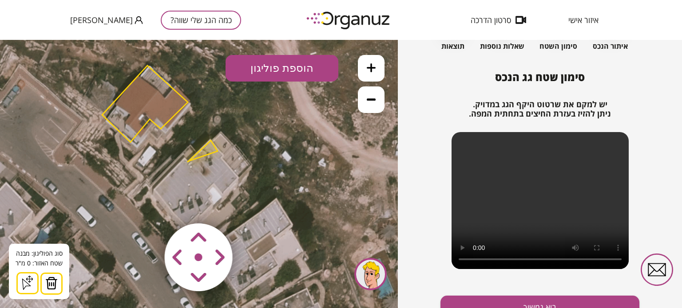
click at [47, 283] on img at bounding box center [51, 283] width 12 height 13
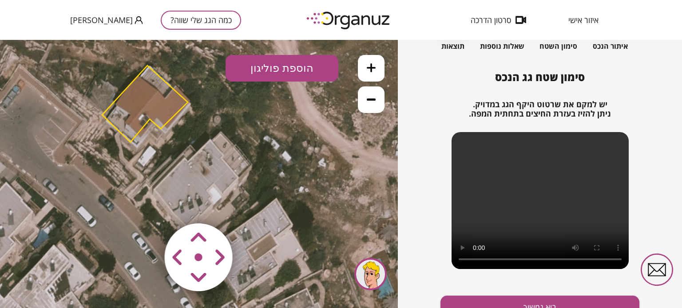
click at [281, 67] on button "הוספת פוליגון" at bounding box center [281, 68] width 113 height 27
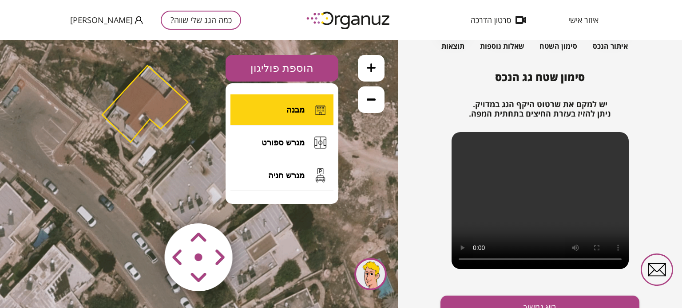
click at [296, 108] on span "מבנה" at bounding box center [295, 110] width 18 height 10
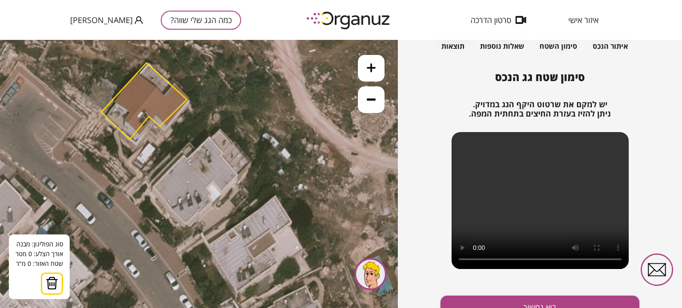
click at [185, 223] on icon at bounding box center [182, 147] width 493 height 493
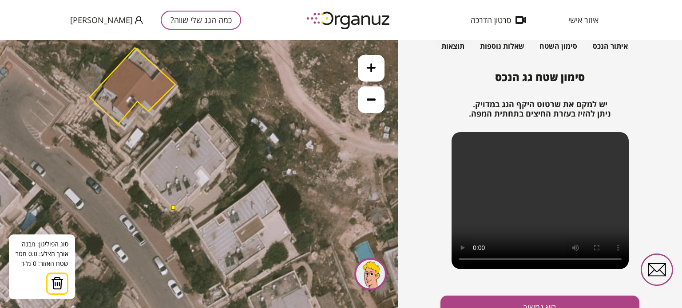
drag, startPoint x: 185, startPoint y: 223, endPoint x: 174, endPoint y: 208, distance: 19.0
click at [174, 208] on button at bounding box center [173, 208] width 4 height 4
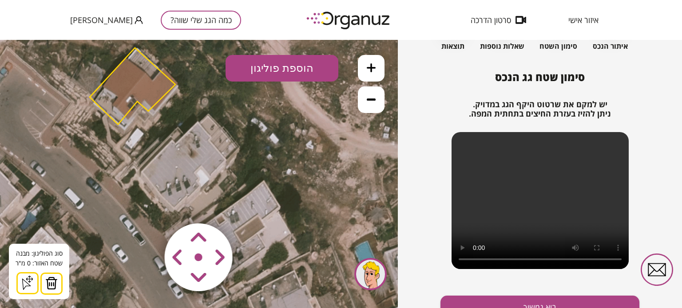
click at [174, 208] on img at bounding box center [199, 258] width 106 height 106
click at [174, 206] on img at bounding box center [199, 258] width 106 height 106
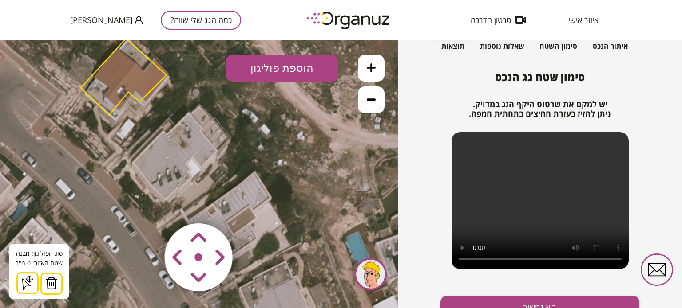
drag, startPoint x: 174, startPoint y: 206, endPoint x: 164, endPoint y: 197, distance: 13.2
click at [164, 197] on div ".st0 { fill: #FFFFFF; } 0" at bounding box center [199, 174] width 398 height 269
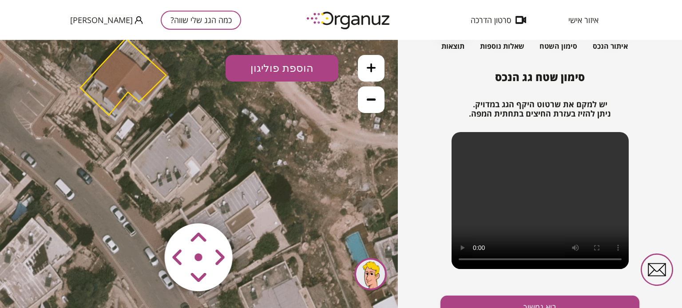
click at [164, 197] on icon at bounding box center [161, 123] width 493 height 493
click at [267, 68] on button "הוספת פוליגון" at bounding box center [281, 68] width 113 height 27
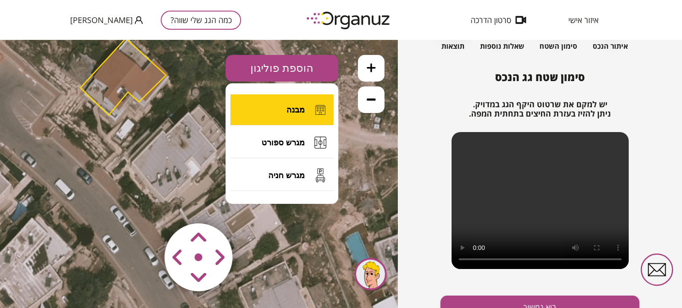
click at [292, 107] on span "מבנה" at bounding box center [295, 110] width 18 height 10
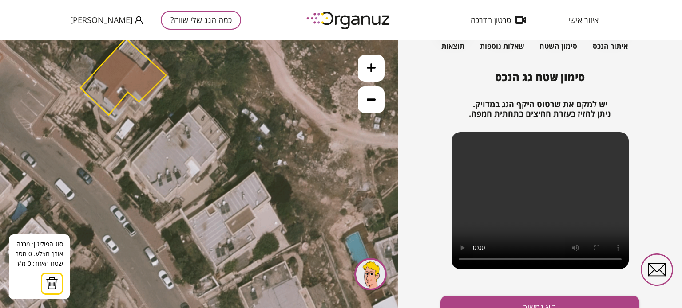
click at [134, 164] on icon at bounding box center [161, 123] width 493 height 493
click at [134, 164] on button at bounding box center [133, 164] width 4 height 4
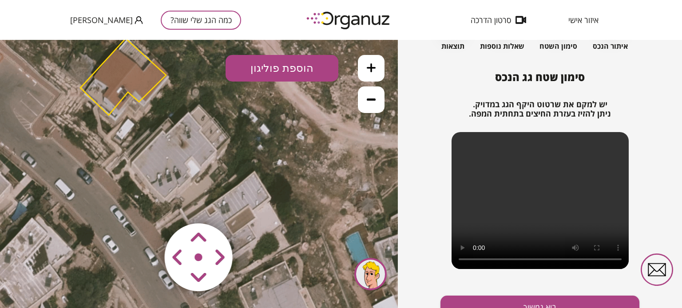
click at [134, 164] on icon at bounding box center [161, 123] width 493 height 493
click at [317, 62] on button "הוספת פוליגון" at bounding box center [281, 68] width 113 height 27
click at [361, 153] on icon at bounding box center [161, 123] width 493 height 493
click at [372, 101] on icon at bounding box center [371, 99] width 9 height 9
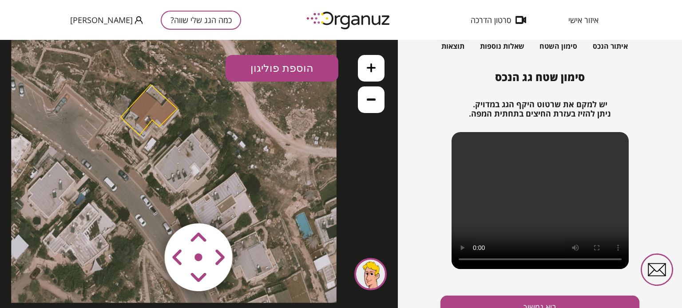
click at [373, 60] on button at bounding box center [371, 68] width 27 height 27
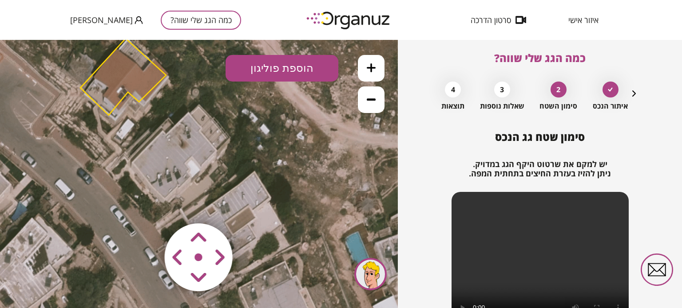
scroll to position [0, 0]
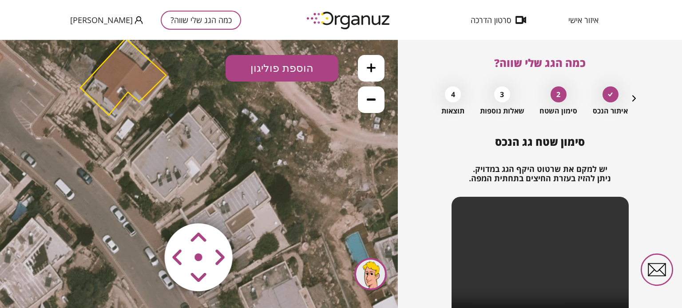
click at [632, 99] on icon "button" at bounding box center [634, 98] width 11 height 11
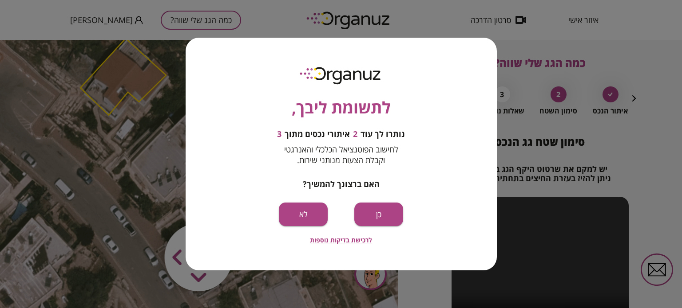
click at [604, 131] on div "לתשומת ליבך, נותרו לך עוד 2 איתורי נכסים מתוך 3 לחישוב הפוטנציאל הכלכלי והאנרגט…" at bounding box center [341, 154] width 682 height 308
click at [225, 63] on div "לתשומת ליבך, נותרו לך עוד 2 איתורי נכסים מתוך 3 לחישוב הפוטנציאל הכלכלי והאנרגט…" at bounding box center [341, 154] width 311 height 233
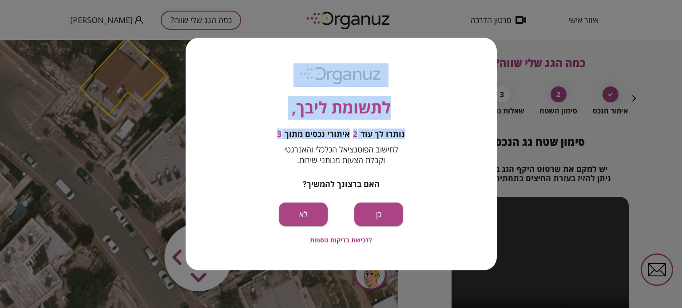
drag, startPoint x: 614, startPoint y: 33, endPoint x: 632, endPoint y: 104, distance: 73.3
click at [632, 104] on div "לתשומת ליבך, נותרו לך עוד 2 איתורי נכסים מתוך 3 לחישוב הפוטנציאל הכלכלי והאנרגט…" at bounding box center [341, 154] width 682 height 308
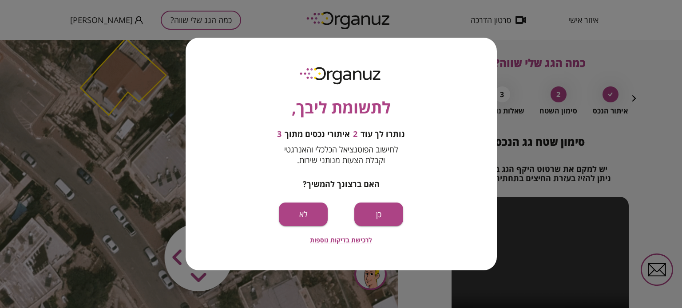
click at [632, 104] on div "לתשומת ליבך, נותרו לך עוד 2 איתורי נכסים מתוך 3 לחישוב הפוטנציאל הכלכלי והאנרגט…" at bounding box center [341, 154] width 682 height 308
click at [90, 206] on div "לתשומת ליבך, נותרו לך עוד 2 איתורי נכסים מתוך 3 לחישוב הפוטנציאל הכלכלי והאנרגט…" at bounding box center [341, 154] width 682 height 308
click at [144, 165] on div "לתשומת ליבך, נותרו לך עוד 2 איתורי נכסים מתוך 3 לחישוב הפוטנציאל הכלכלי והאנרגט…" at bounding box center [341, 154] width 682 height 308
click at [378, 216] on button "כן" at bounding box center [378, 215] width 49 height 24
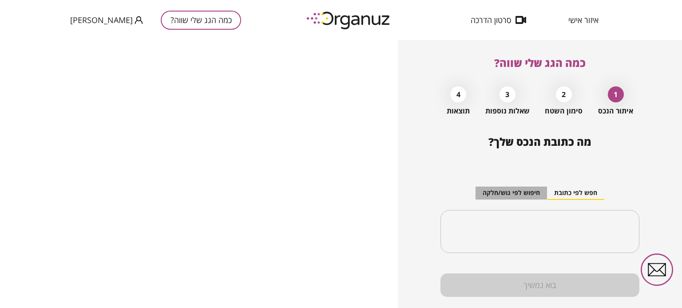
click at [514, 194] on button "חיפוש לפי גוש/חלקה" at bounding box center [510, 193] width 71 height 13
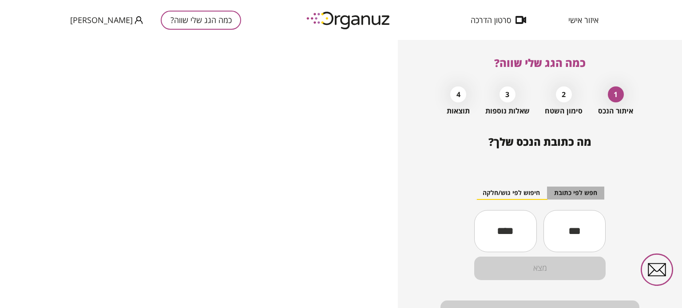
click at [573, 195] on button "חפש לפי כתובת" at bounding box center [575, 193] width 57 height 13
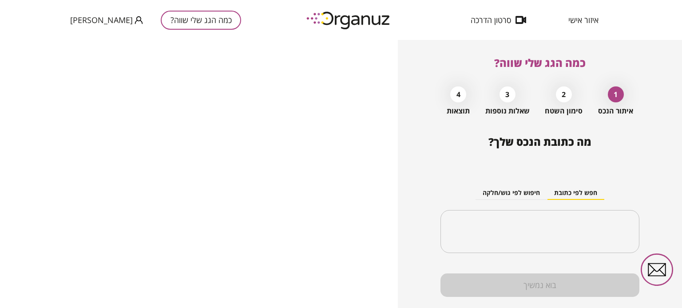
click at [561, 99] on div "2" at bounding box center [564, 95] width 16 height 16
click at [562, 220] on div "​" at bounding box center [539, 232] width 199 height 44
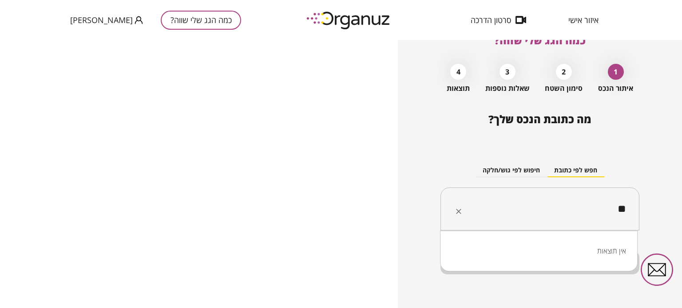
type input "*"
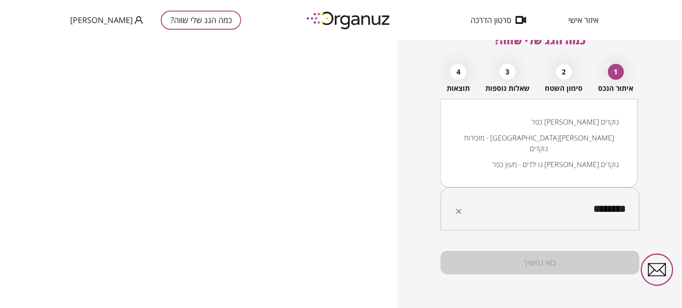
click at [585, 130] on li "כפר [PERSON_NAME] נוקדים" at bounding box center [538, 122] width 174 height 16
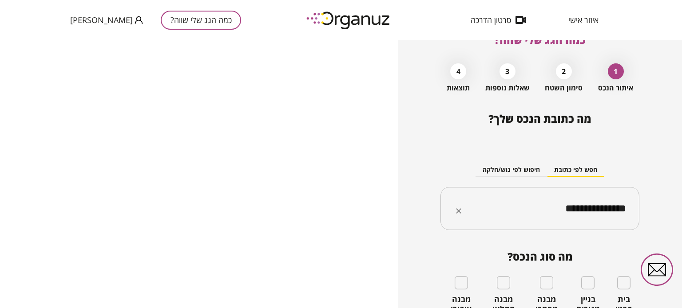
type input "**********"
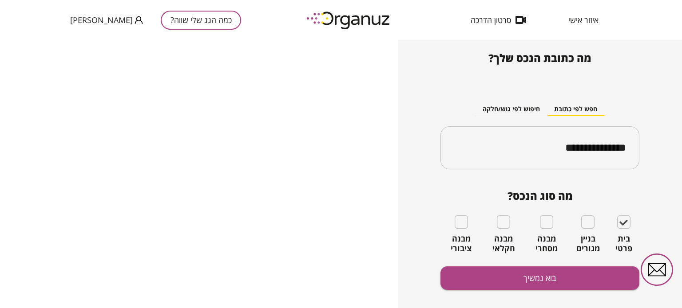
scroll to position [96, 0]
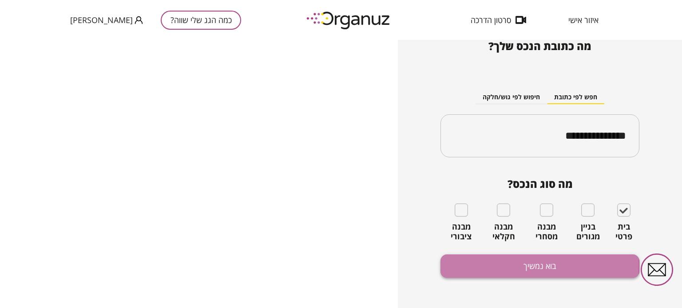
click at [490, 266] on button "בוא נמשיך" at bounding box center [539, 267] width 199 height 24
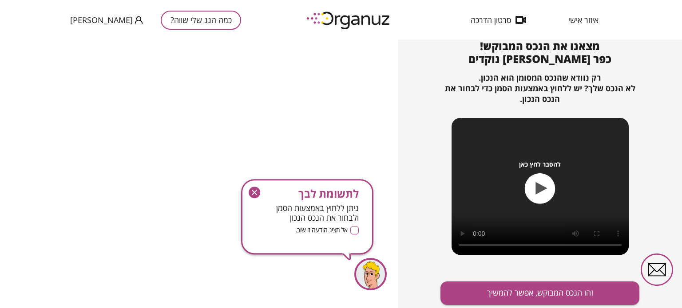
click at [254, 192] on icon "button" at bounding box center [254, 192] width 5 height 5
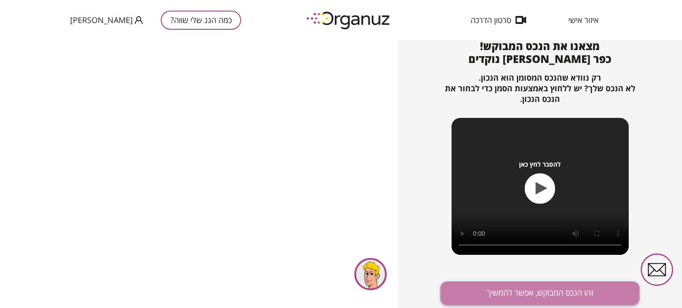
click at [514, 296] on button "זהו הנכס המבוקש, אפשר להמשיך" at bounding box center [539, 294] width 199 height 24
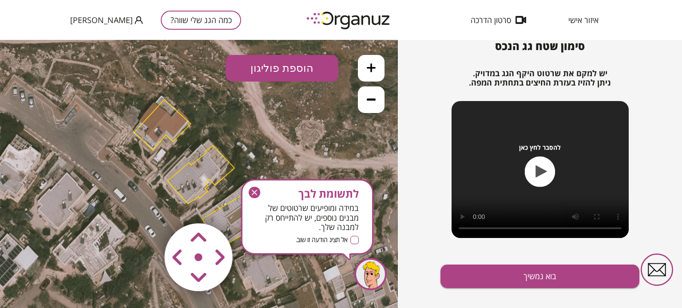
click at [146, 205] on area at bounding box center [146, 205] width 0 height 0
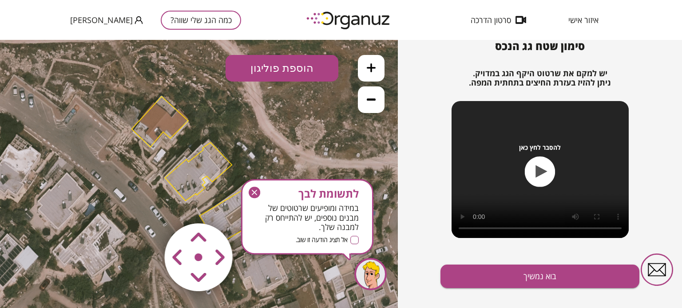
click at [146, 205] on area at bounding box center [146, 205] width 0 height 0
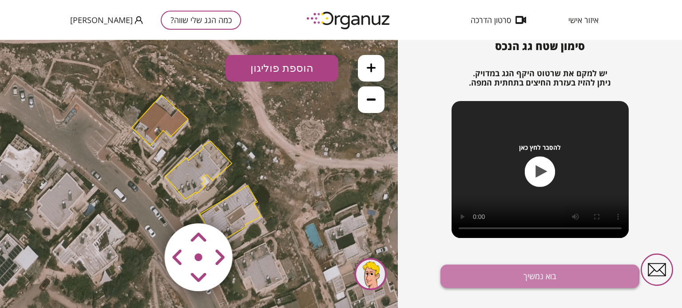
click at [498, 281] on button "בוא נמשיך" at bounding box center [539, 277] width 199 height 24
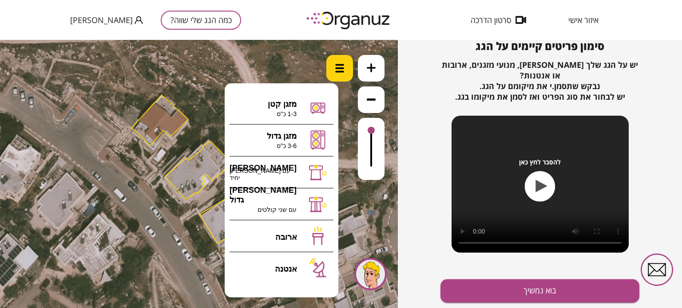
click at [338, 69] on img at bounding box center [339, 68] width 9 height 9
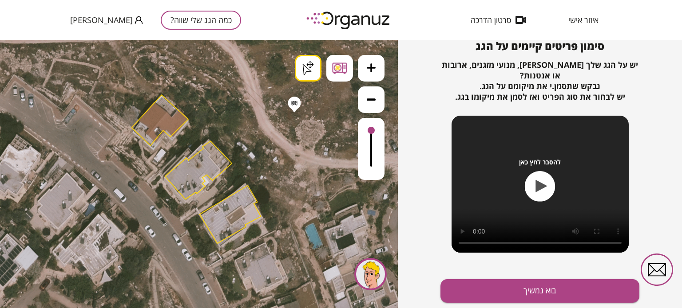
click at [294, 111] on div ".st0 { fill: #FFFFFF; } .st0 { fill: #FFFFFF; }" at bounding box center [199, 174] width 398 height 269
click at [372, 70] on icon at bounding box center [371, 67] width 9 height 9
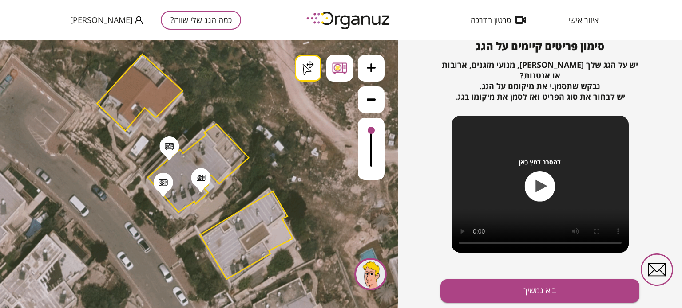
click at [372, 70] on icon at bounding box center [371, 67] width 9 height 9
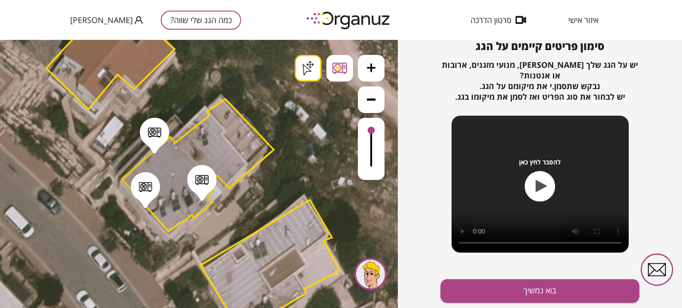
click at [372, 70] on icon at bounding box center [371, 67] width 9 height 9
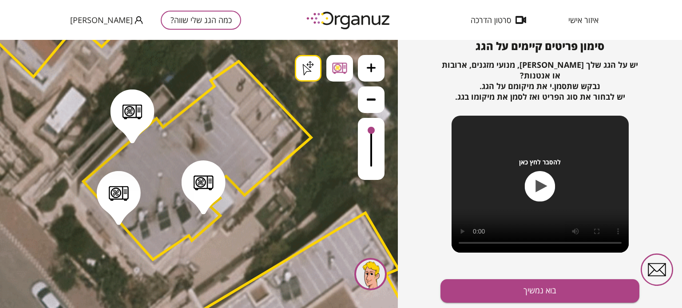
click at [372, 70] on icon at bounding box center [371, 67] width 9 height 9
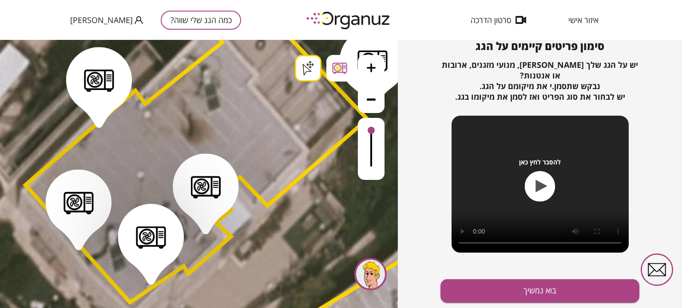
click at [372, 101] on icon at bounding box center [371, 99] width 9 height 9
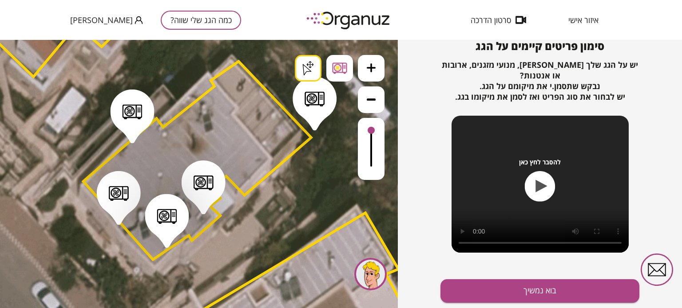
click at [372, 101] on icon at bounding box center [371, 99] width 9 height 9
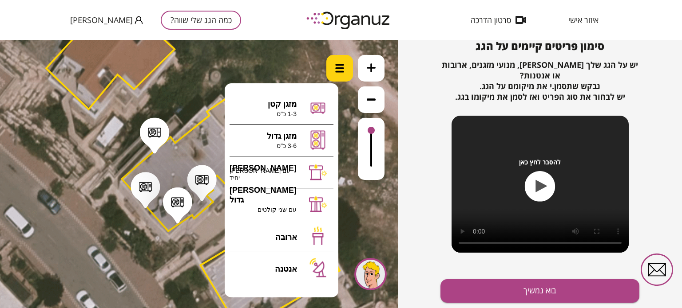
click at [337, 78] on div at bounding box center [339, 68] width 27 height 27
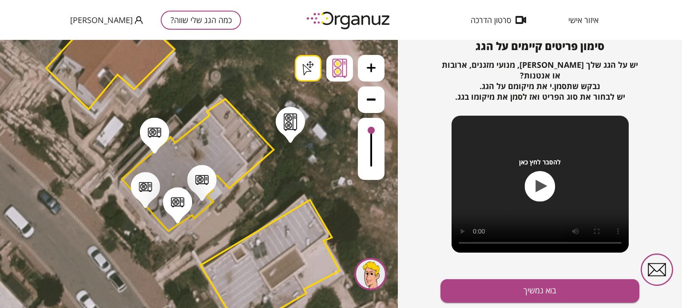
click at [290, 139] on div ".st0 { fill: #FFFFFF; } .st0 { fill: #FFFFFF; }" at bounding box center [199, 174] width 398 height 269
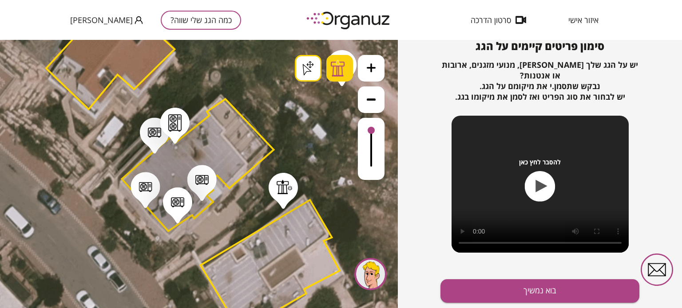
click at [283, 206] on div ".st0 { fill: #FFFFFF; } .st0 { fill: #FFFFFF; }" at bounding box center [199, 174] width 398 height 269
click at [371, 68] on icon at bounding box center [371, 67] width 9 height 9
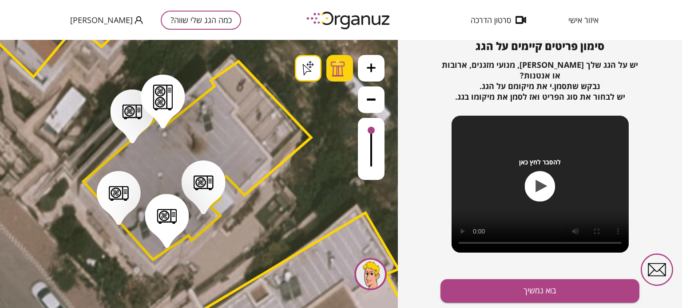
click at [371, 68] on icon at bounding box center [371, 67] width 9 height 9
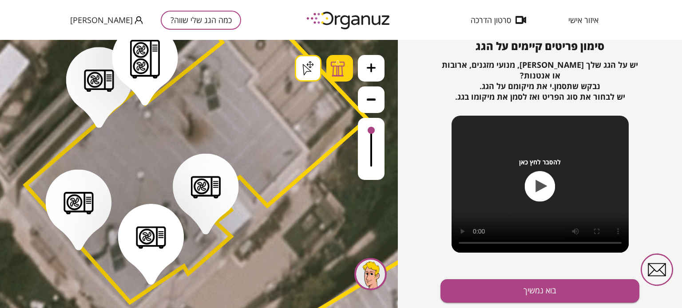
click at [371, 68] on icon at bounding box center [371, 67] width 9 height 9
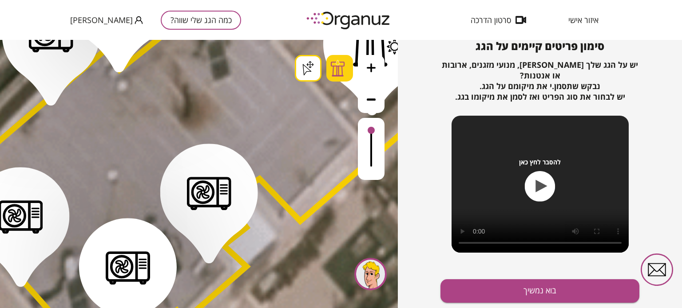
click at [372, 103] on button at bounding box center [371, 100] width 27 height 27
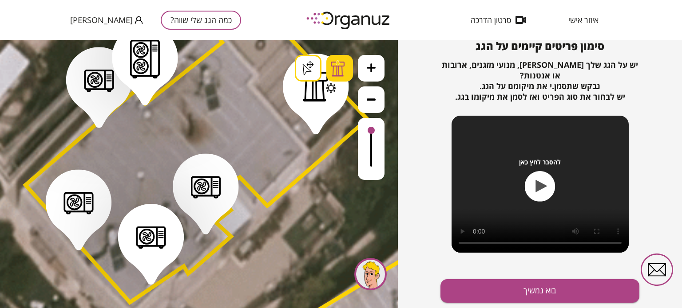
click at [372, 103] on button at bounding box center [371, 100] width 27 height 27
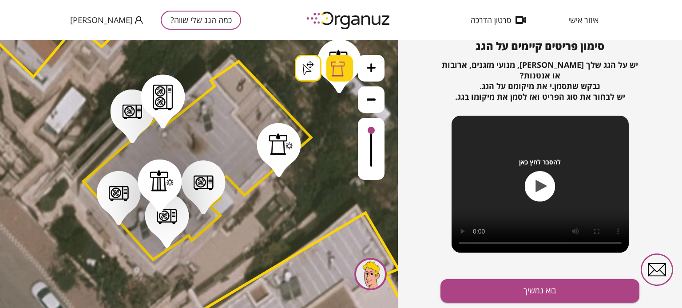
click at [279, 172] on div ".st0 { fill: #FFFFFF; } .st0 { fill: #FFFFFF; }" at bounding box center [199, 174] width 398 height 269
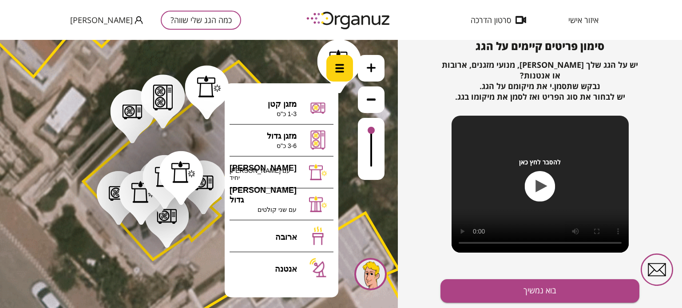
click at [339, 77] on div at bounding box center [339, 68] width 27 height 27
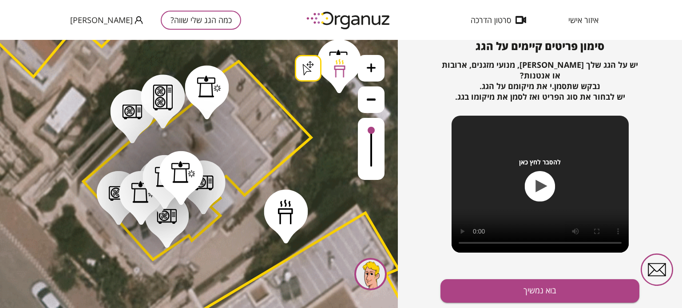
click at [286, 238] on div ".st0 { fill: #FFFFFF; } .st0 { fill: #FFFFFF; }" at bounding box center [199, 174] width 398 height 269
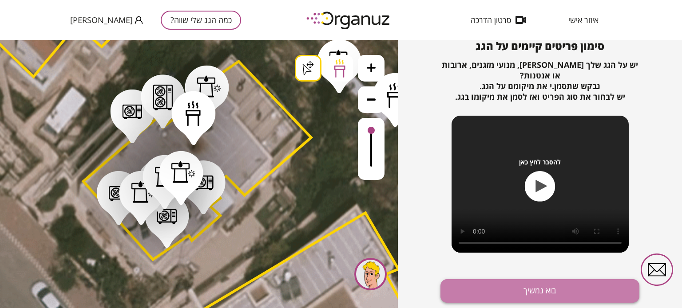
click at [534, 289] on button "בוא נמשיך" at bounding box center [539, 292] width 199 height 24
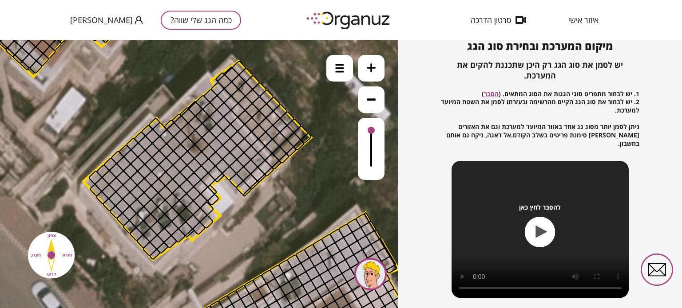
click at [537, 225] on icon "button" at bounding box center [542, 231] width 12 height 12
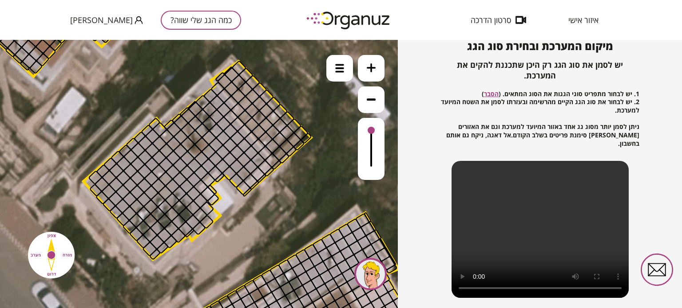
click at [271, 161] on div at bounding box center [272, 161] width 16 height 16
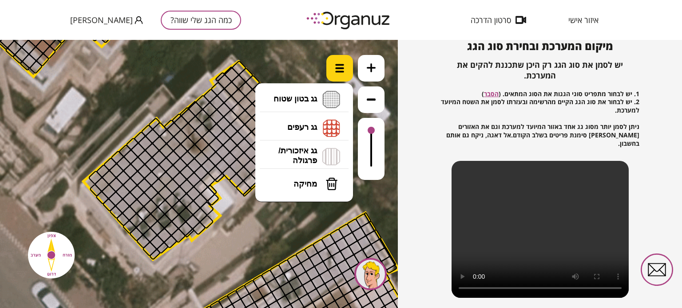
click at [342, 71] on img at bounding box center [339, 68] width 9 height 9
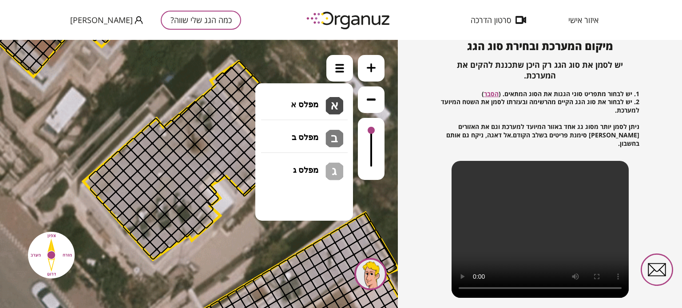
click at [296, 100] on li "גג בטון שטוח מפלס א א מפלס ב ב מפלס ג ג" at bounding box center [303, 100] width 93 height 28
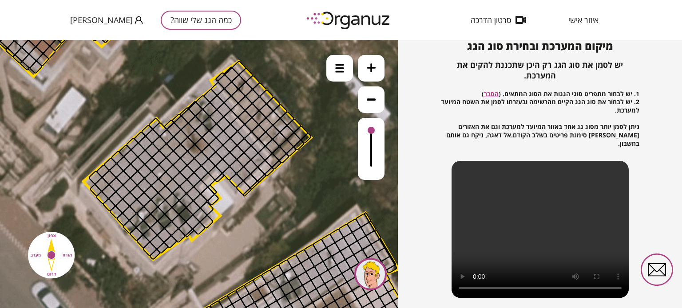
click at [216, 88] on div at bounding box center [217, 89] width 15 height 15
click at [216, 90] on div at bounding box center [217, 89] width 15 height 15
click at [211, 93] on div at bounding box center [210, 95] width 15 height 15
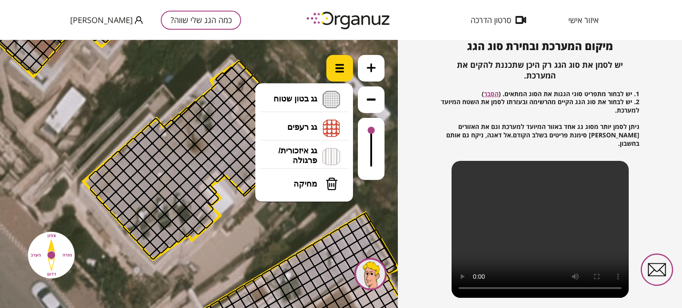
click at [342, 69] on img at bounding box center [339, 68] width 9 height 9
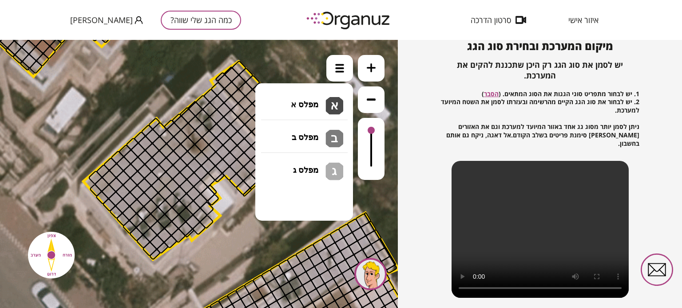
click at [308, 103] on li "גג בטון שטוח מפלס א א מפלס ב ב מפלס ג ג" at bounding box center [303, 100] width 93 height 28
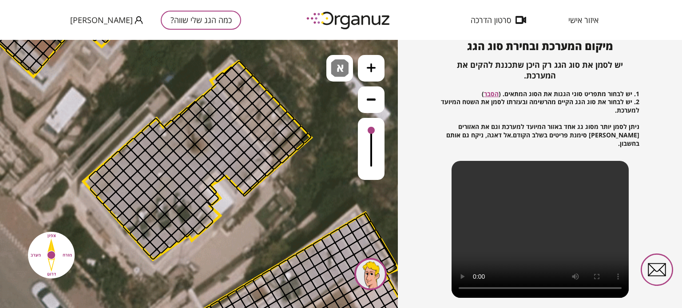
click at [290, 111] on div ".st0 { fill: #FFFFFF; } .st0 { fill: #FFFFFF; }" at bounding box center [199, 174] width 398 height 269
click at [217, 89] on div at bounding box center [217, 89] width 15 height 15
drag, startPoint x: 228, startPoint y: 103, endPoint x: 227, endPoint y: 116, distance: 13.3
click at [238, 124] on div at bounding box center [238, 125] width 16 height 16
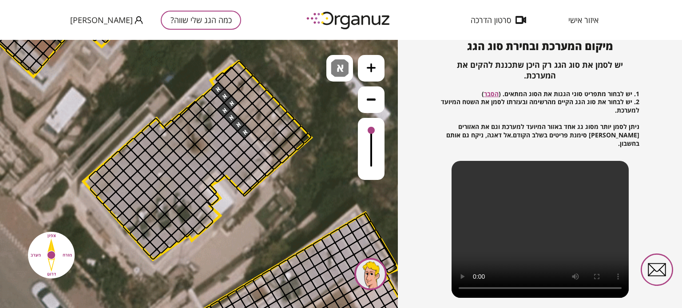
click at [245, 132] on div at bounding box center [245, 132] width 16 height 16
click at [210, 95] on div at bounding box center [210, 95] width 15 height 15
click at [217, 102] on div at bounding box center [217, 103] width 16 height 16
drag, startPoint x: 248, startPoint y: 139, endPoint x: 255, endPoint y: 149, distance: 11.8
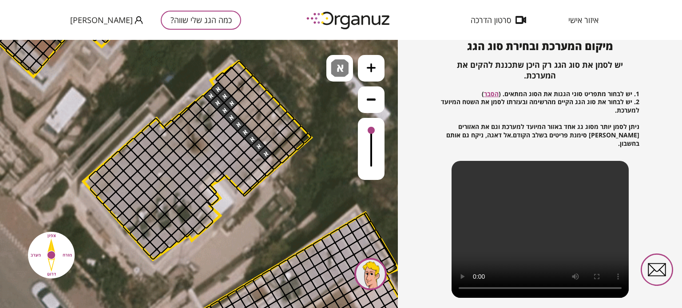
click at [264, 153] on div at bounding box center [265, 154] width 16 height 16
click at [271, 162] on div at bounding box center [272, 161] width 16 height 16
click at [266, 167] on div at bounding box center [265, 168] width 16 height 16
click at [259, 158] on div at bounding box center [258, 161] width 16 height 16
drag, startPoint x: 252, startPoint y: 152, endPoint x: 245, endPoint y: 143, distance: 11.4
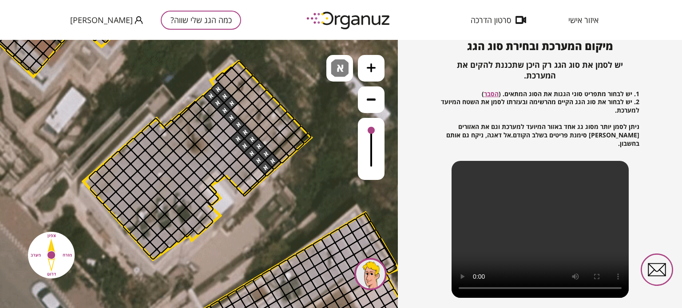
click at [237, 137] on div at bounding box center [237, 139] width 16 height 16
click at [230, 131] on div at bounding box center [230, 131] width 16 height 16
click at [224, 124] on div at bounding box center [224, 124] width 16 height 16
click at [219, 115] on div at bounding box center [217, 117] width 16 height 16
click at [187, 115] on div at bounding box center [189, 116] width 16 height 16
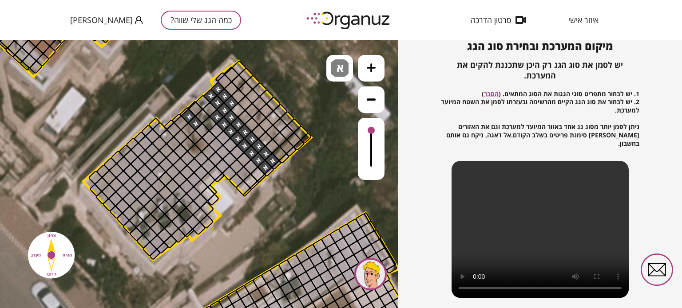
click at [195, 123] on div at bounding box center [195, 123] width 16 height 16
click at [207, 136] on div at bounding box center [209, 138] width 16 height 16
drag, startPoint x: 216, startPoint y: 145, endPoint x: 222, endPoint y: 138, distance: 9.1
click at [222, 151] on div at bounding box center [223, 153] width 16 height 16
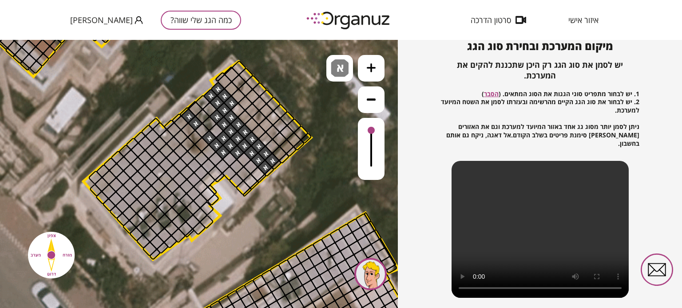
drag, startPoint x: 229, startPoint y: 147, endPoint x: 230, endPoint y: 158, distance: 11.2
click at [230, 158] on div at bounding box center [230, 160] width 16 height 16
click at [237, 166] on div at bounding box center [237, 167] width 16 height 16
click at [242, 161] on div at bounding box center [244, 160] width 16 height 16
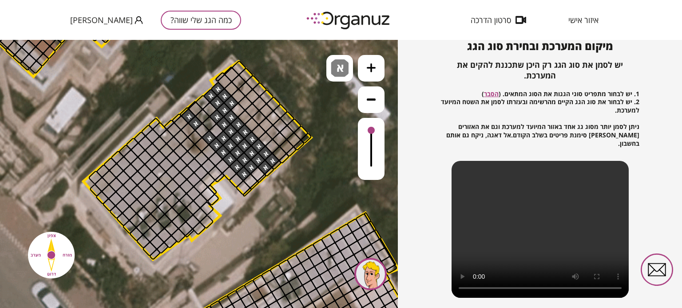
drag, startPoint x: 249, startPoint y: 166, endPoint x: 243, endPoint y: 172, distance: 7.9
click at [237, 178] on div at bounding box center [237, 181] width 16 height 16
drag, startPoint x: 245, startPoint y: 186, endPoint x: 250, endPoint y: 180, distance: 8.2
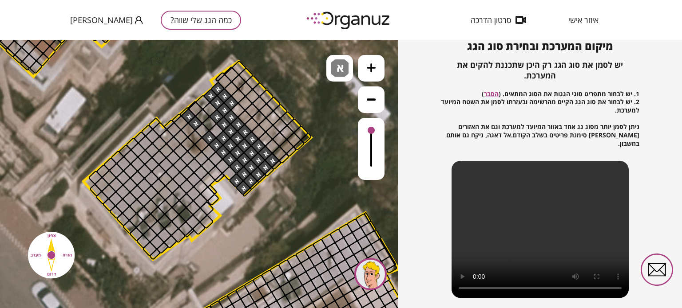
click at [255, 174] on div at bounding box center [258, 174] width 16 height 16
drag, startPoint x: 229, startPoint y: 172, endPoint x: 222, endPoint y: 164, distance: 10.7
click at [216, 158] on div at bounding box center [216, 159] width 16 height 16
click at [209, 151] on div at bounding box center [209, 152] width 16 height 16
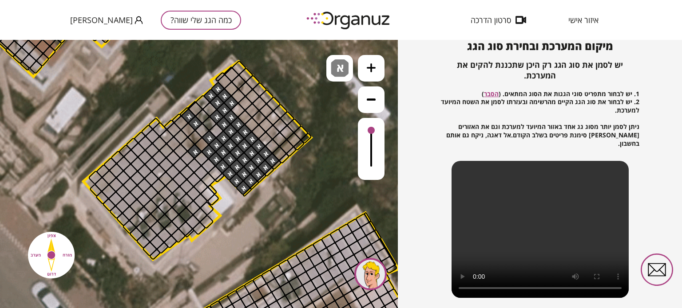
click at [195, 153] on div at bounding box center [195, 152] width 16 height 16
click at [204, 147] on div at bounding box center [202, 145] width 16 height 16
click at [180, 139] on div at bounding box center [181, 138] width 16 height 16
drag, startPoint x: 181, startPoint y: 124, endPoint x: 174, endPoint y: 128, distance: 8.4
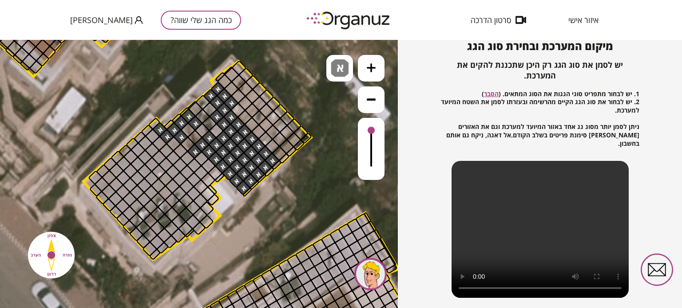
drag, startPoint x: 174, startPoint y: 128, endPoint x: 159, endPoint y: 128, distance: 15.1
click at [162, 131] on div at bounding box center [160, 130] width 16 height 16
click at [158, 129] on div at bounding box center [160, 130] width 16 height 16
drag, startPoint x: 151, startPoint y: 137, endPoint x: 145, endPoint y: 142, distance: 8.2
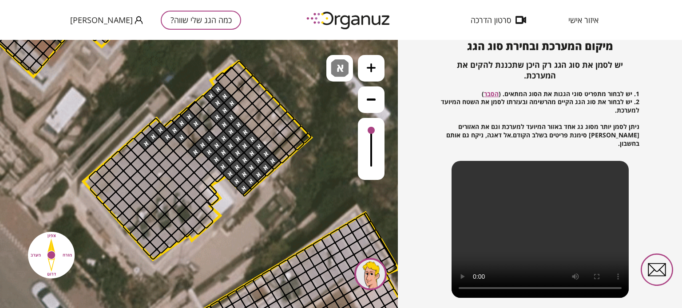
click at [138, 149] on div at bounding box center [138, 150] width 16 height 16
drag, startPoint x: 145, startPoint y: 158, endPoint x: 153, endPoint y: 152, distance: 9.8
click at [160, 144] on div at bounding box center [160, 144] width 16 height 16
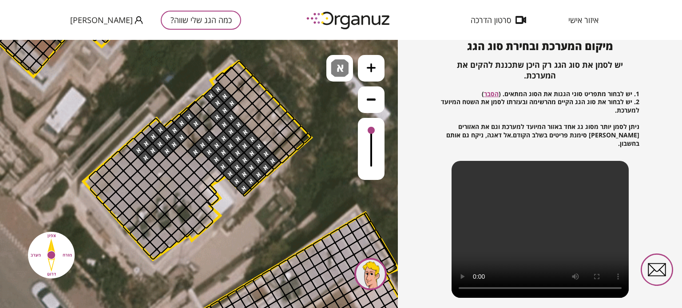
drag, startPoint x: 166, startPoint y: 151, endPoint x: 159, endPoint y: 158, distance: 9.4
drag, startPoint x: 159, startPoint y: 158, endPoint x: 152, endPoint y: 165, distance: 9.7
drag, startPoint x: 168, startPoint y: 166, endPoint x: 175, endPoint y: 159, distance: 9.7
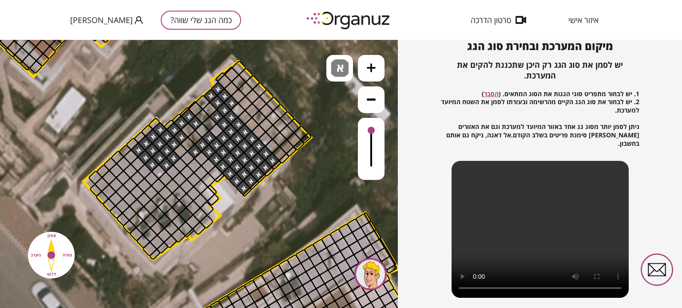
click at [181, 151] on div at bounding box center [181, 151] width 16 height 16
drag, startPoint x: 186, startPoint y: 159, endPoint x: 192, endPoint y: 165, distance: 7.5
drag, startPoint x: 192, startPoint y: 165, endPoint x: 199, endPoint y: 173, distance: 10.7
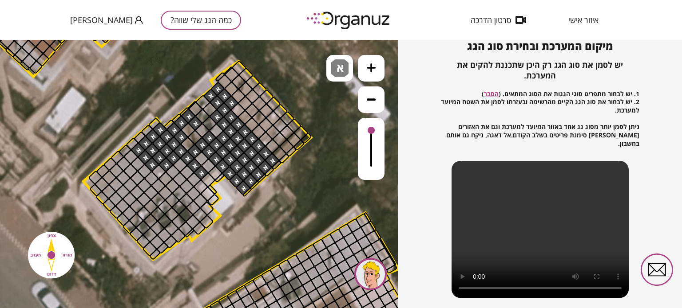
click at [199, 173] on div at bounding box center [201, 173] width 16 height 16
click at [206, 181] on div at bounding box center [208, 181] width 16 height 16
drag, startPoint x: 199, startPoint y: 188, endPoint x: 195, endPoint y: 179, distance: 9.7
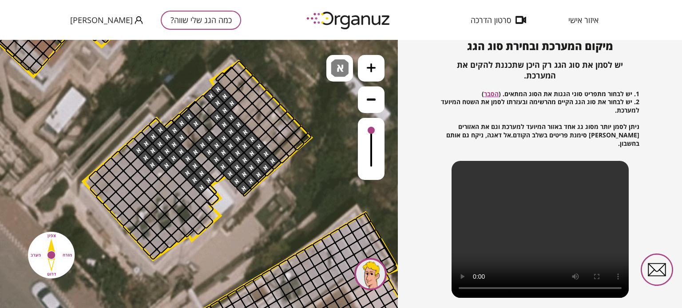
drag, startPoint x: 188, startPoint y: 172, endPoint x: 182, endPoint y: 165, distance: 9.4
drag, startPoint x: 172, startPoint y: 174, endPoint x: 178, endPoint y: 180, distance: 8.5
drag, startPoint x: 178, startPoint y: 180, endPoint x: 187, endPoint y: 187, distance: 11.7
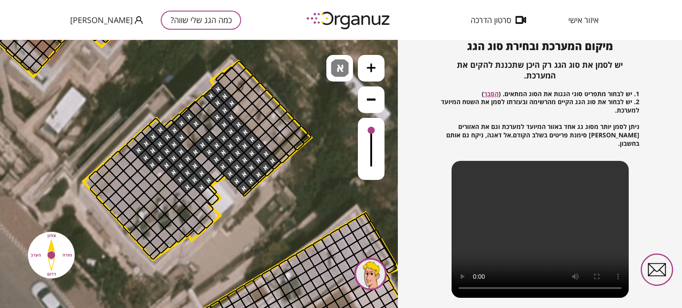
click at [195, 197] on div at bounding box center [194, 194] width 16 height 16
click at [200, 203] on div at bounding box center [201, 202] width 16 height 16
click at [172, 186] on div at bounding box center [173, 186] width 16 height 16
click at [166, 178] on div at bounding box center [166, 179] width 16 height 16
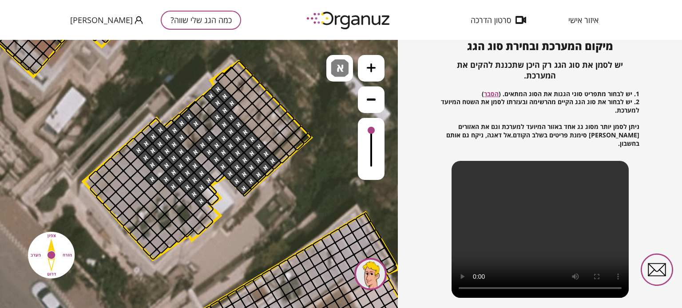
click at [152, 179] on div at bounding box center [152, 179] width 16 height 16
drag, startPoint x: 144, startPoint y: 170, endPoint x: 137, endPoint y: 163, distance: 9.4
click at [137, 163] on div at bounding box center [138, 165] width 16 height 16
click at [130, 157] on div at bounding box center [131, 157] width 16 height 16
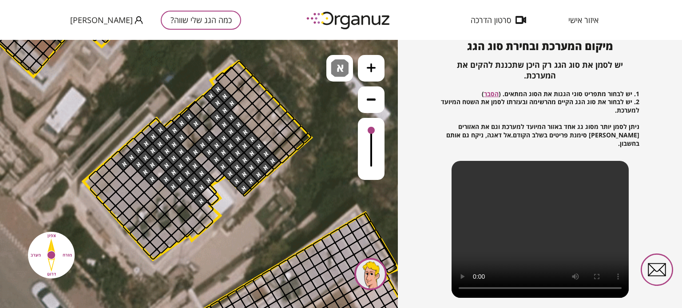
click at [123, 164] on div at bounding box center [124, 164] width 16 height 16
drag, startPoint x: 128, startPoint y: 172, endPoint x: 133, endPoint y: 178, distance: 7.2
drag, startPoint x: 133, startPoint y: 178, endPoint x: 144, endPoint y: 183, distance: 12.1
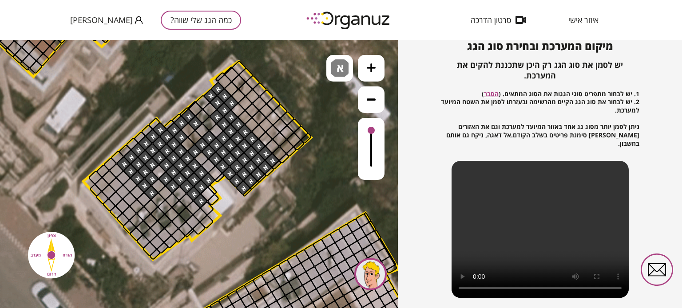
drag, startPoint x: 144, startPoint y: 183, endPoint x: 152, endPoint y: 191, distance: 11.3
drag, startPoint x: 143, startPoint y: 199, endPoint x: 137, endPoint y: 193, distance: 8.5
drag, startPoint x: 137, startPoint y: 193, endPoint x: 131, endPoint y: 186, distance: 9.5
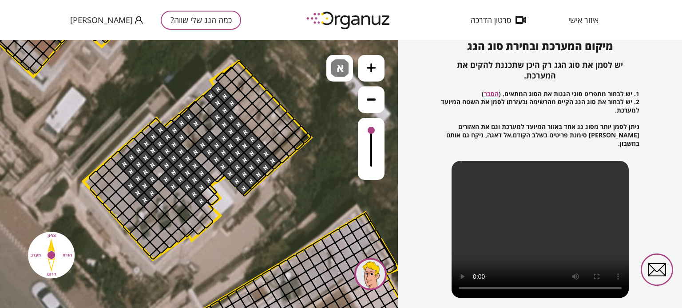
click at [122, 177] on div at bounding box center [123, 178] width 16 height 16
drag, startPoint x: 116, startPoint y: 172, endPoint x: 131, endPoint y: 209, distance: 40.2
drag, startPoint x: 158, startPoint y: 243, endPoint x: 167, endPoint y: 236, distance: 11.7
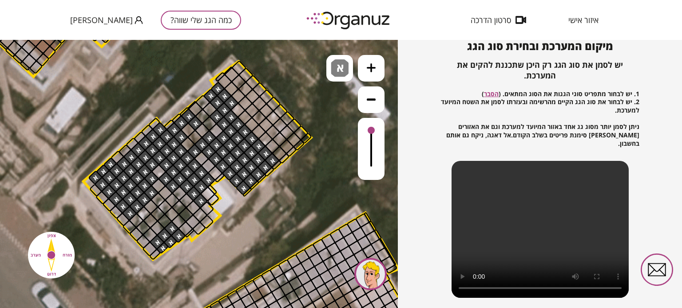
click at [338, 67] on span "א" at bounding box center [340, 64] width 9 height 11
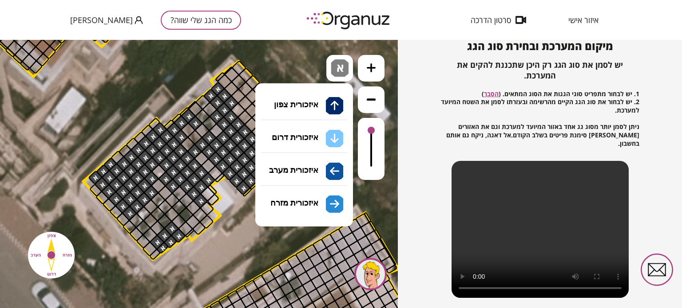
click at [313, 156] on li "גג איזכורית/ פרגולה איזכורית צפון איזכורית דרום איזכורית מערב איזכורית מזרח" at bounding box center [303, 156] width 93 height 28
click at [315, 65] on icon at bounding box center [196, 172] width 1558 height 1558
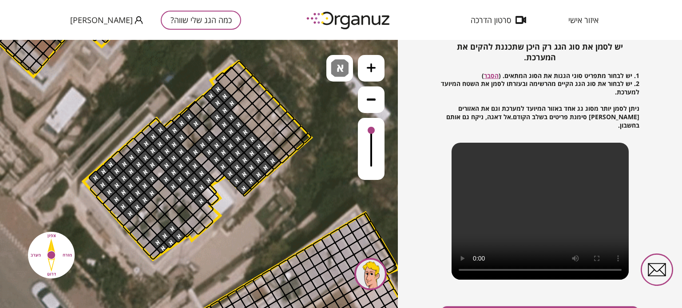
scroll to position [128, 0]
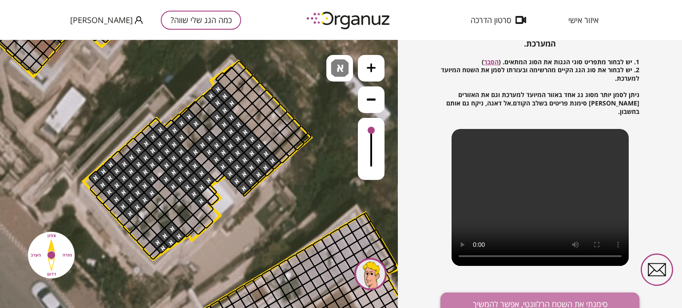
click at [547, 297] on button "סימנתי את השטח הרלוונטי, אפשר להמשיך" at bounding box center [539, 305] width 199 height 24
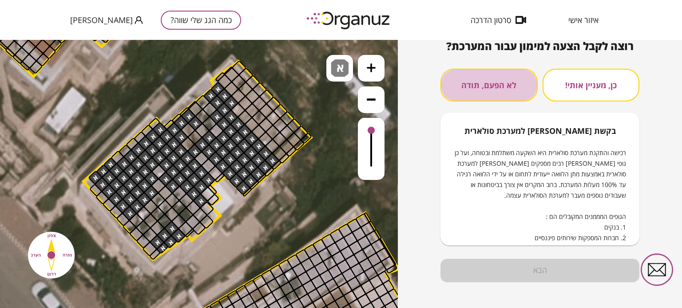
click at [498, 87] on button "לא הפעם, תודה" at bounding box center [488, 85] width 97 height 33
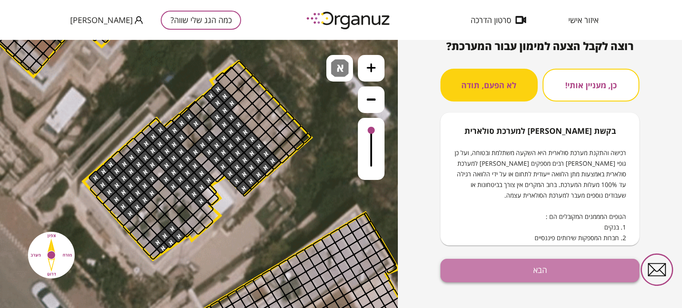
click at [511, 273] on button "הבא" at bounding box center [539, 271] width 199 height 24
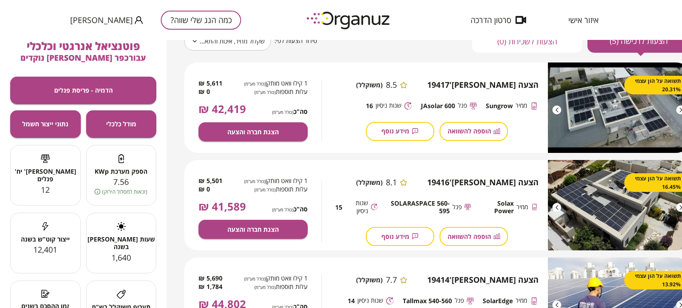
scroll to position [117, 0]
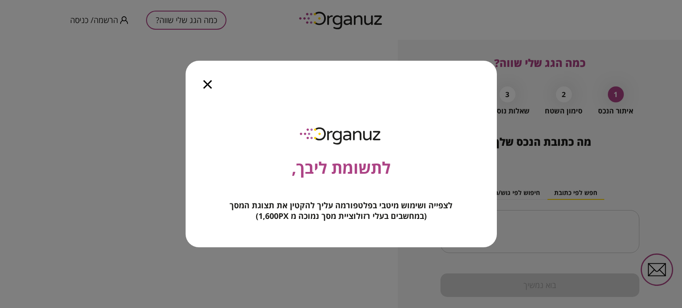
click at [207, 86] on icon "button" at bounding box center [207, 84] width 8 height 8
